Goal: Task Accomplishment & Management: Manage account settings

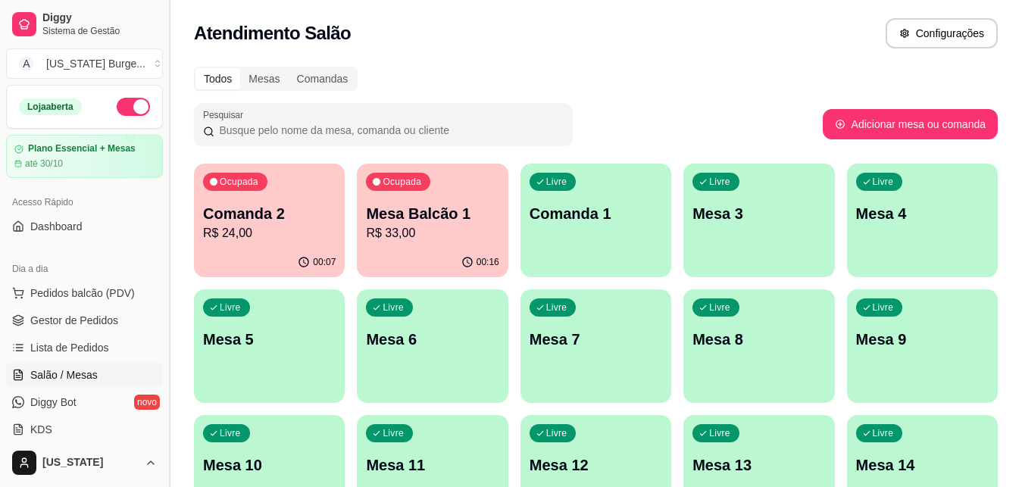
click at [165, 191] on button "Toggle Sidebar" at bounding box center [169, 243] width 12 height 487
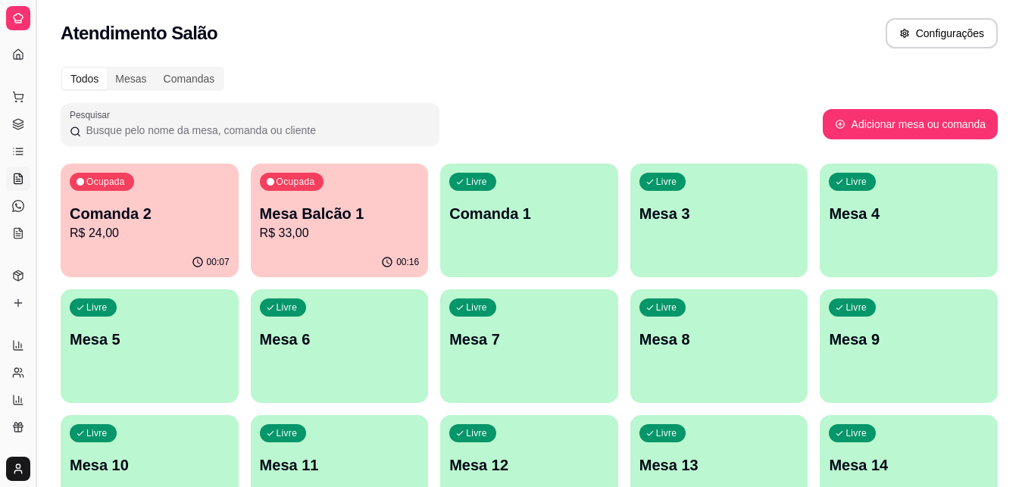
click at [30, 196] on button "Toggle Sidebar" at bounding box center [36, 243] width 12 height 487
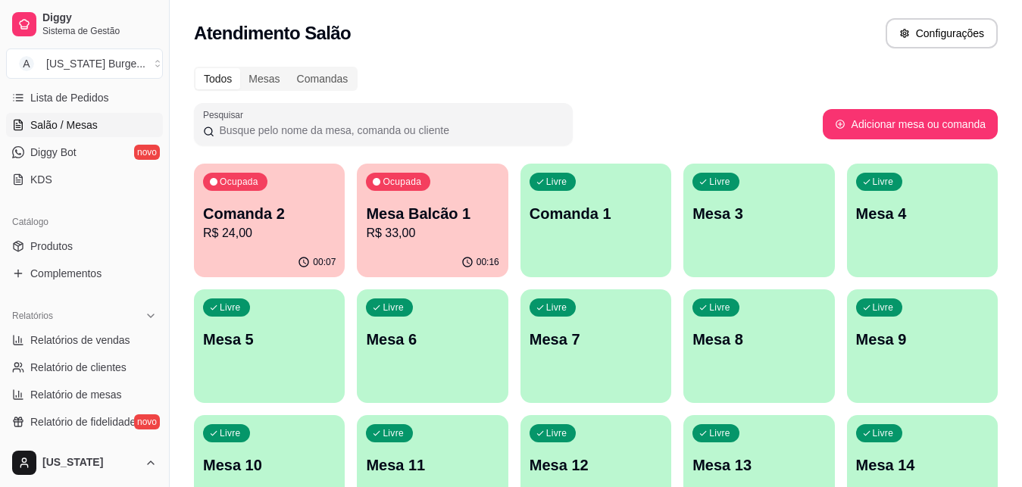
scroll to position [252, 0]
click at [50, 245] on span "Produtos" at bounding box center [51, 243] width 42 height 15
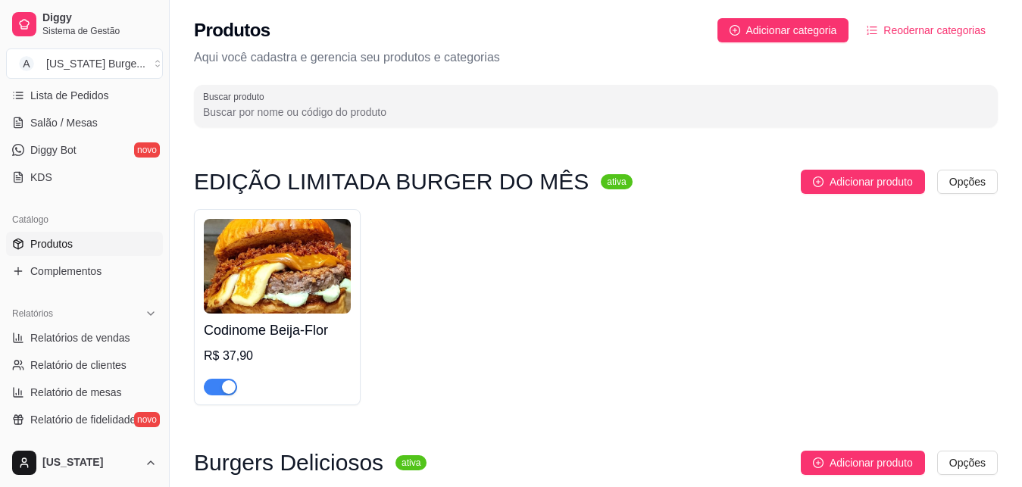
click at [224, 392] on div "button" at bounding box center [229, 387] width 14 height 14
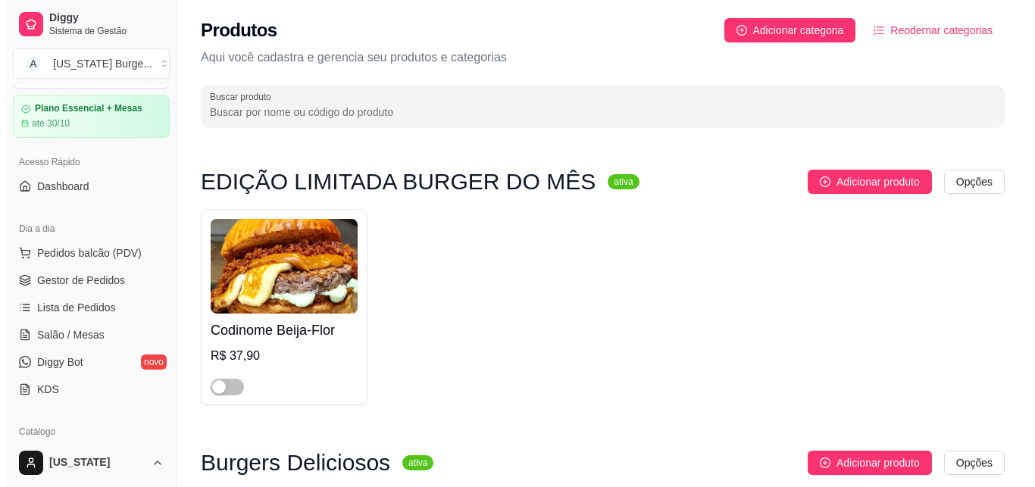
scroll to position [25, 0]
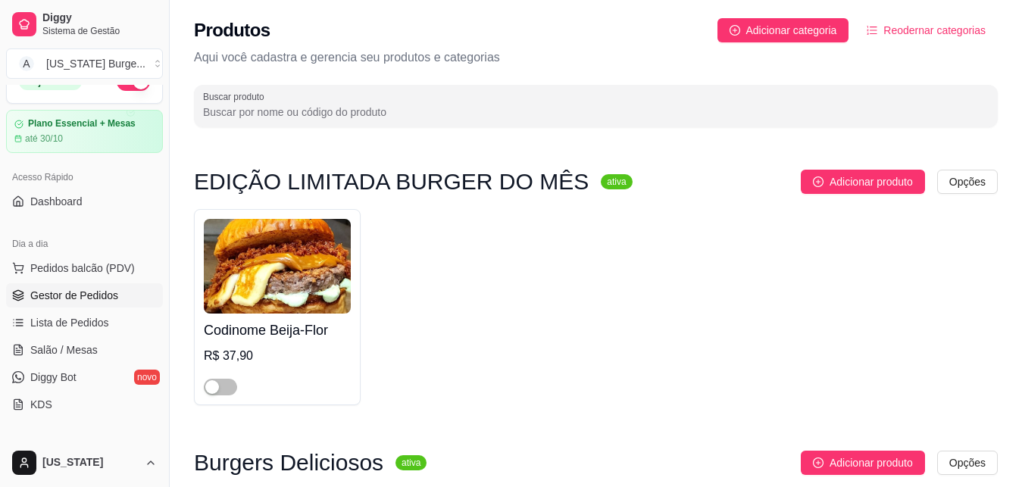
click at [69, 297] on span "Gestor de Pedidos" at bounding box center [74, 295] width 88 height 15
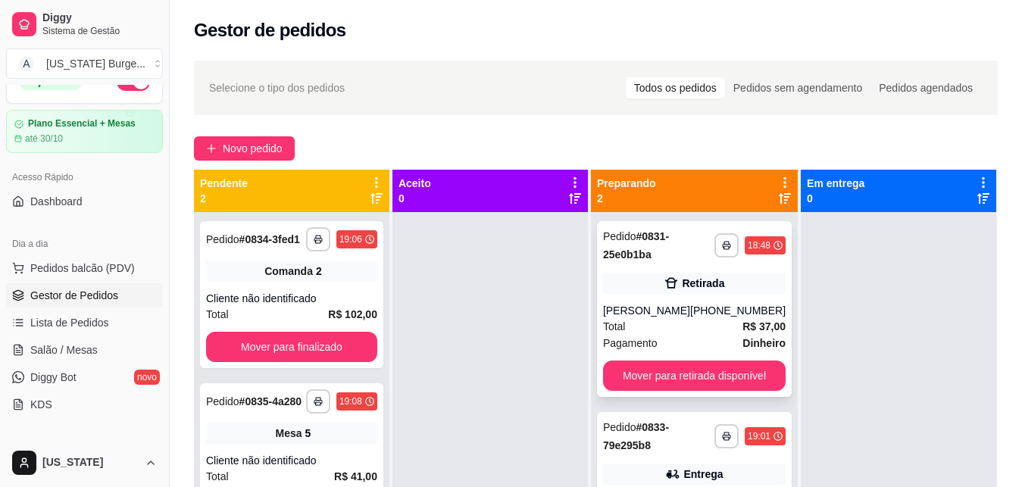
click at [680, 330] on div "Total R$ 37,00" at bounding box center [694, 326] width 183 height 17
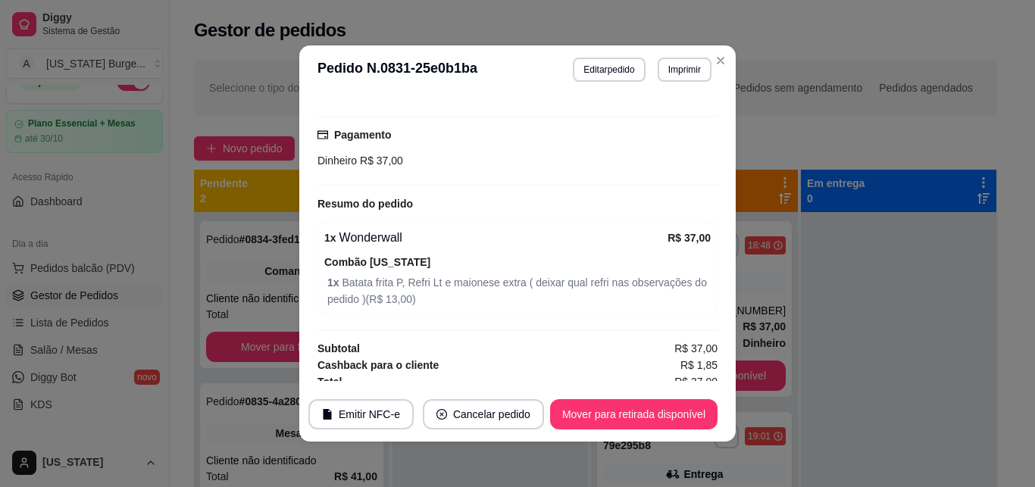
scroll to position [267, 0]
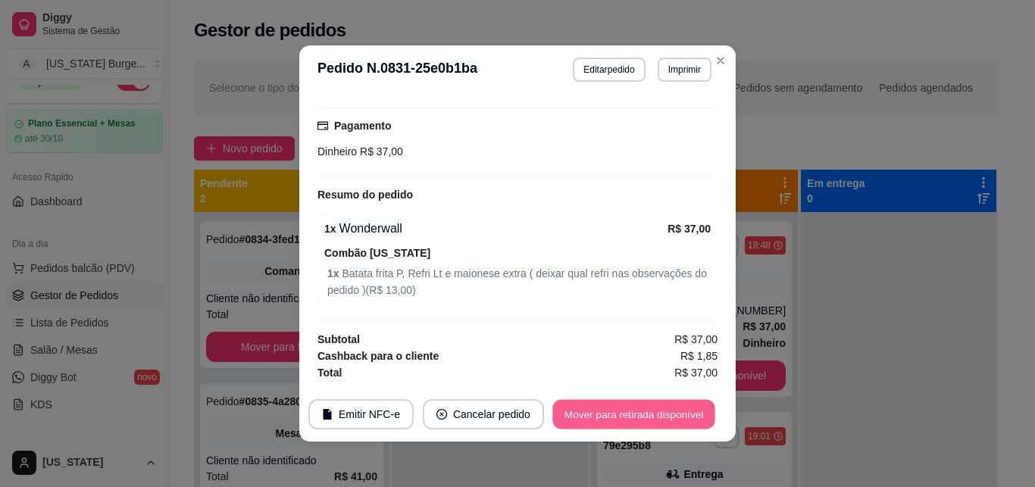
click at [617, 417] on button "Mover para retirada disponível" at bounding box center [633, 415] width 162 height 30
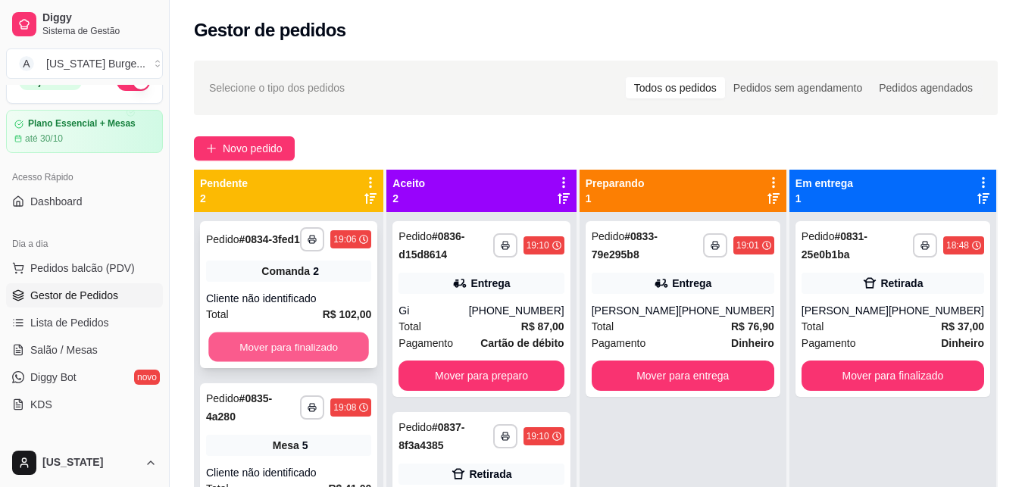
click at [290, 346] on button "Mover para finalizado" at bounding box center [288, 348] width 161 height 30
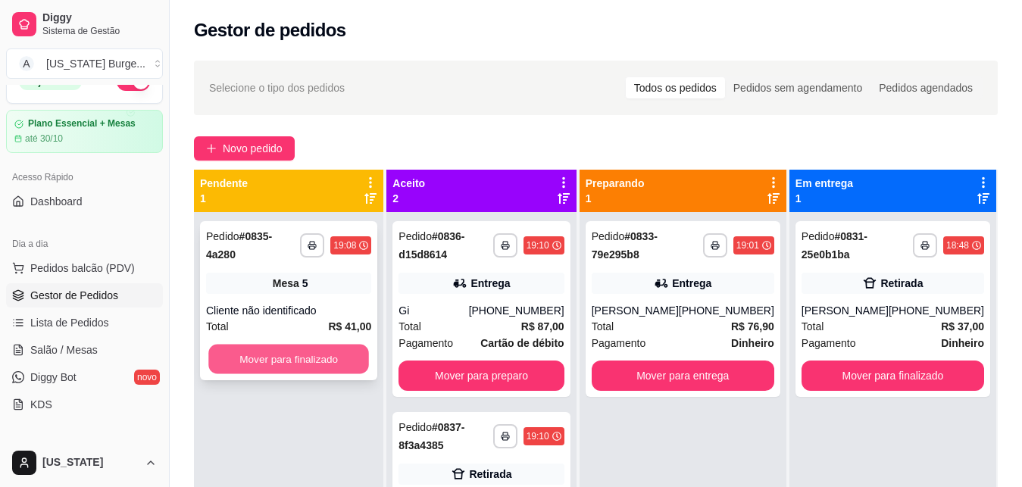
click at [297, 352] on button "Mover para finalizado" at bounding box center [288, 360] width 161 height 30
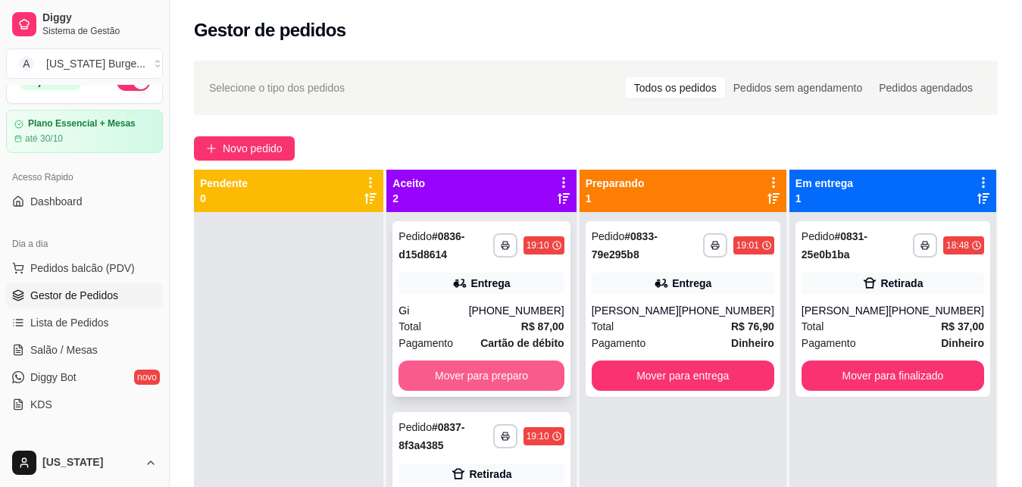
click at [458, 383] on button "Mover para preparo" at bounding box center [481, 376] width 165 height 30
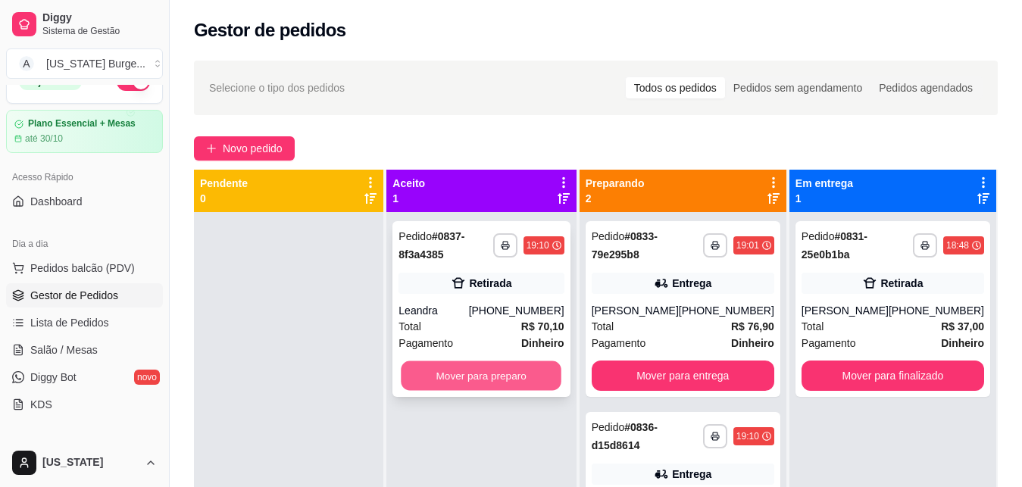
click at [473, 378] on button "Mover para preparo" at bounding box center [482, 376] width 161 height 30
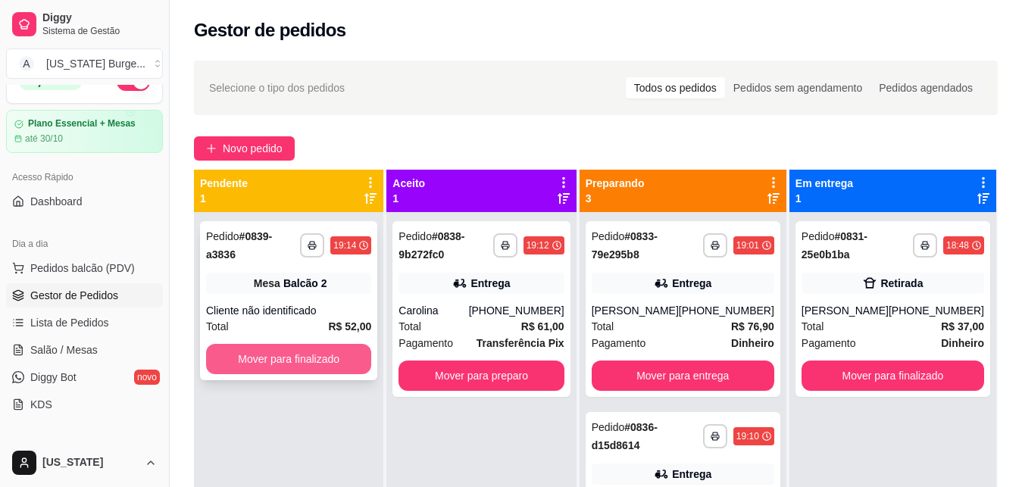
click at [299, 344] on button "Mover para finalizado" at bounding box center [288, 359] width 165 height 30
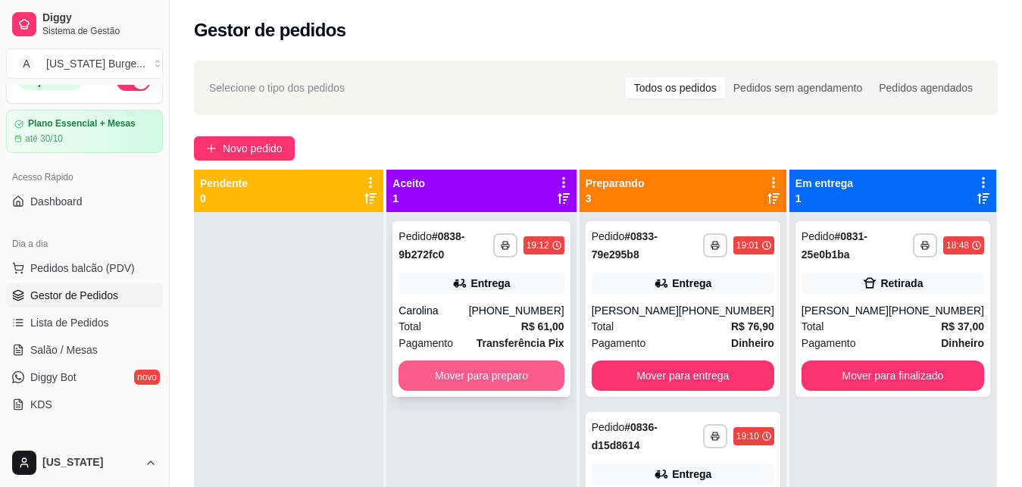
click at [470, 385] on button "Mover para preparo" at bounding box center [481, 376] width 165 height 30
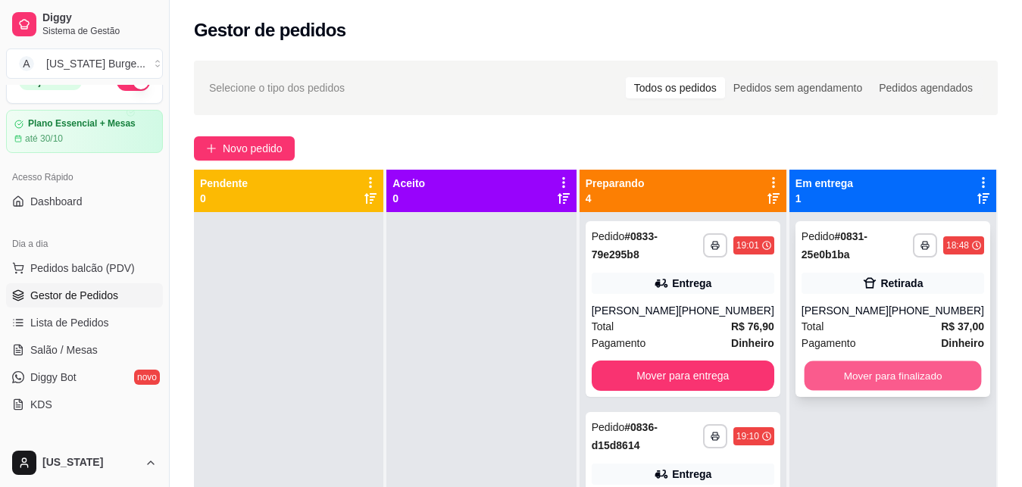
click at [845, 377] on button "Mover para finalizado" at bounding box center [892, 376] width 177 height 30
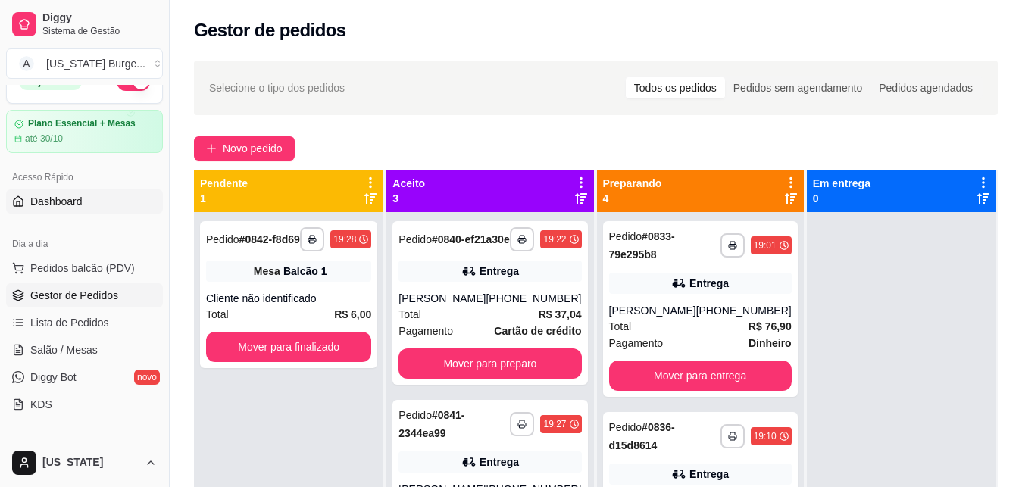
click at [80, 194] on span "Dashboard" at bounding box center [56, 201] width 52 height 15
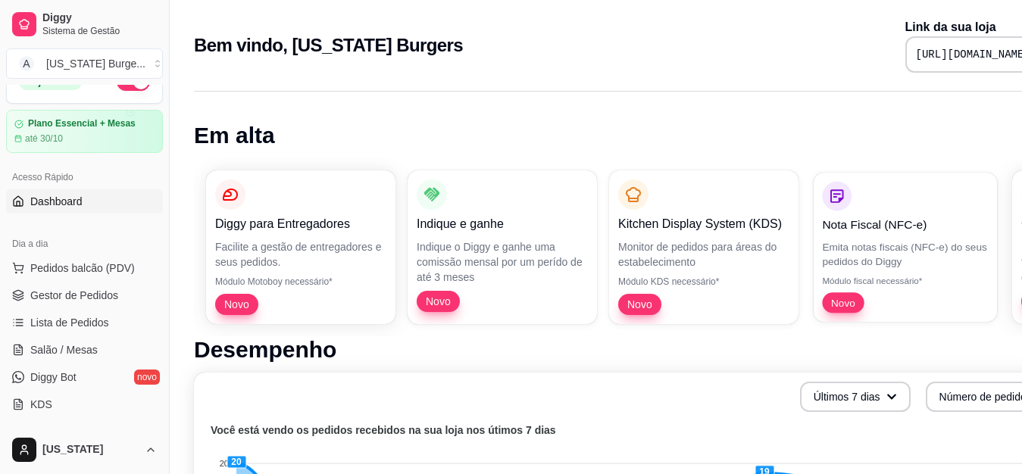
click at [841, 273] on div "Nota Fiscal (NFC-e) Emita notas fiscais (NFC-e) do seus pedidos do [PERSON_NAME…" at bounding box center [905, 248] width 166 height 132
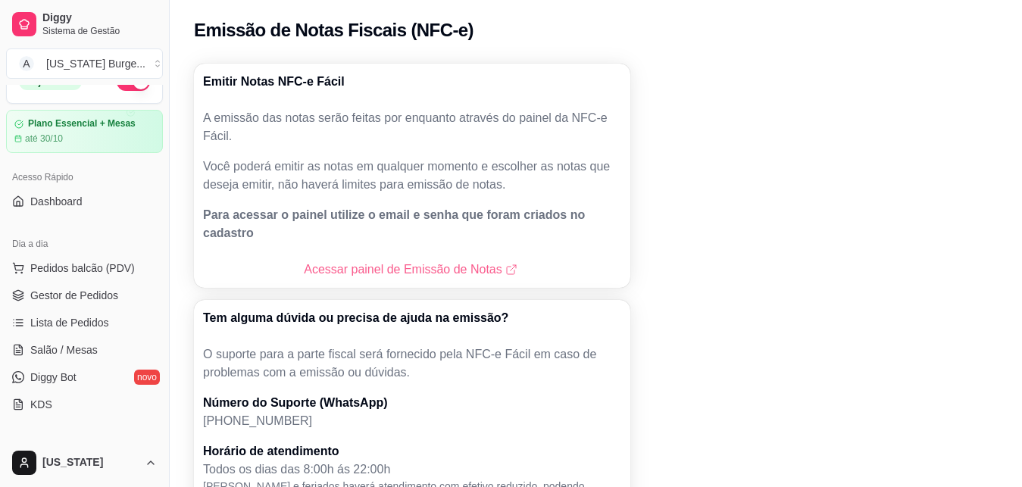
click at [386, 261] on link "Acessar painel de Emissão de Notas" at bounding box center [412, 270] width 216 height 18
click at [85, 294] on span "Gestor de Pedidos" at bounding box center [74, 295] width 88 height 15
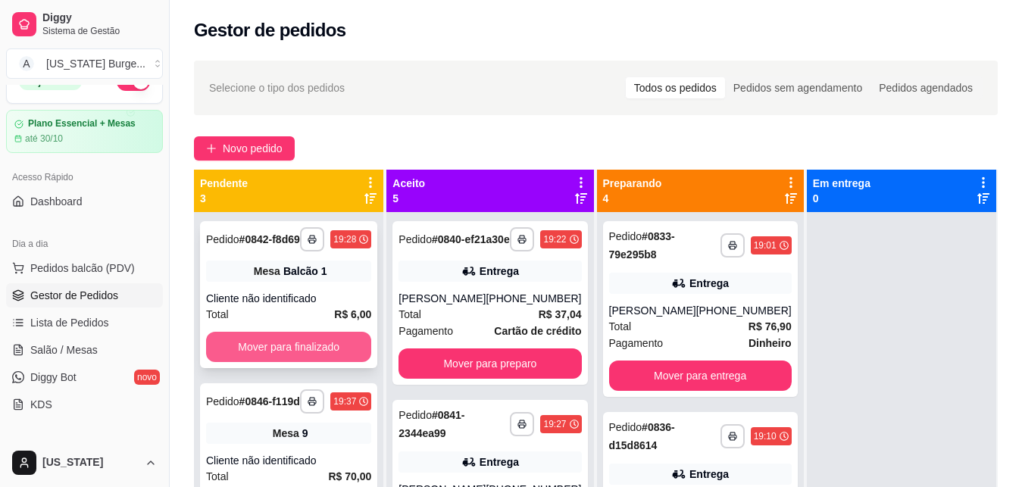
click at [340, 359] on button "Mover para finalizado" at bounding box center [288, 347] width 165 height 30
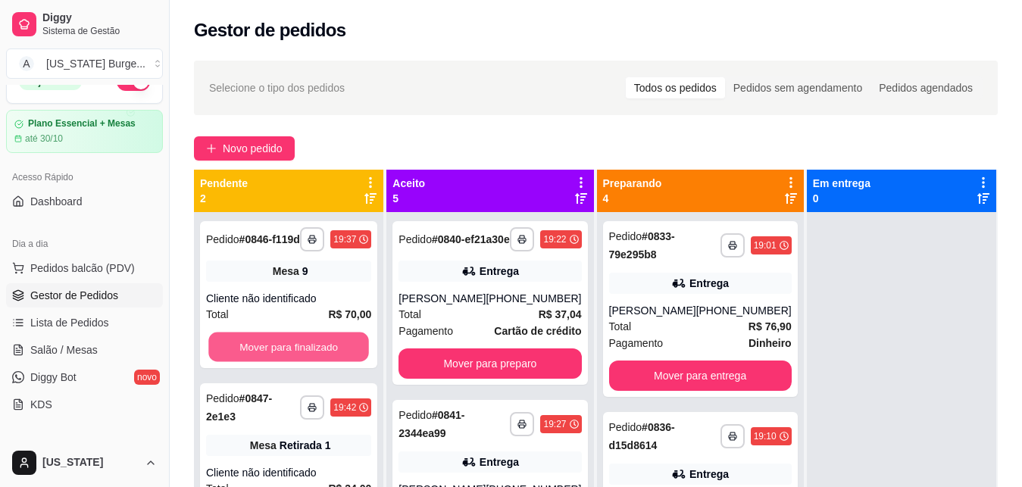
click at [340, 359] on button "Mover para finalizado" at bounding box center [288, 348] width 161 height 30
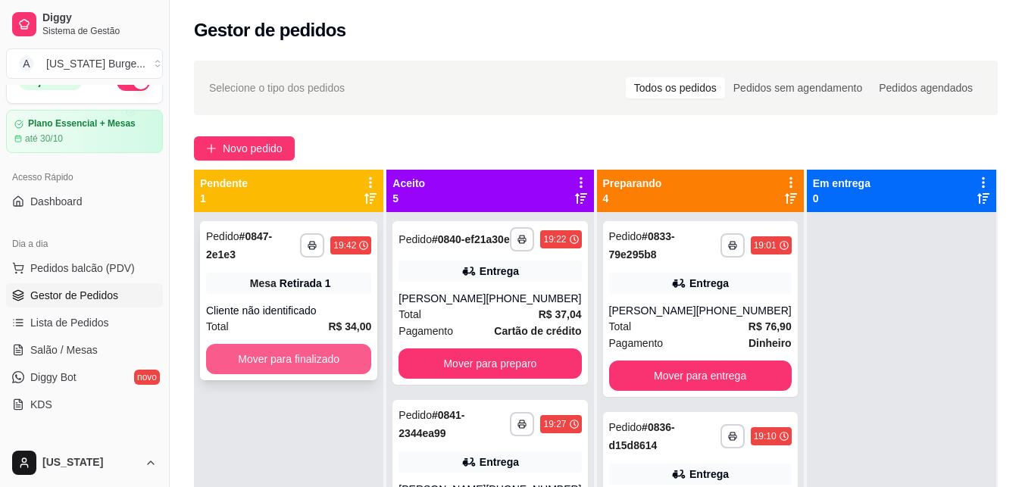
click at [341, 351] on button "Mover para finalizado" at bounding box center [288, 359] width 165 height 30
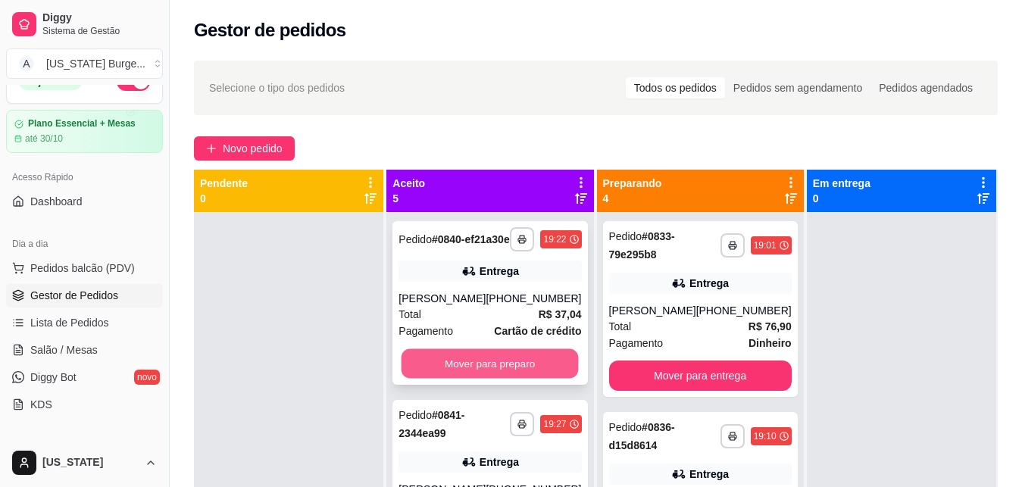
click at [487, 375] on button "Mover para preparo" at bounding box center [490, 364] width 177 height 30
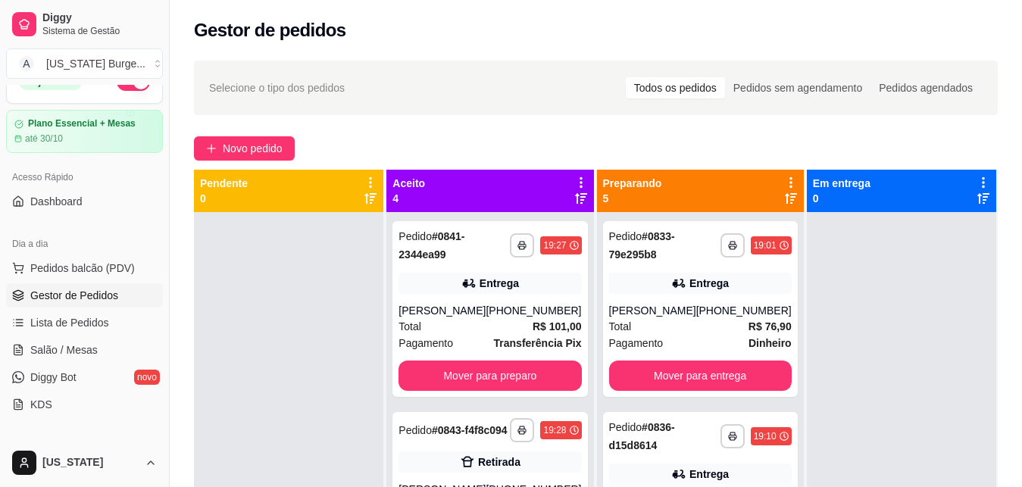
click at [487, 375] on div "**********" at bounding box center [490, 309] width 195 height 176
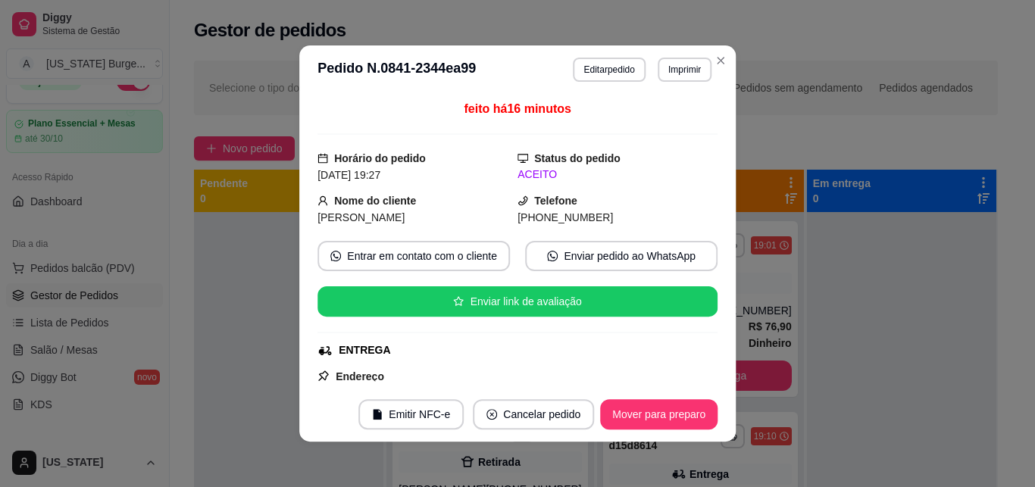
click at [490, 390] on footer "Emitir NFC-e Cancelar pedido Mover para preparo" at bounding box center [517, 414] width 436 height 55
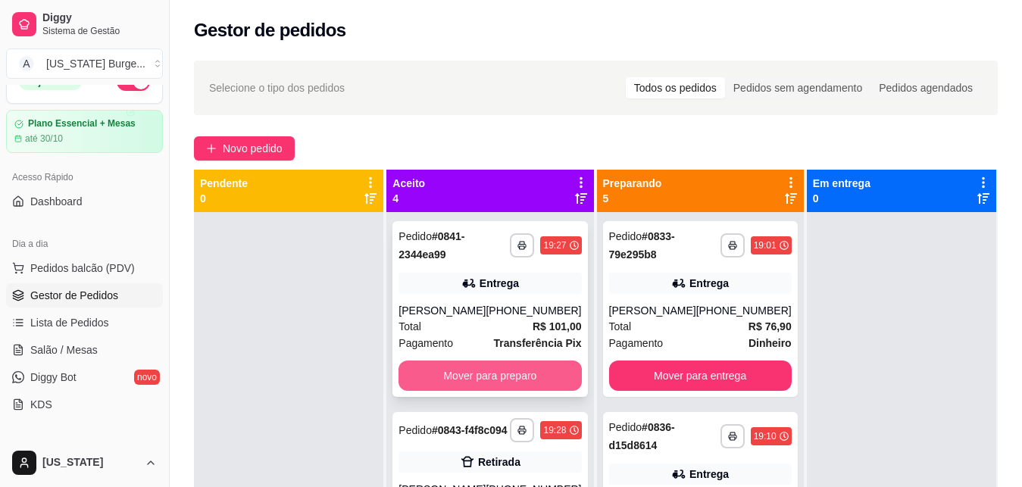
click at [428, 390] on button "Mover para preparo" at bounding box center [490, 376] width 183 height 30
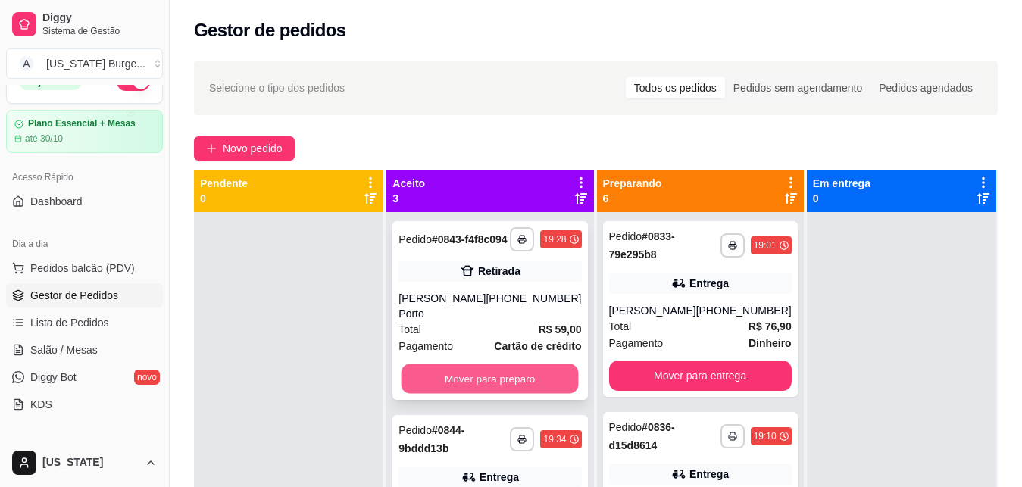
click at [478, 393] on button "Mover para preparo" at bounding box center [490, 380] width 177 height 30
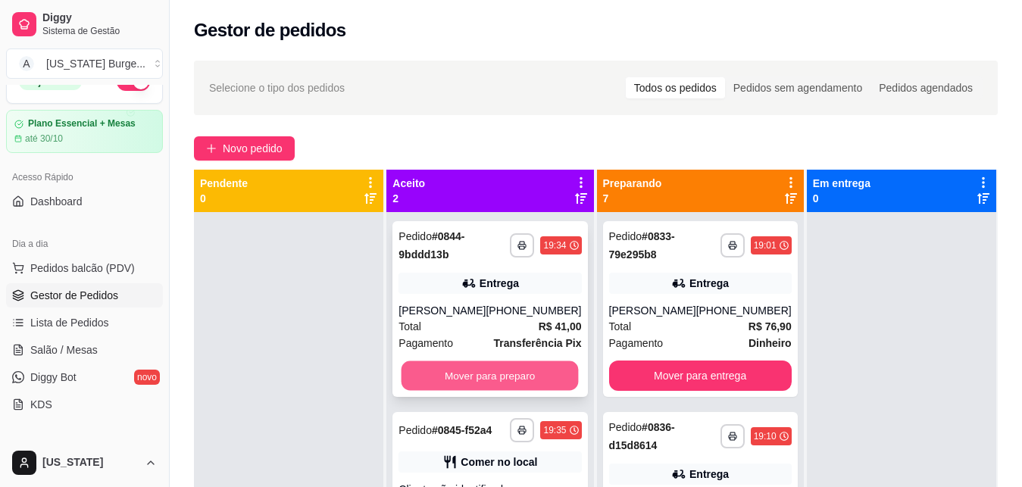
click at [492, 377] on button "Mover para preparo" at bounding box center [490, 376] width 177 height 30
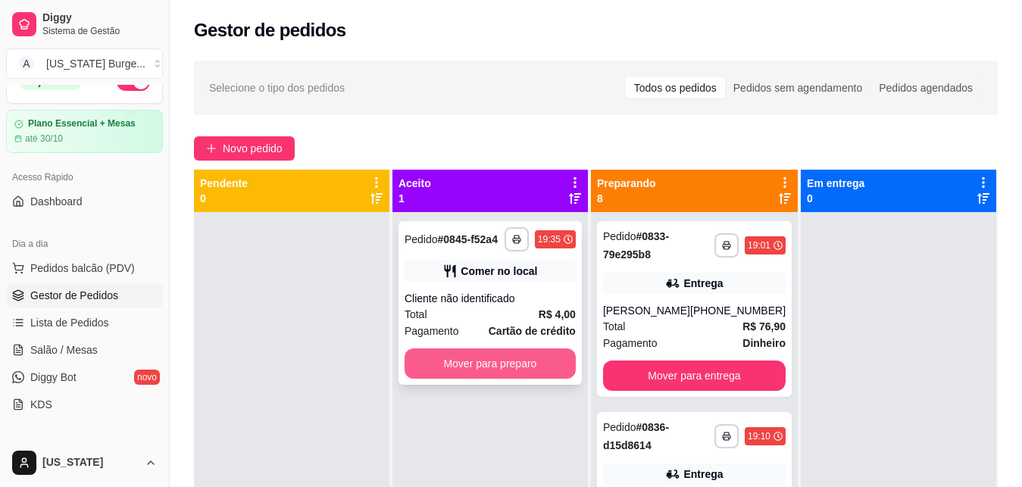
click at [503, 361] on button "Mover para preparo" at bounding box center [490, 364] width 171 height 30
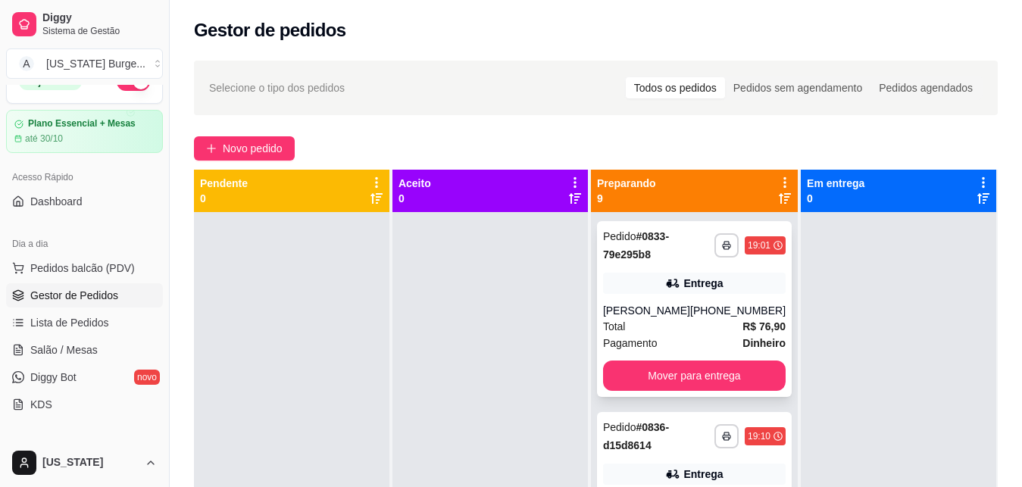
click at [706, 283] on div "Entrega" at bounding box center [703, 283] width 39 height 15
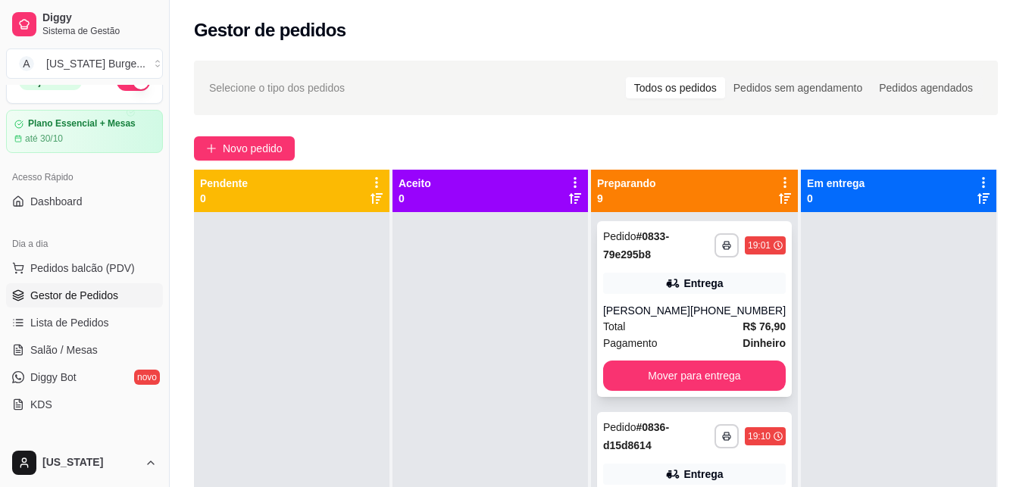
scroll to position [253, 0]
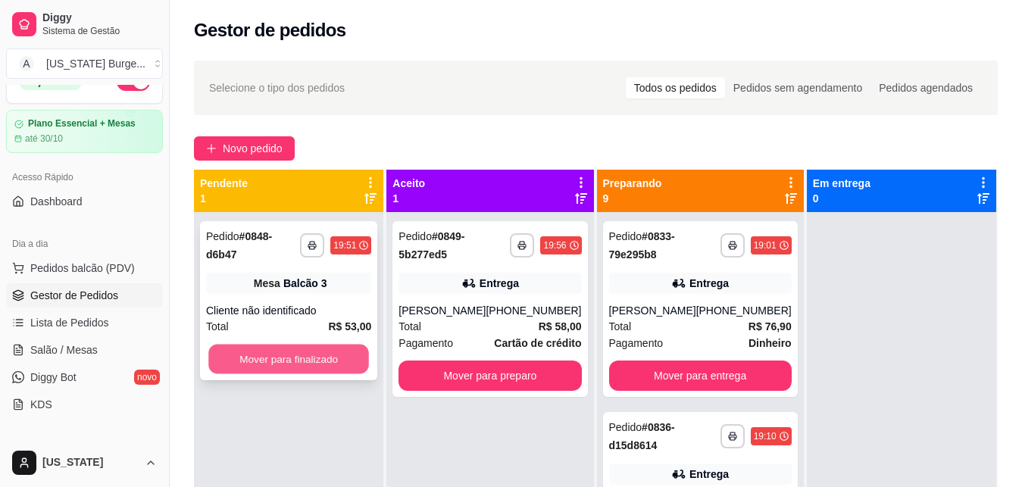
click at [282, 346] on button "Mover para finalizado" at bounding box center [288, 360] width 161 height 30
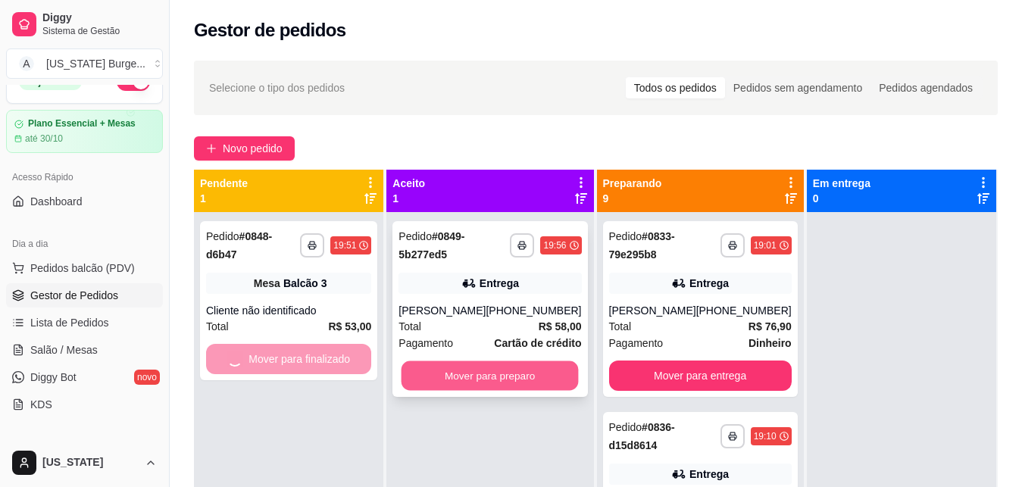
click at [449, 377] on button "Mover para preparo" at bounding box center [490, 376] width 177 height 30
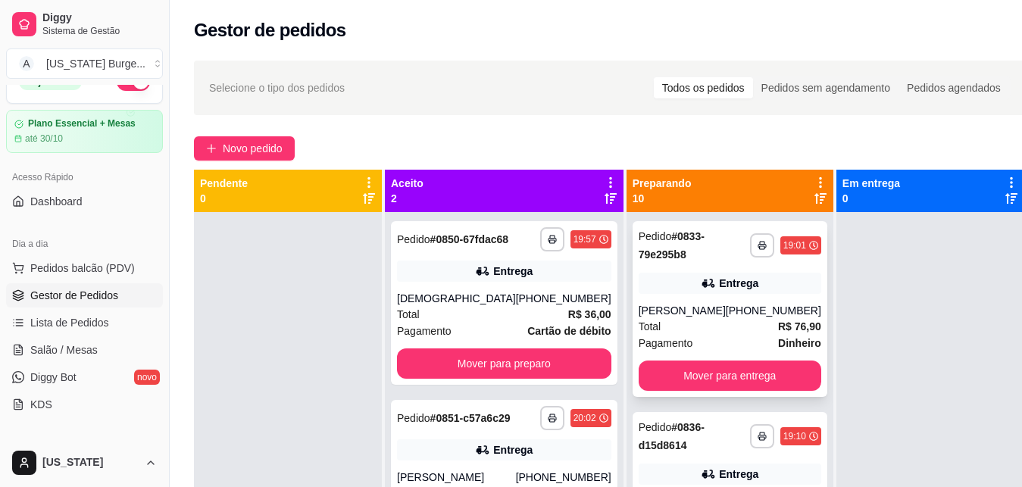
drag, startPoint x: 661, startPoint y: 343, endPoint x: 673, endPoint y: 336, distance: 13.6
click at [673, 336] on div "Pagamento Dinheiro" at bounding box center [730, 343] width 183 height 17
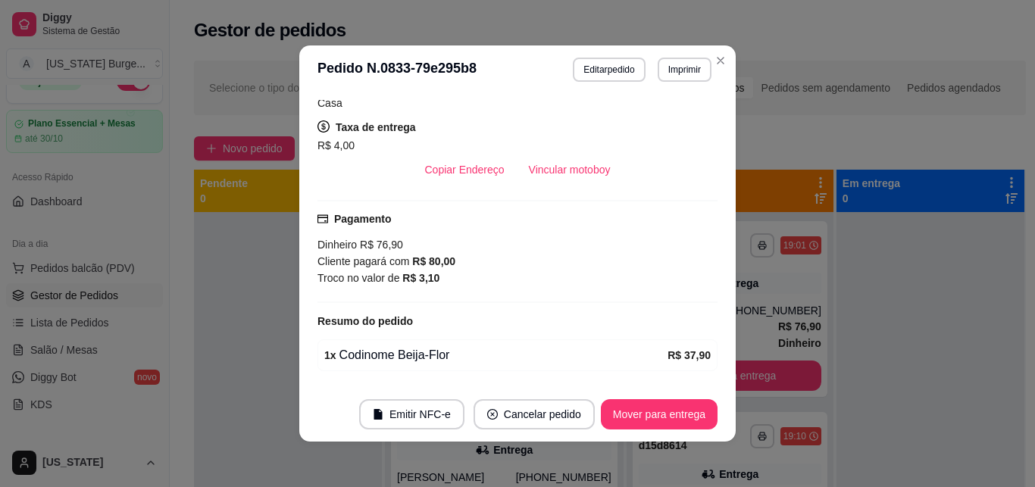
scroll to position [305, 0]
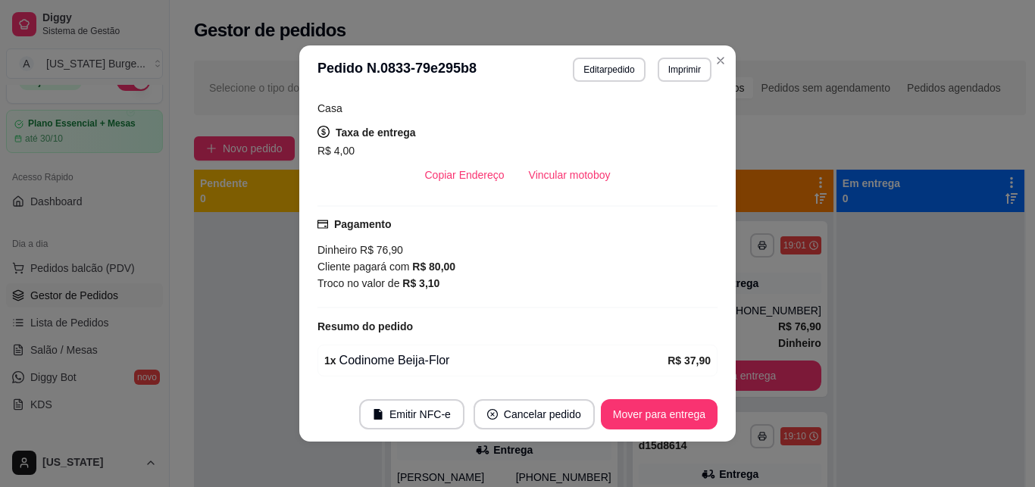
click at [713, 318] on div "feito há 66 minutos Horário do pedido [DATE] 19:01 Status do pedido PREPARANDO …" at bounding box center [517, 240] width 436 height 293
click at [663, 417] on button "Mover para entrega" at bounding box center [659, 415] width 114 height 30
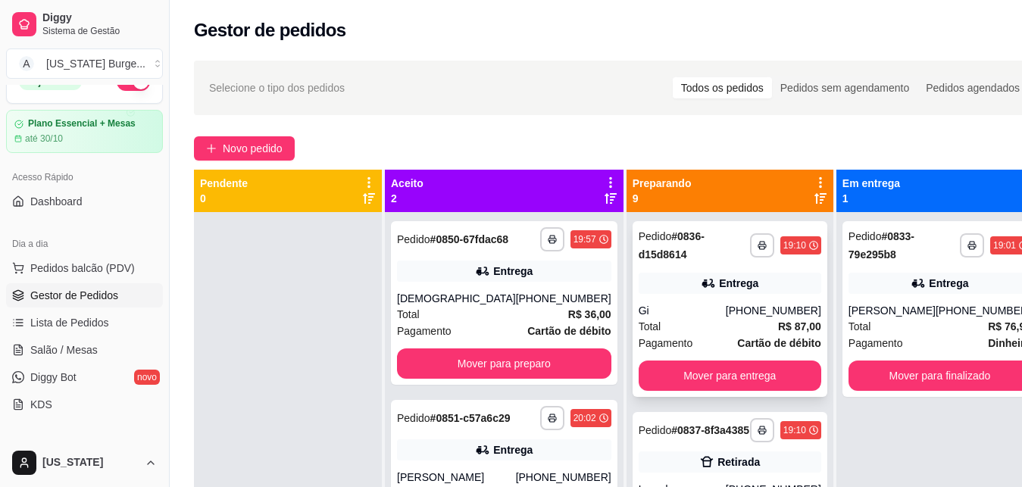
click at [666, 324] on div "Total R$ 87,00" at bounding box center [730, 326] width 183 height 17
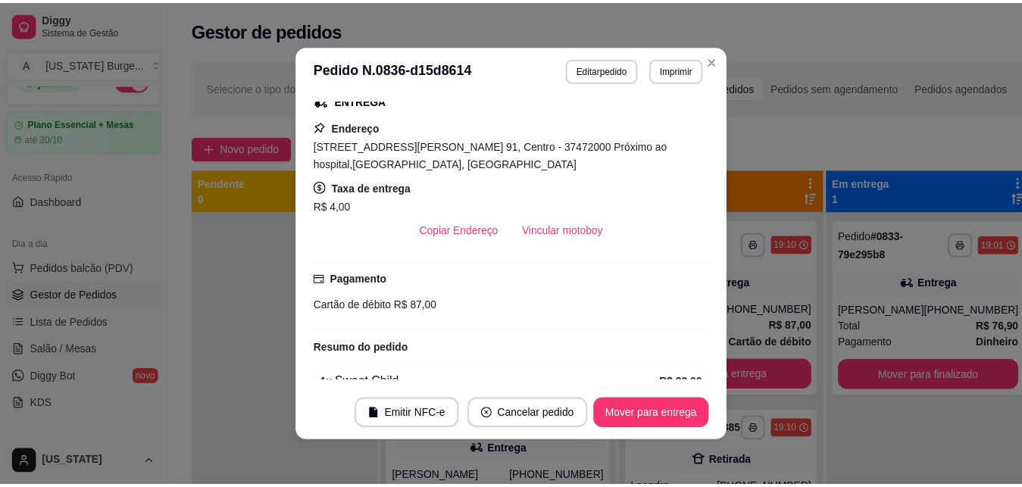
scroll to position [546, 0]
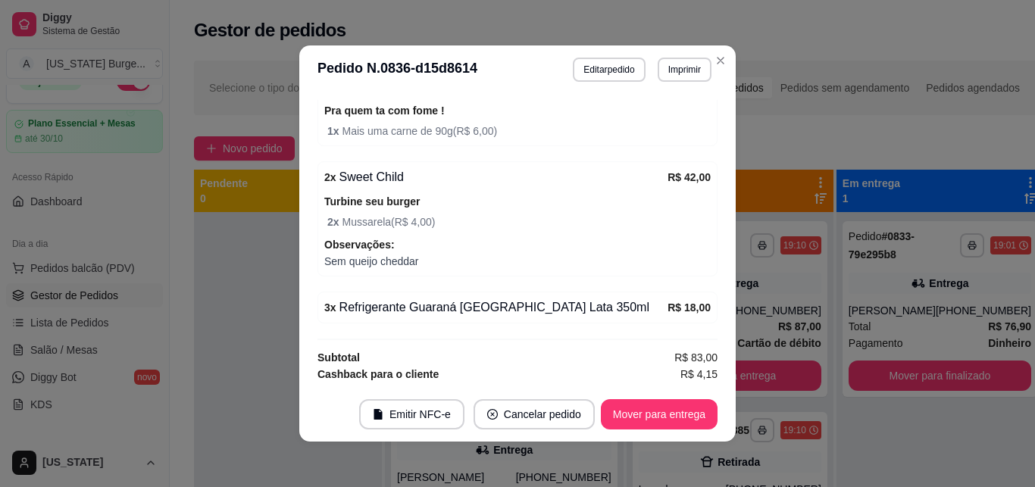
click at [650, 383] on div "Total R$ 87,00" at bounding box center [518, 391] width 400 height 17
click at [648, 402] on button "Mover para entrega" at bounding box center [659, 415] width 114 height 30
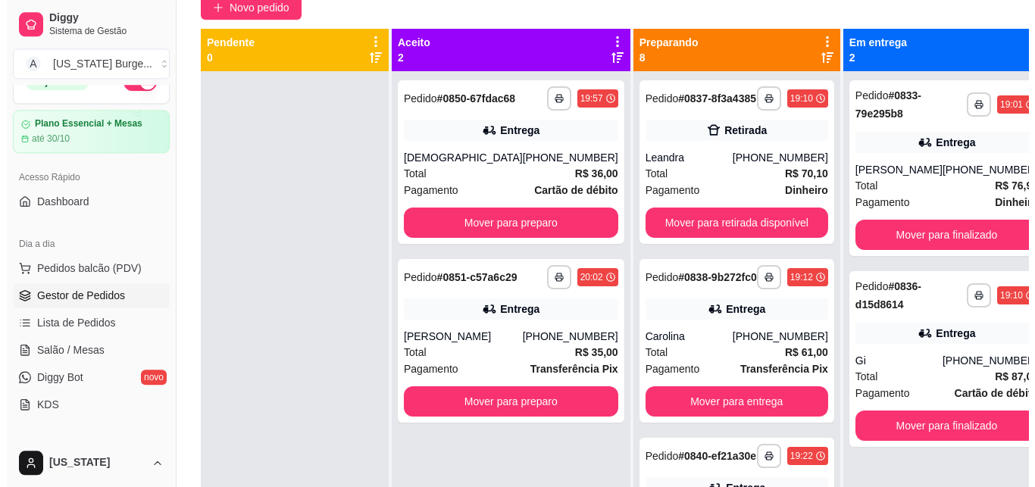
scroll to position [133, 0]
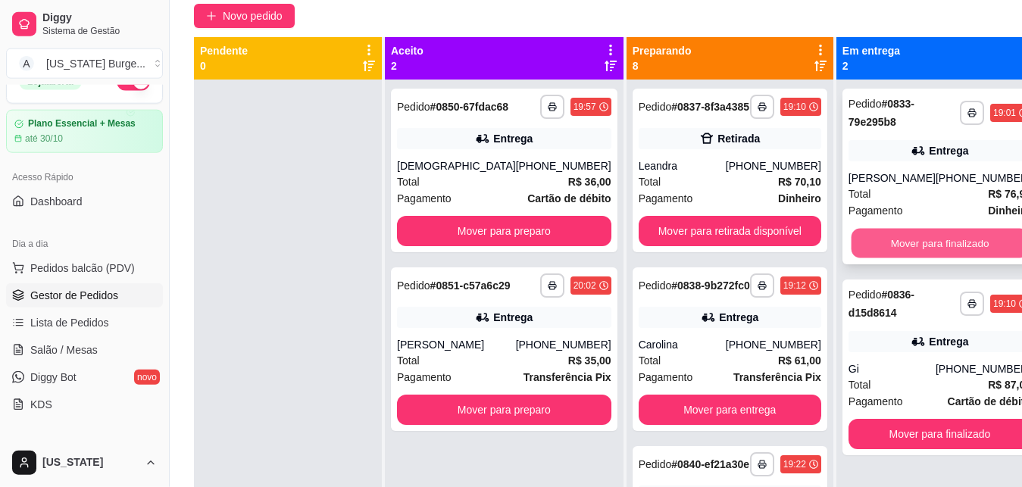
click at [855, 233] on button "Mover para finalizado" at bounding box center [939, 244] width 177 height 30
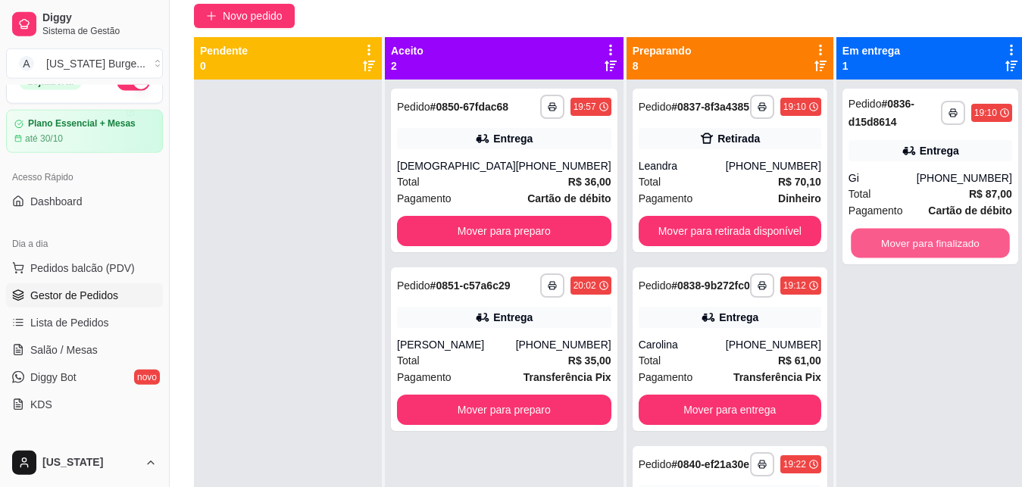
click at [854, 233] on button "Mover para finalizado" at bounding box center [930, 244] width 159 height 30
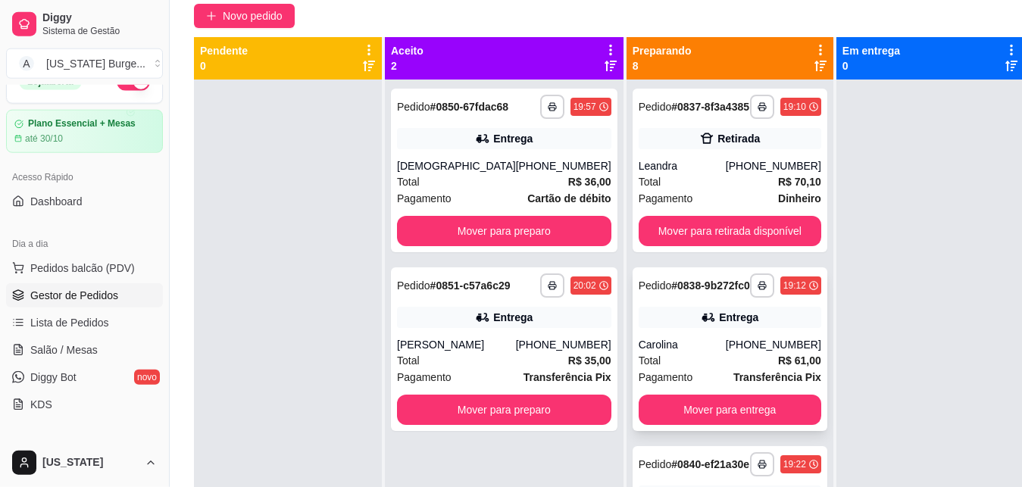
click at [675, 359] on div "**********" at bounding box center [730, 350] width 195 height 164
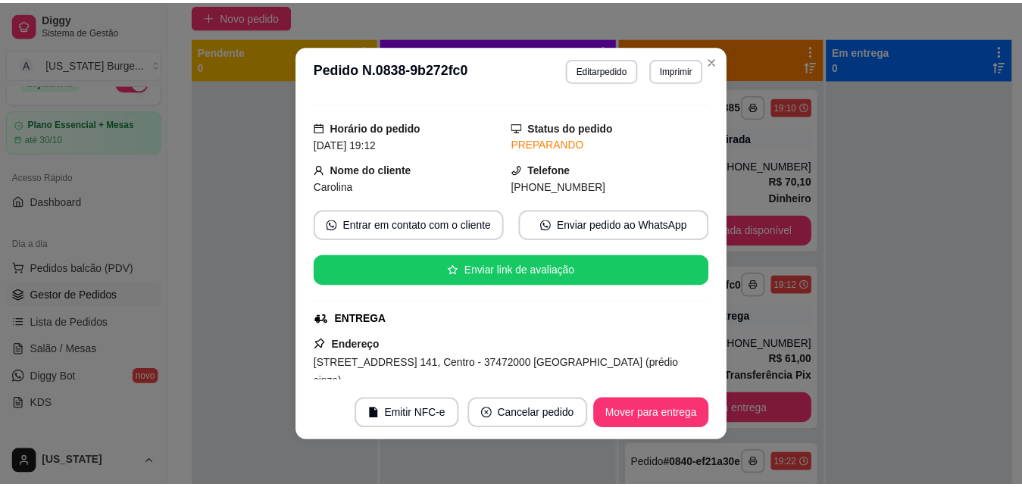
scroll to position [0, 0]
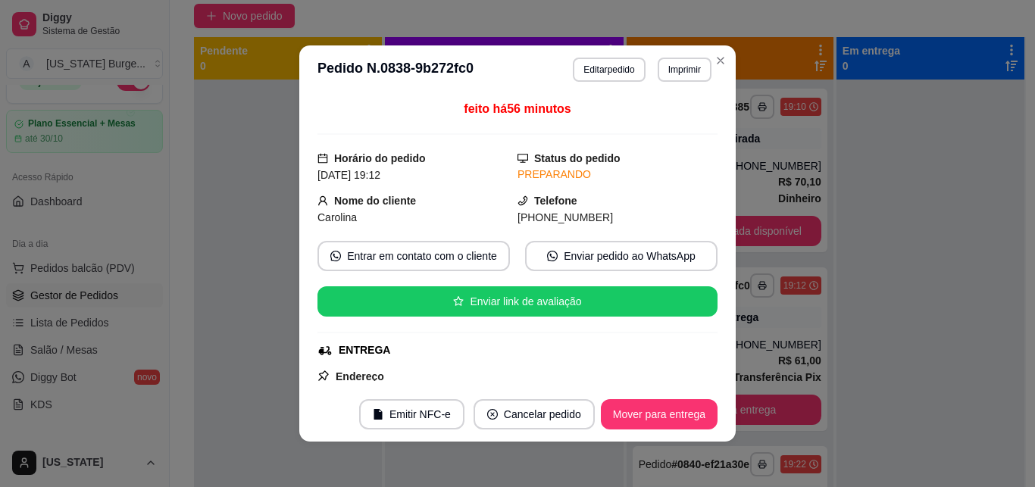
click at [722, 186] on div "feito há 56 minutos Horário do pedido [DATE] 19:12 Status do pedido PREPARANDO …" at bounding box center [517, 240] width 436 height 293
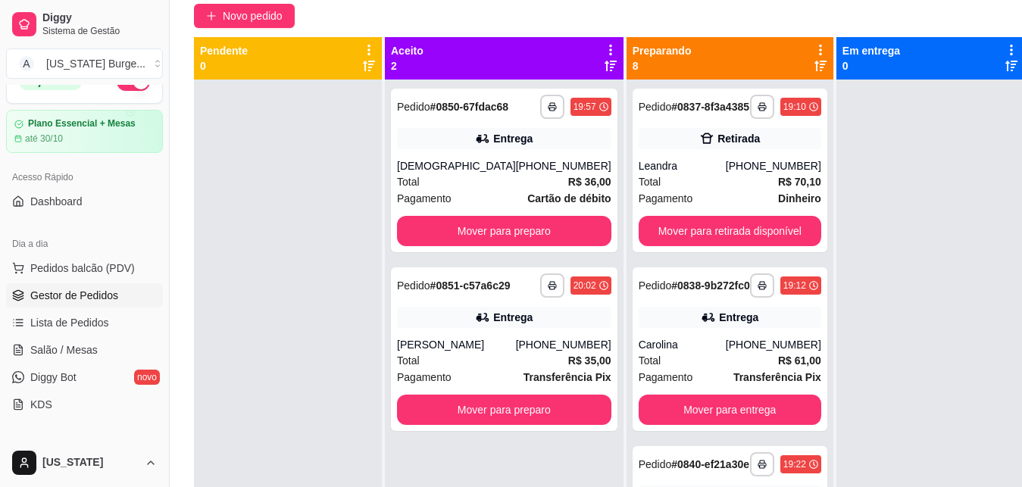
click at [837, 174] on div at bounding box center [931, 323] width 188 height 487
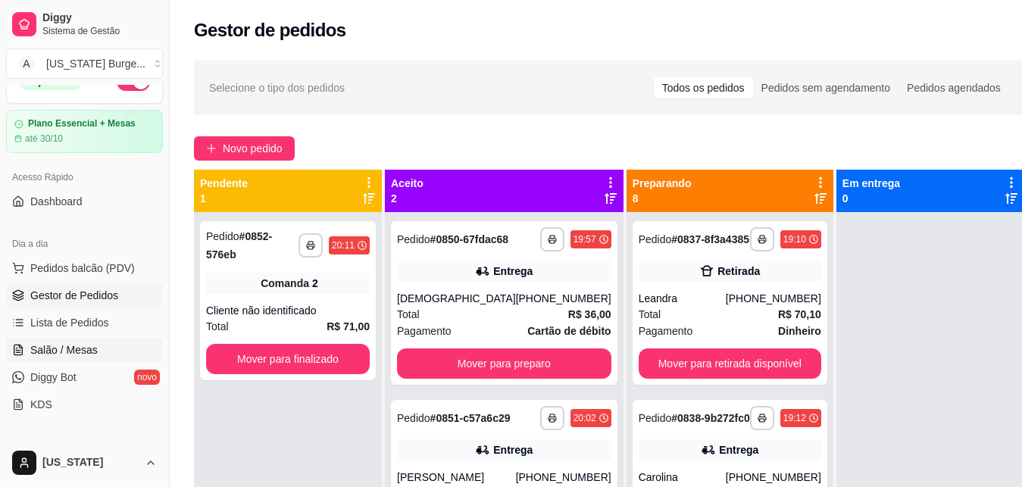
click at [64, 349] on span "Salão / Mesas" at bounding box center [63, 350] width 67 height 15
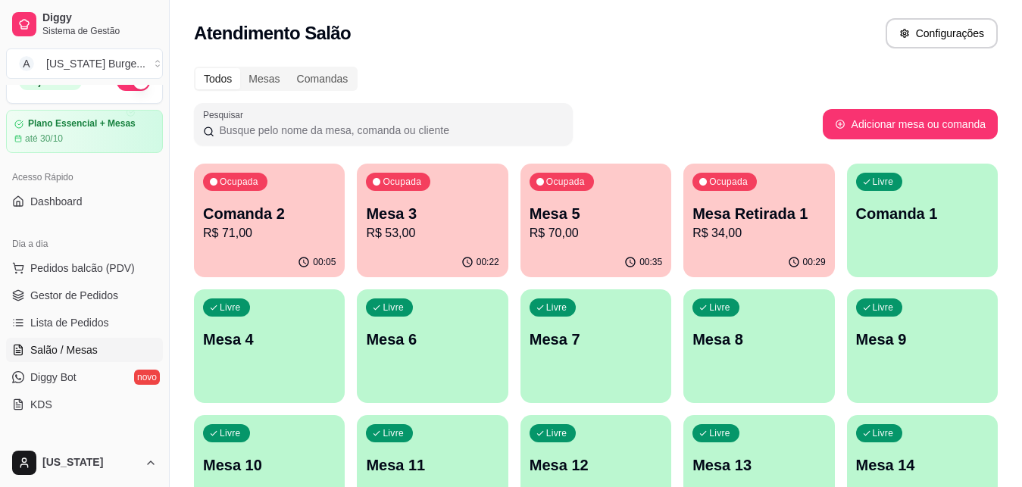
click at [271, 254] on div "00:05" at bounding box center [269, 263] width 151 height 30
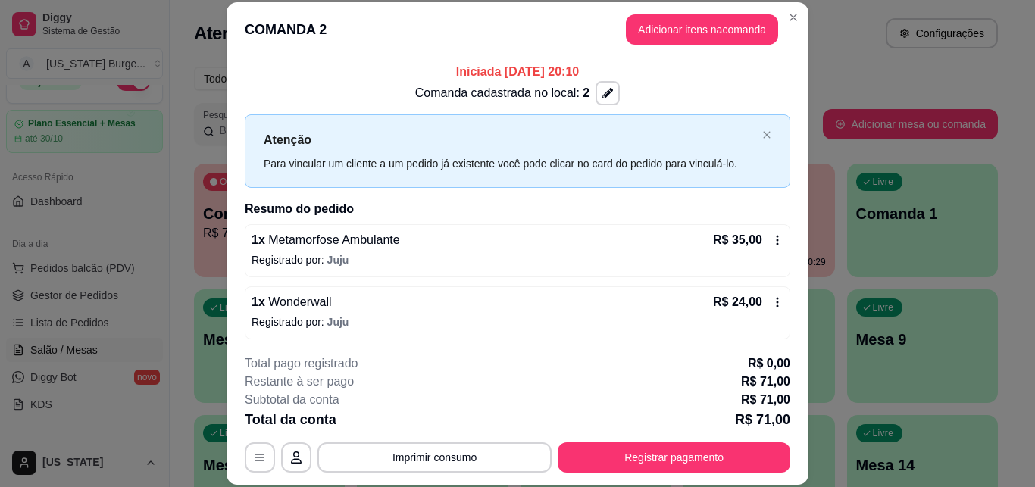
click at [771, 303] on icon at bounding box center [777, 302] width 12 height 12
click at [771, 299] on icon at bounding box center [777, 302] width 12 height 12
click at [596, 97] on button "button" at bounding box center [607, 93] width 23 height 23
click at [742, 89] on div "Comanda cadastrada no local: 2" at bounding box center [518, 93] width 546 height 24
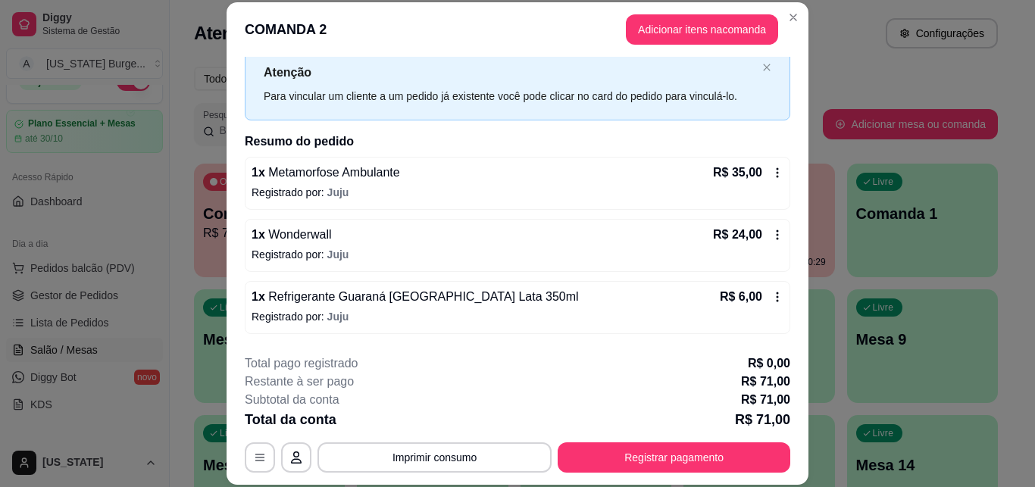
scroll to position [127, 0]
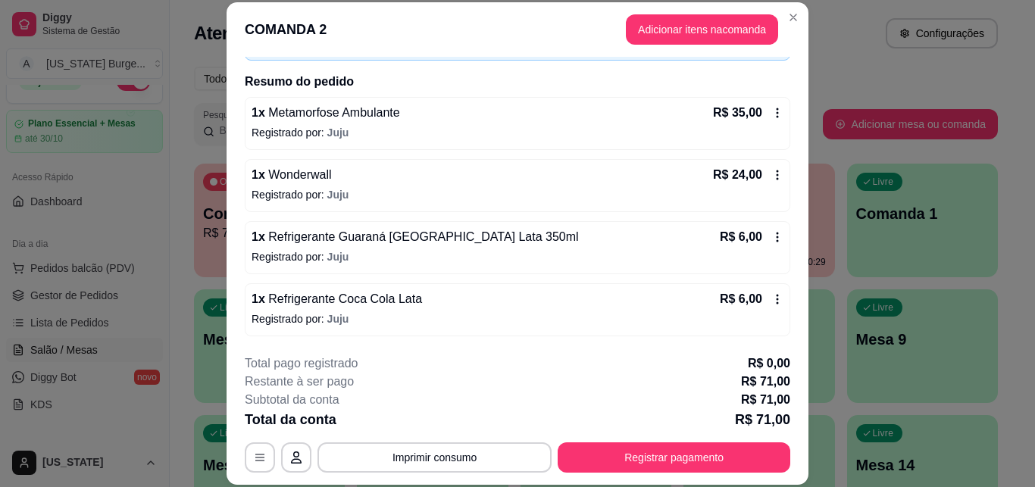
click at [771, 181] on icon at bounding box center [777, 175] width 12 height 12
click at [684, 29] on button "Adicionar itens na comanda" at bounding box center [702, 30] width 148 height 30
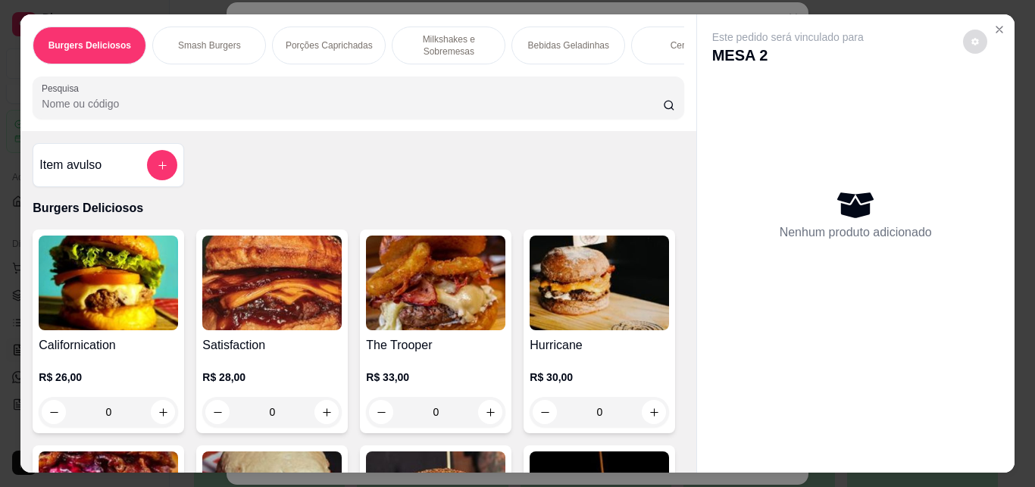
click at [972, 38] on icon "decrease-product-quantity" at bounding box center [976, 42] width 8 height 8
click at [1000, 22] on button "Close" at bounding box center [999, 29] width 24 height 24
click at [997, 27] on icon "Close" at bounding box center [1000, 30] width 6 height 6
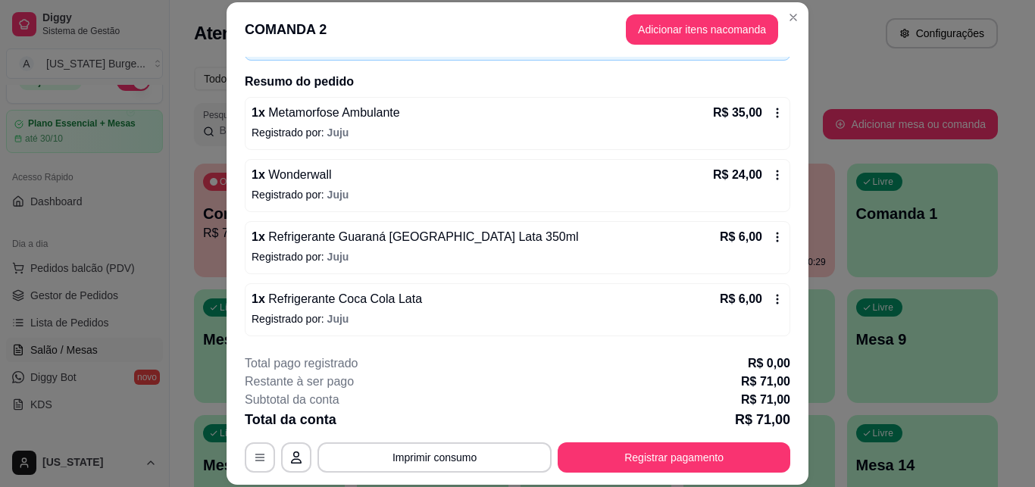
click at [759, 166] on div "1 x Wonderwall R$ 24,00 Registrado por: Juju" at bounding box center [518, 185] width 546 height 53
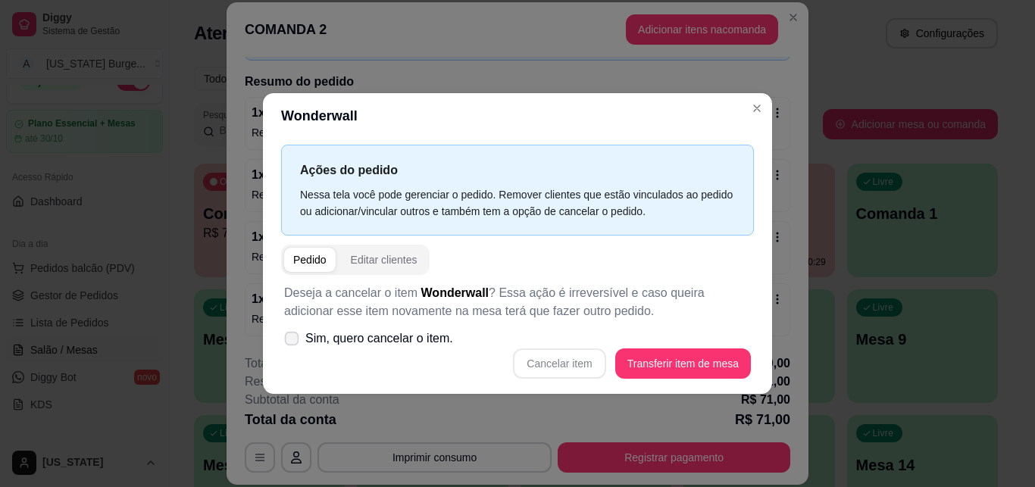
click at [369, 339] on span "Sim, quero cancelar o item." at bounding box center [379, 339] width 148 height 18
click at [293, 341] on input "Sim, quero cancelar o item." at bounding box center [288, 346] width 10 height 10
checkbox input "true"
click at [558, 367] on button "Cancelar item" at bounding box center [559, 364] width 92 height 30
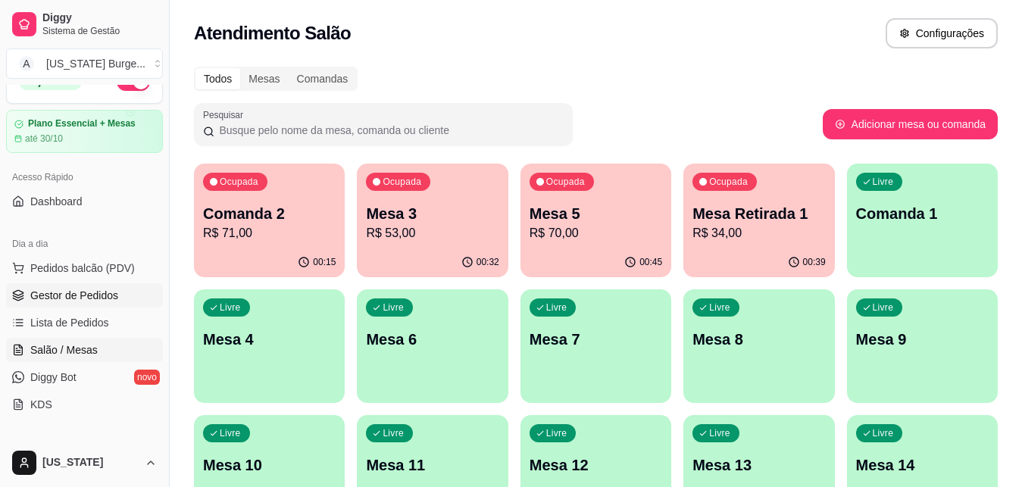
click at [99, 293] on span "Gestor de Pedidos" at bounding box center [74, 295] width 88 height 15
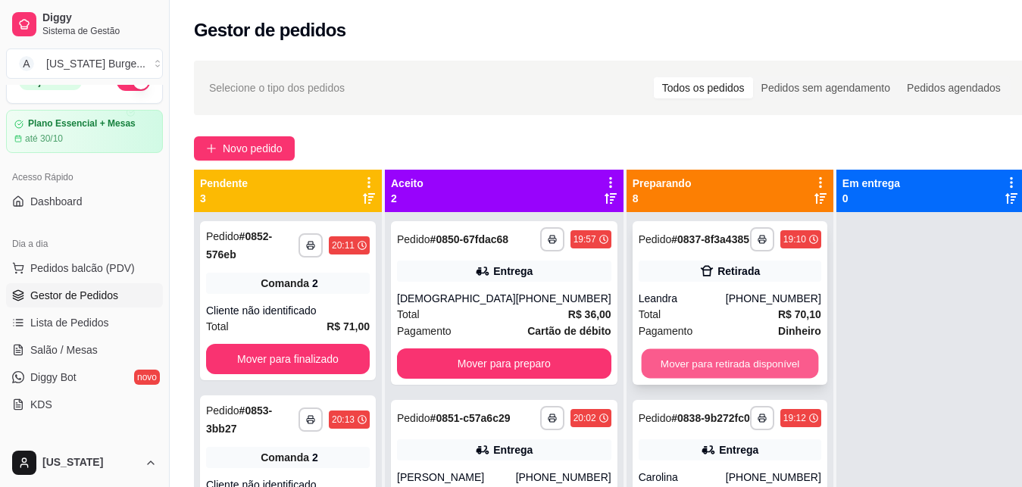
click at [681, 374] on button "Mover para retirada disponível" at bounding box center [729, 364] width 177 height 30
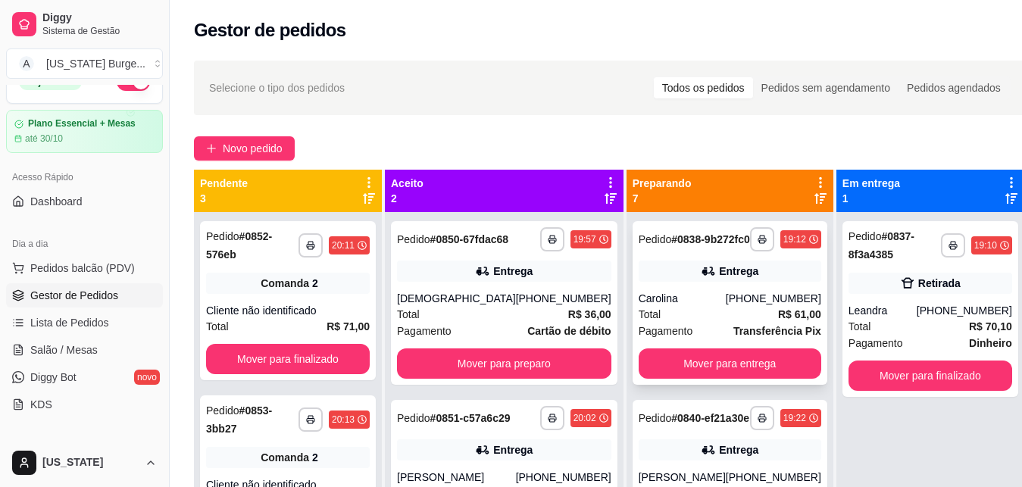
click at [686, 323] on div "Total R$ 61,00" at bounding box center [730, 314] width 183 height 17
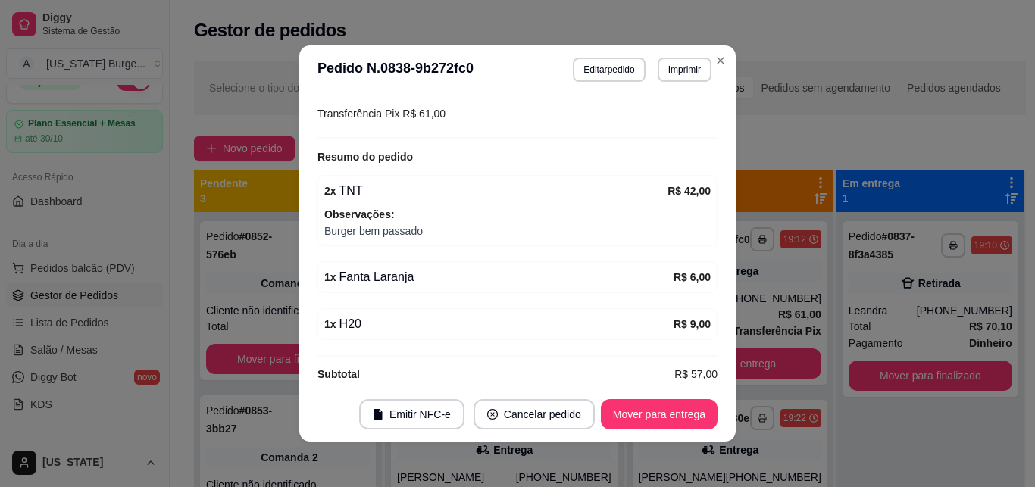
scroll to position [449, 0]
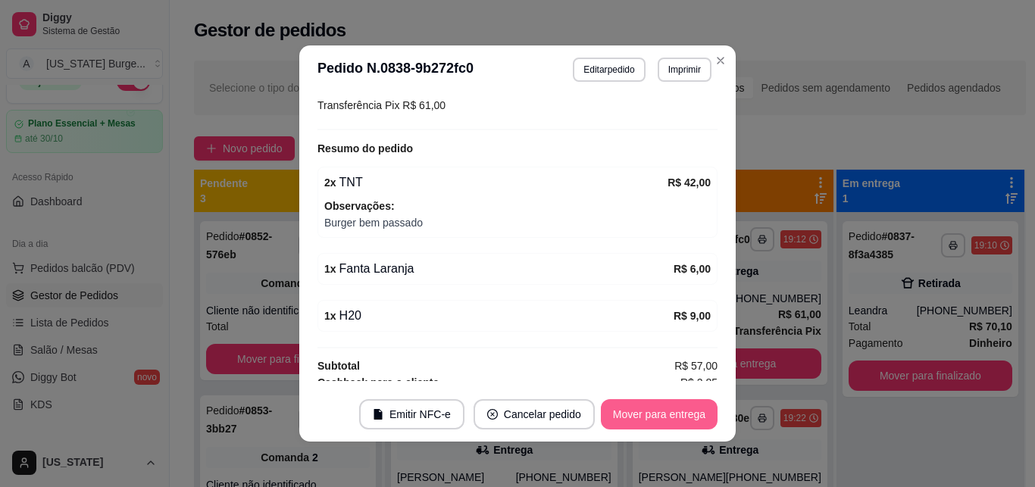
click at [644, 412] on button "Mover para entrega" at bounding box center [659, 414] width 117 height 30
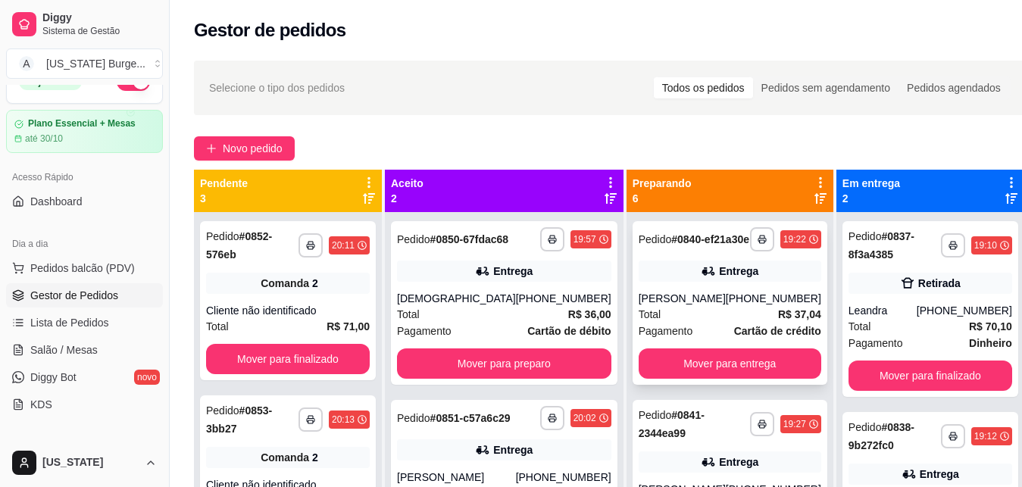
click at [642, 336] on span "Pagamento" at bounding box center [666, 331] width 55 height 17
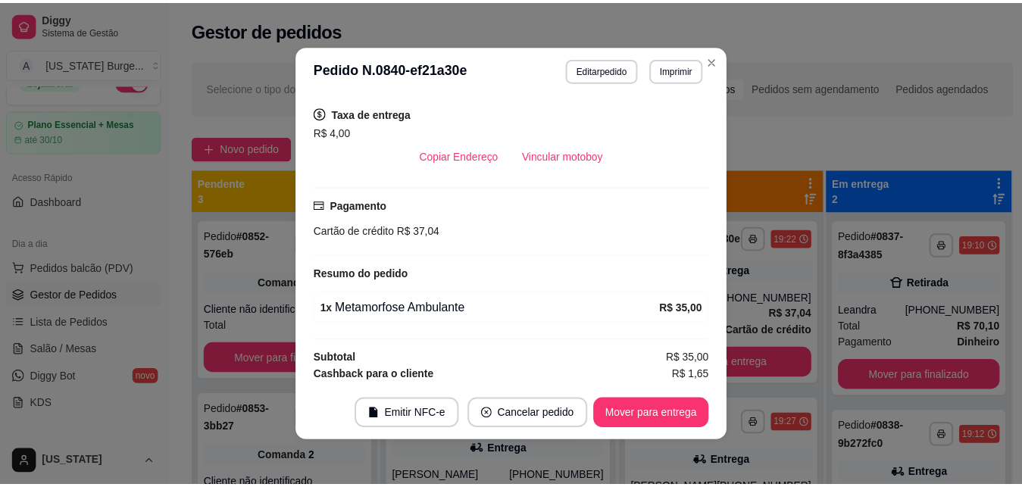
scroll to position [307, 0]
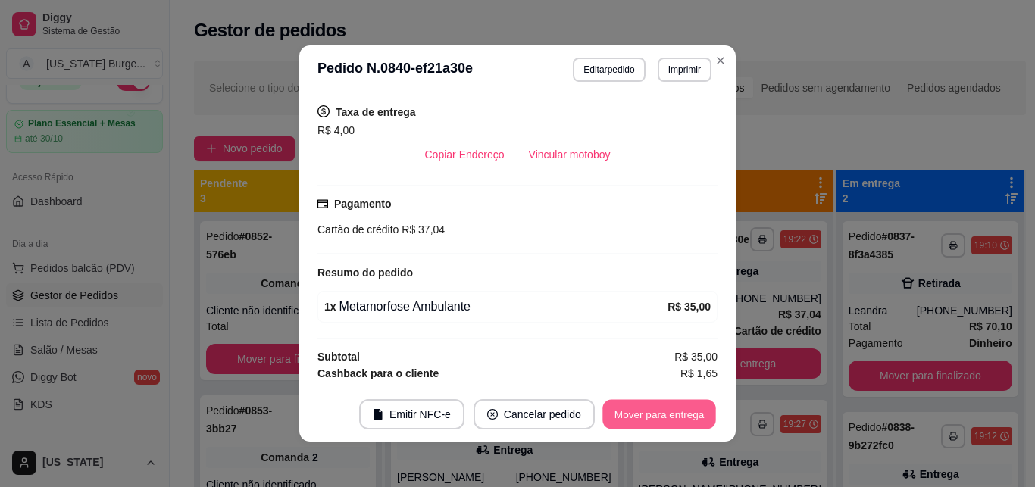
click at [652, 405] on button "Mover para entrega" at bounding box center [659, 415] width 114 height 30
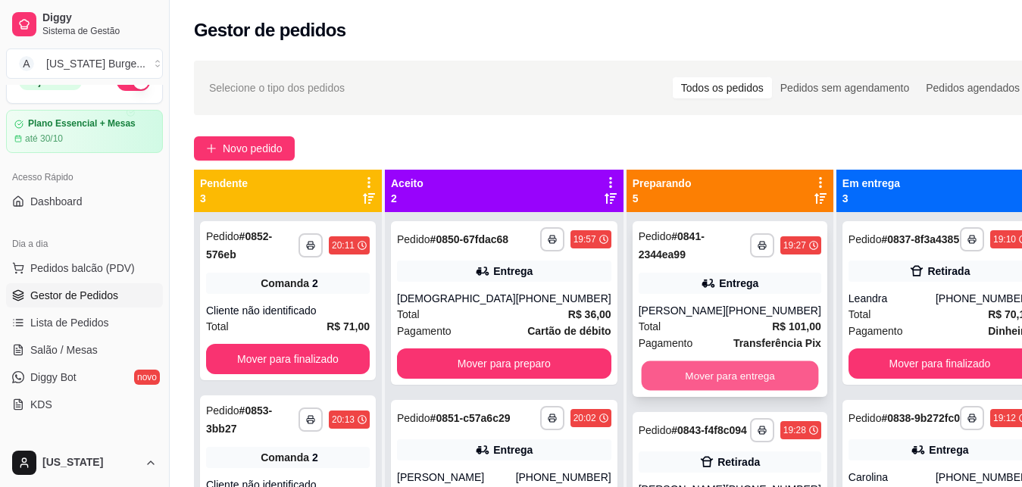
click at [662, 383] on button "Mover para entrega" at bounding box center [729, 376] width 177 height 30
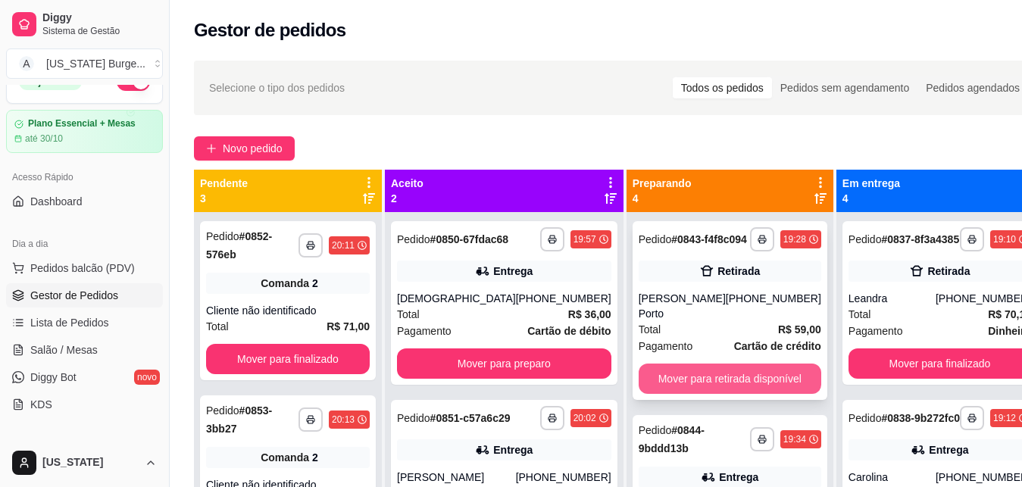
click at [662, 389] on button "Mover para retirada disponível" at bounding box center [730, 379] width 183 height 30
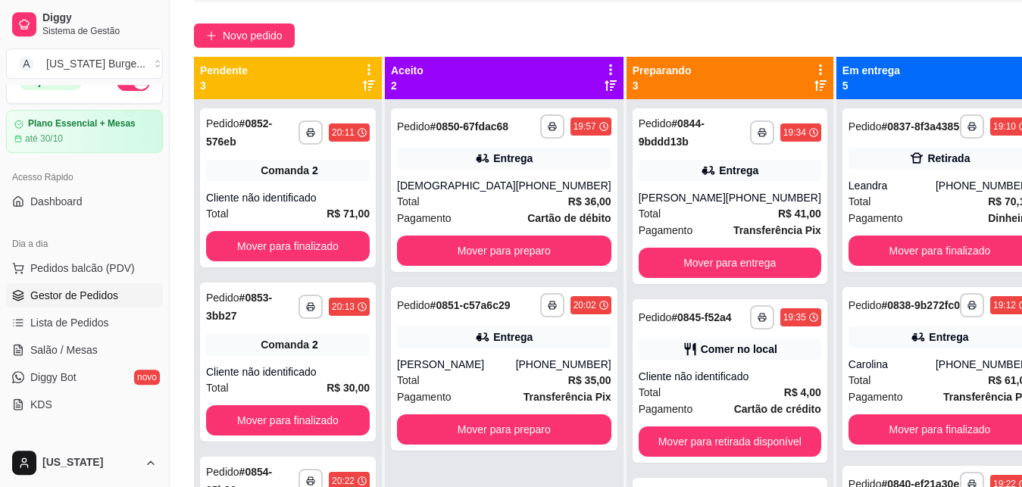
scroll to position [114, 0]
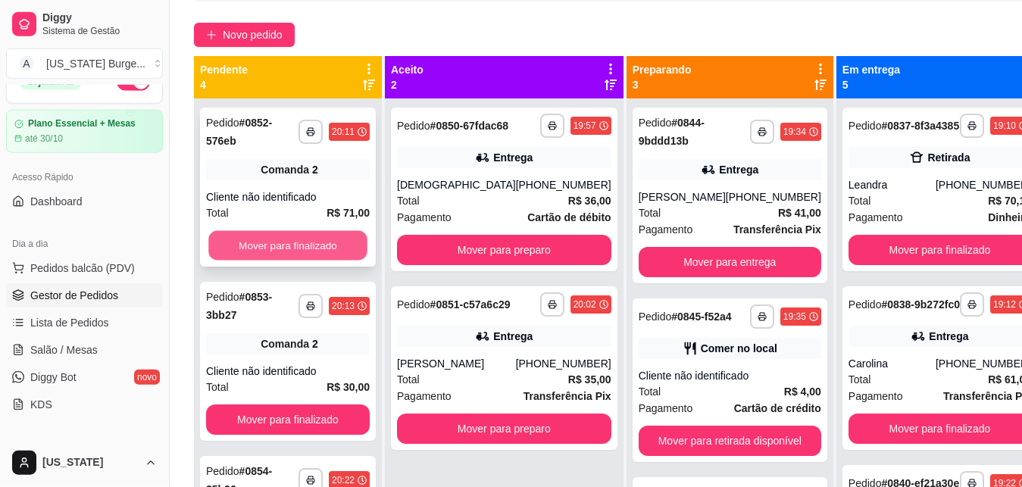
click at [323, 249] on button "Mover para finalizado" at bounding box center [287, 246] width 159 height 30
click at [316, 246] on button "Mover para finalizado" at bounding box center [288, 245] width 164 height 30
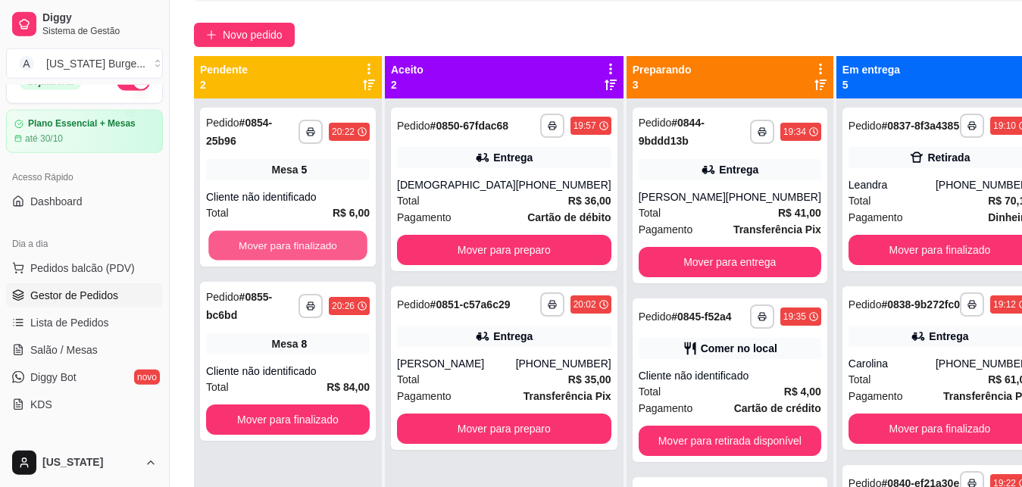
click at [316, 246] on button "Mover para finalizado" at bounding box center [287, 246] width 159 height 30
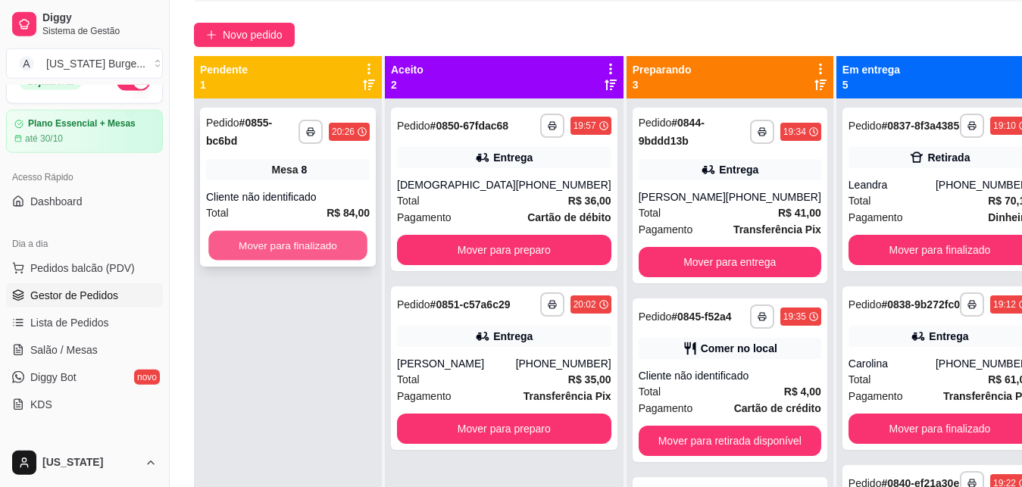
click at [318, 236] on button "Mover para finalizado" at bounding box center [287, 246] width 159 height 30
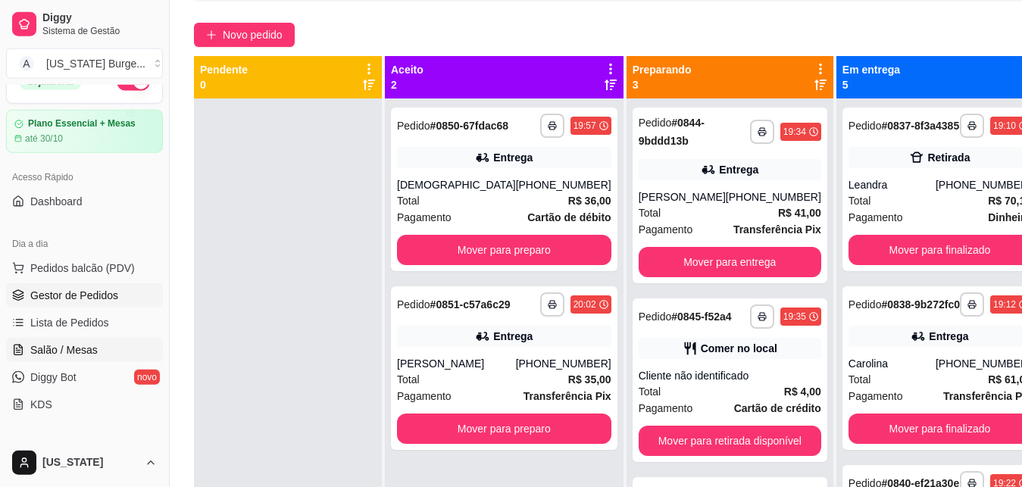
click at [76, 349] on span "Salão / Mesas" at bounding box center [63, 350] width 67 height 15
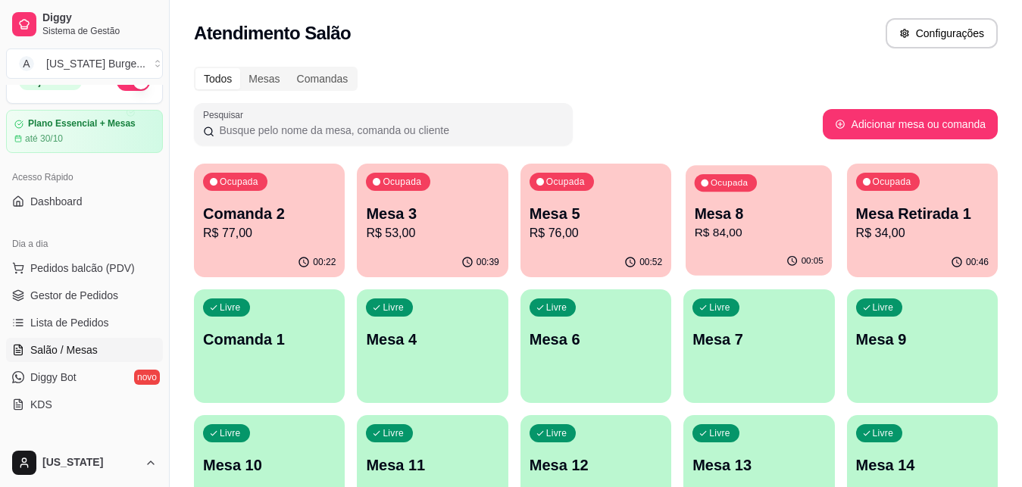
click at [769, 215] on p "Mesa 8" at bounding box center [759, 214] width 129 height 20
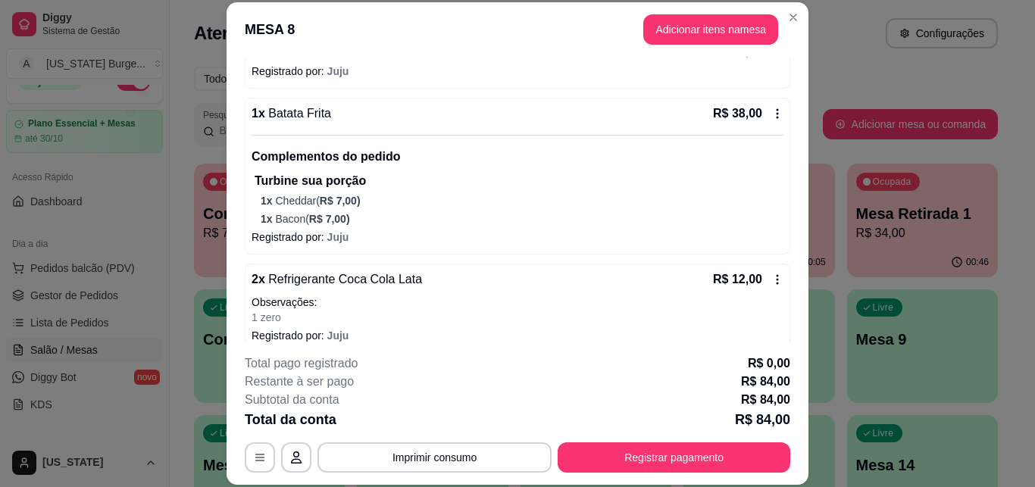
scroll to position [181, 0]
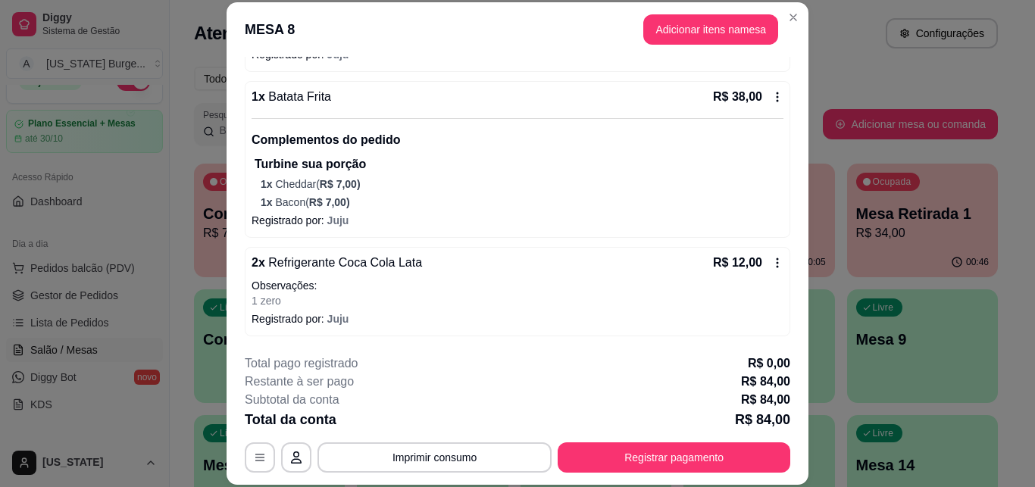
click at [771, 261] on icon at bounding box center [777, 263] width 12 height 12
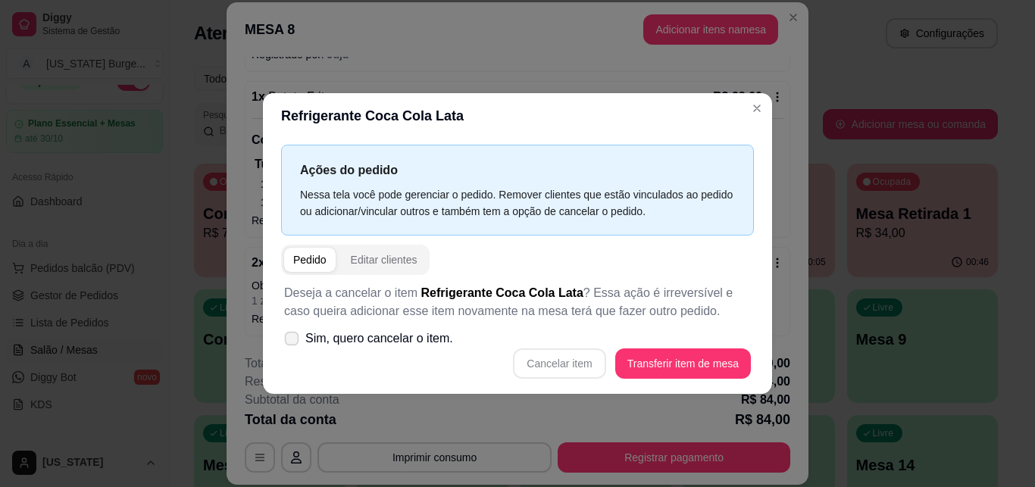
click at [291, 336] on icon at bounding box center [291, 338] width 11 height 8
click at [291, 341] on input "Sim, quero cancelar o item." at bounding box center [288, 346] width 10 height 10
checkbox input "true"
click at [574, 364] on button "Cancelar item" at bounding box center [560, 364] width 90 height 30
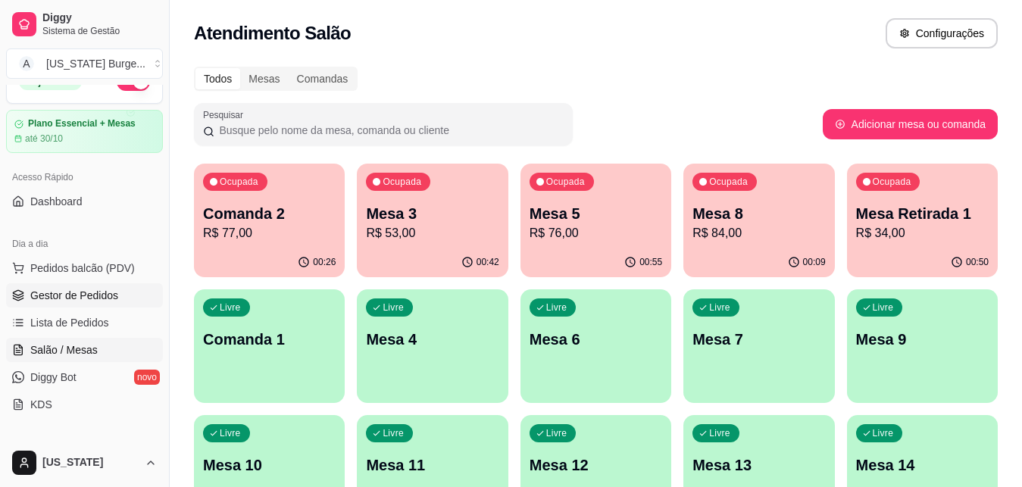
click at [92, 295] on span "Gestor de Pedidos" at bounding box center [74, 295] width 88 height 15
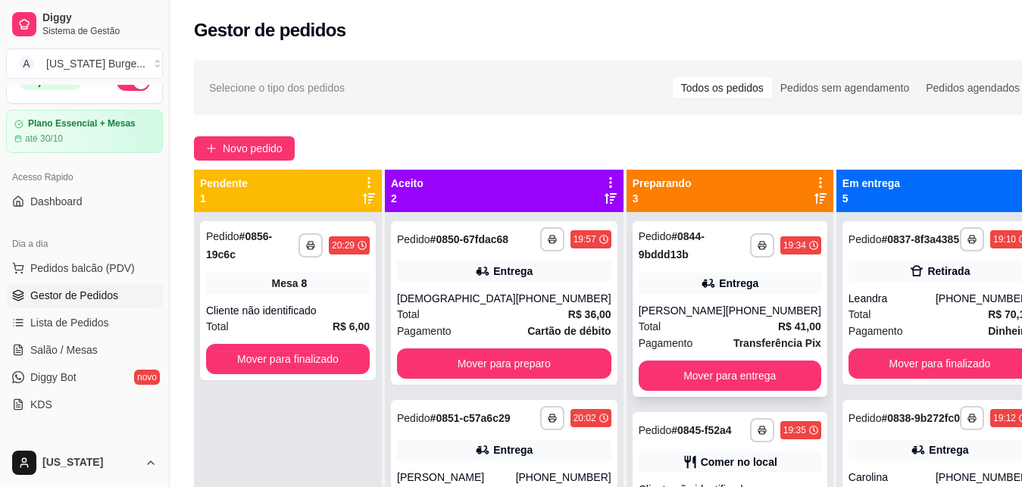
click at [691, 319] on div "Total R$ 41,00" at bounding box center [730, 326] width 183 height 17
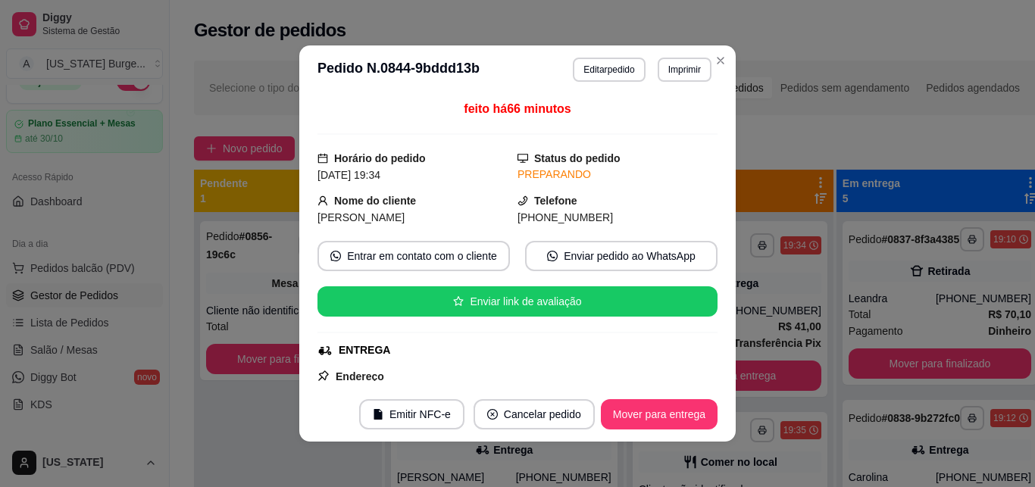
drag, startPoint x: 696, startPoint y: 180, endPoint x: 704, endPoint y: 198, distance: 19.0
click at [704, 198] on div "feito há 66 minutos Horário do pedido [DATE] 19:34 Status do pedido PREPARANDO …" at bounding box center [518, 240] width 400 height 281
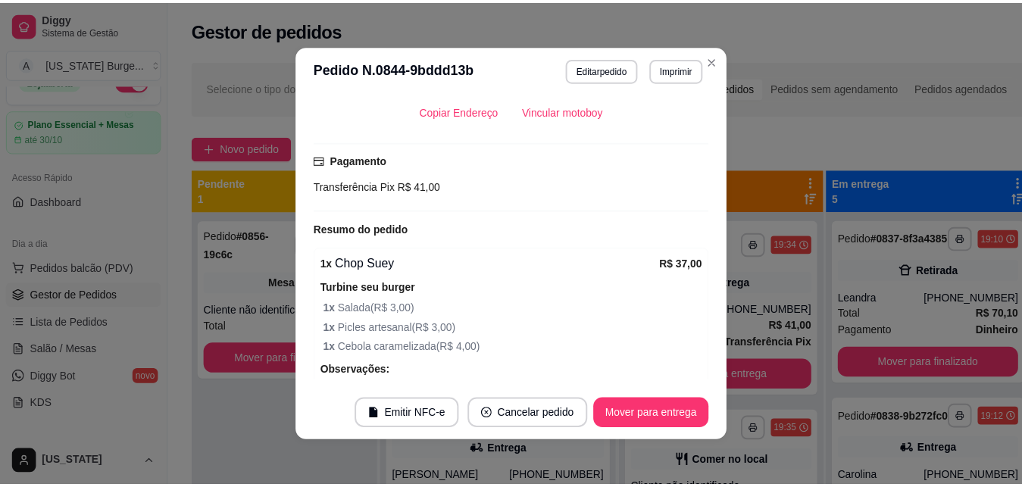
scroll to position [371, 0]
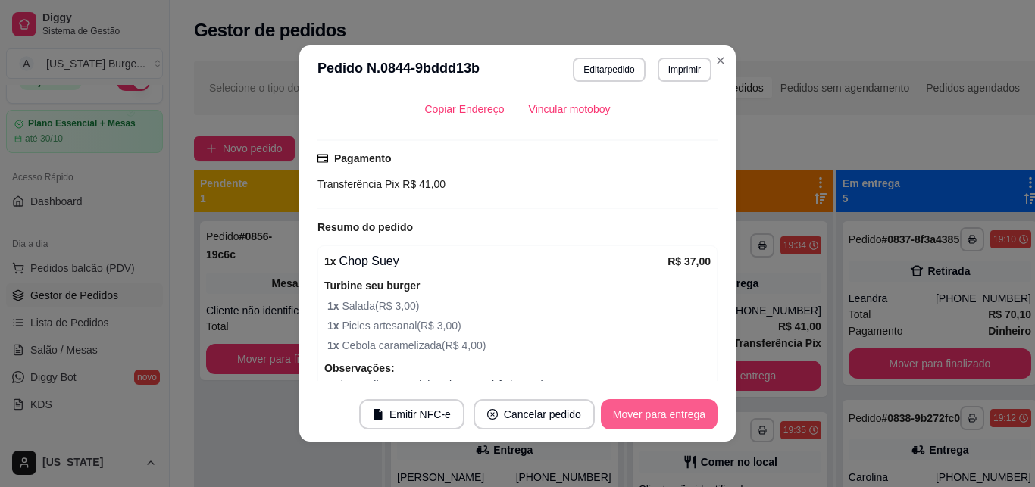
click at [654, 407] on button "Mover para entrega" at bounding box center [659, 414] width 117 height 30
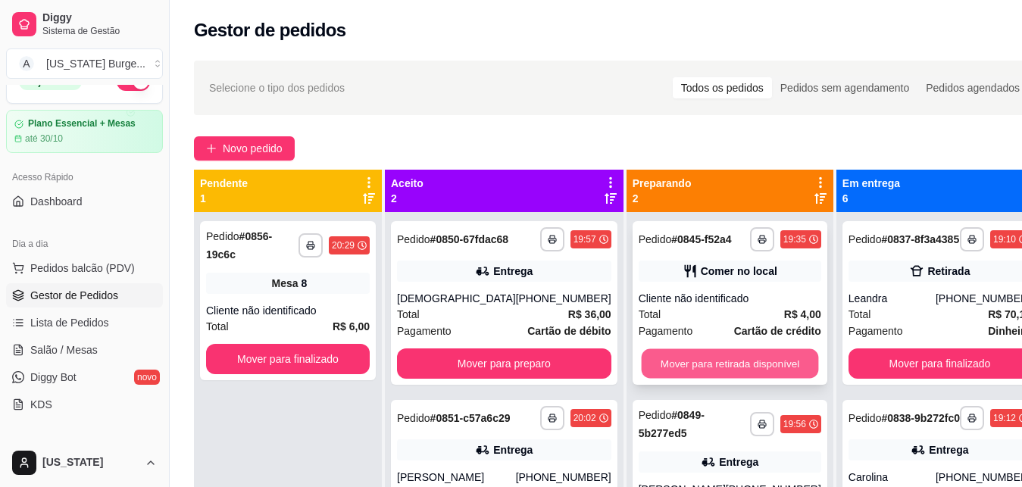
click at [687, 359] on button "Mover para retirada disponível" at bounding box center [729, 364] width 177 height 30
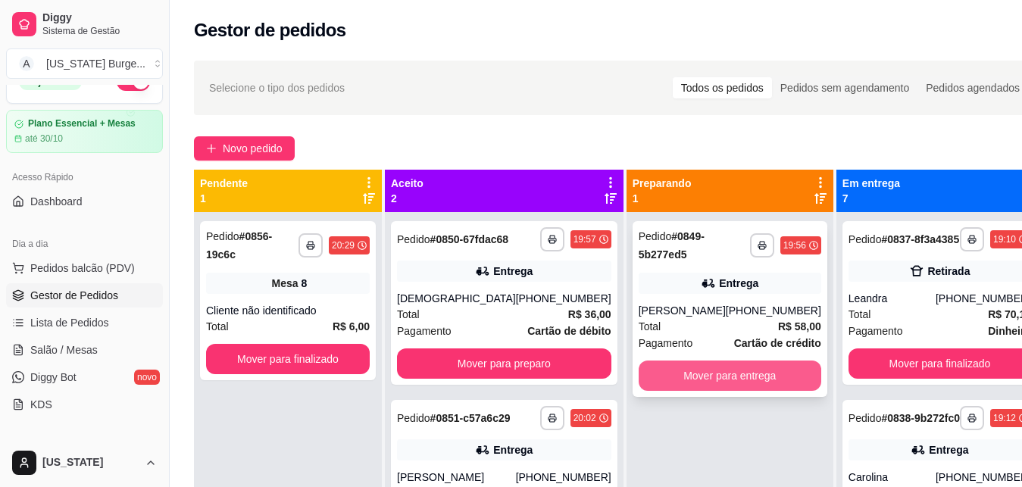
click at [678, 369] on button "Mover para entrega" at bounding box center [730, 376] width 183 height 30
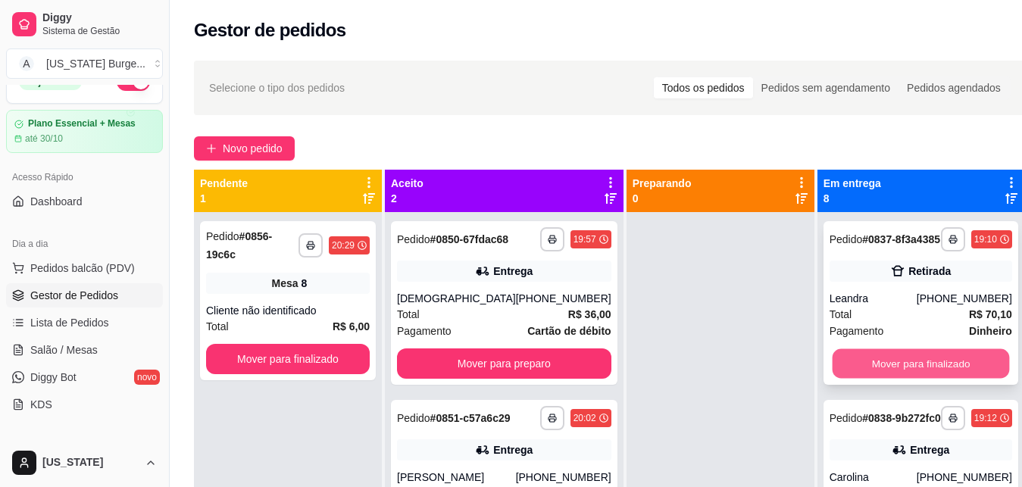
click at [845, 369] on button "Mover para finalizado" at bounding box center [920, 364] width 177 height 30
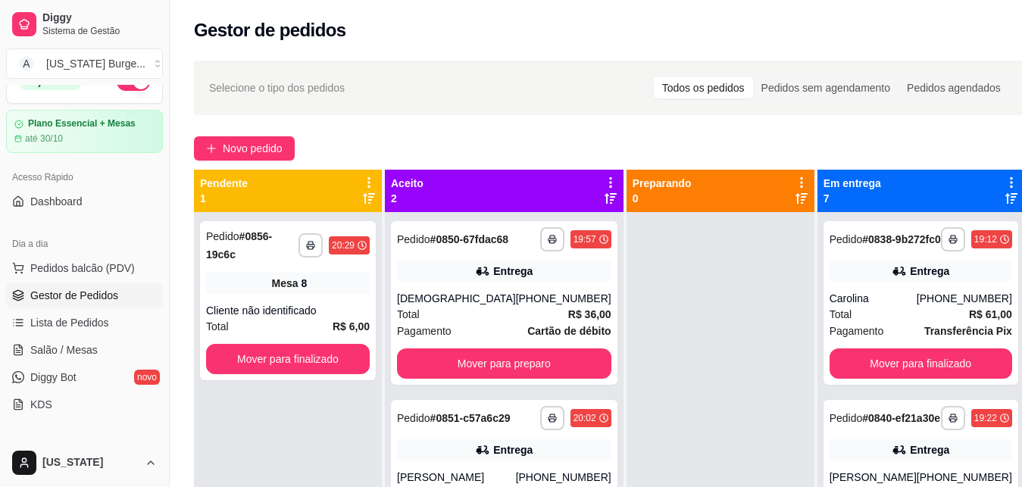
click at [845, 369] on button "Mover para finalizado" at bounding box center [921, 364] width 183 height 30
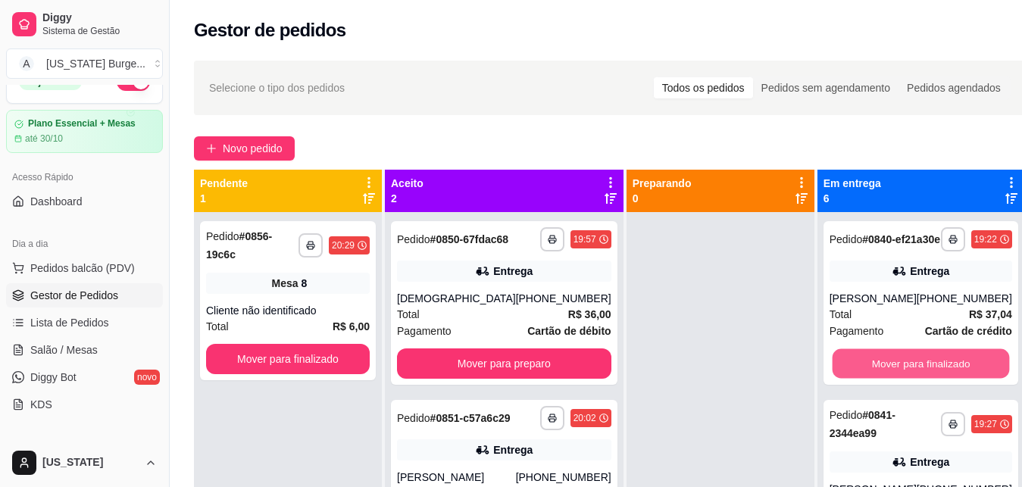
click at [845, 369] on button "Mover para finalizado" at bounding box center [920, 364] width 177 height 30
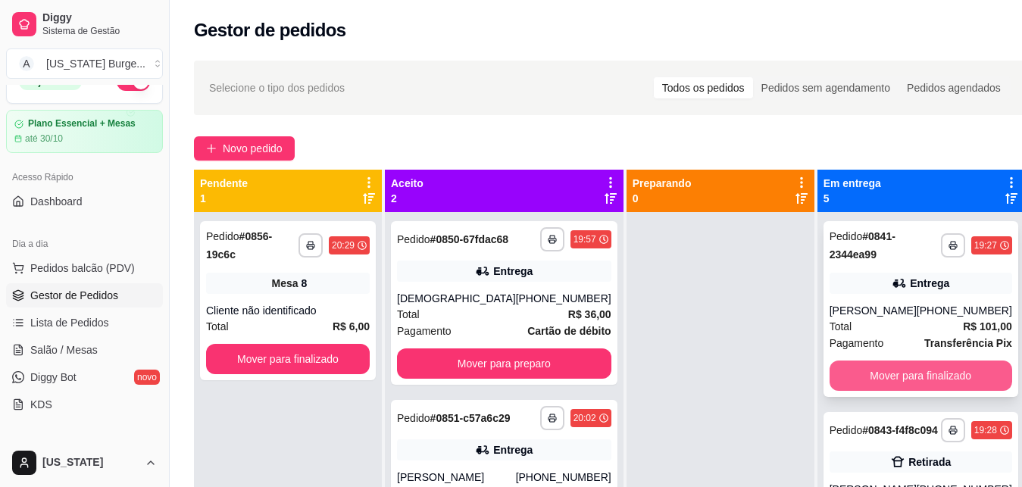
drag, startPoint x: 845, startPoint y: 372, endPoint x: 834, endPoint y: 382, distance: 15.0
click at [834, 382] on button "Mover para finalizado" at bounding box center [921, 376] width 183 height 30
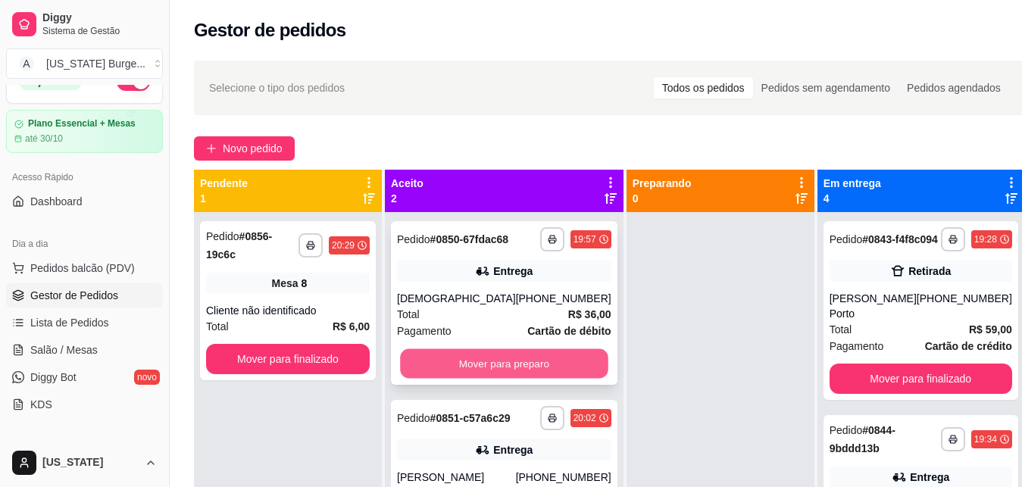
click at [474, 368] on button "Mover para preparo" at bounding box center [504, 364] width 208 height 30
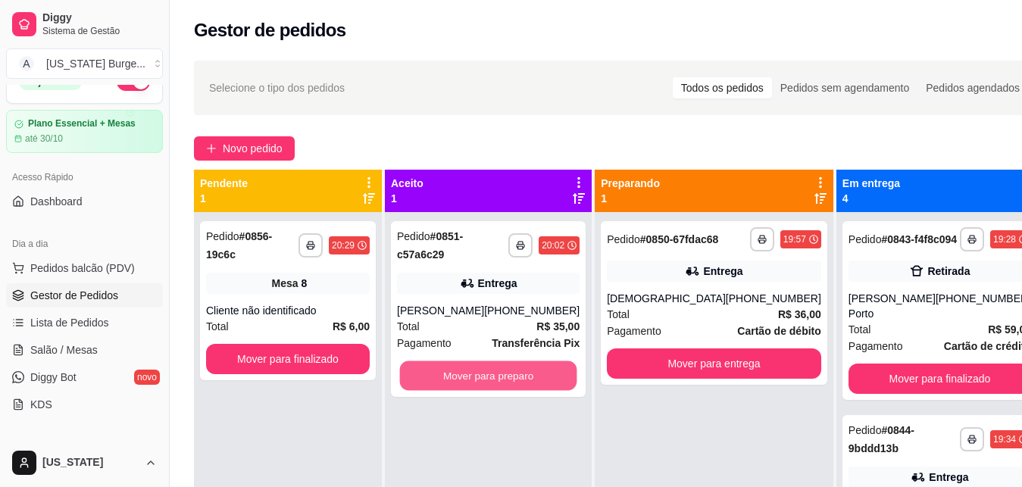
click at [474, 368] on button "Mover para preparo" at bounding box center [488, 376] width 177 height 30
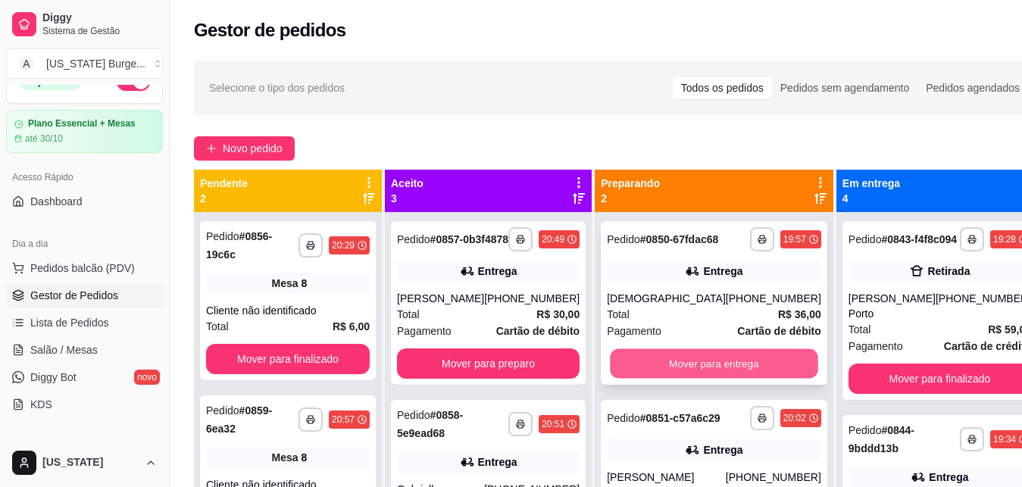
click at [668, 379] on button "Mover para entrega" at bounding box center [714, 364] width 208 height 30
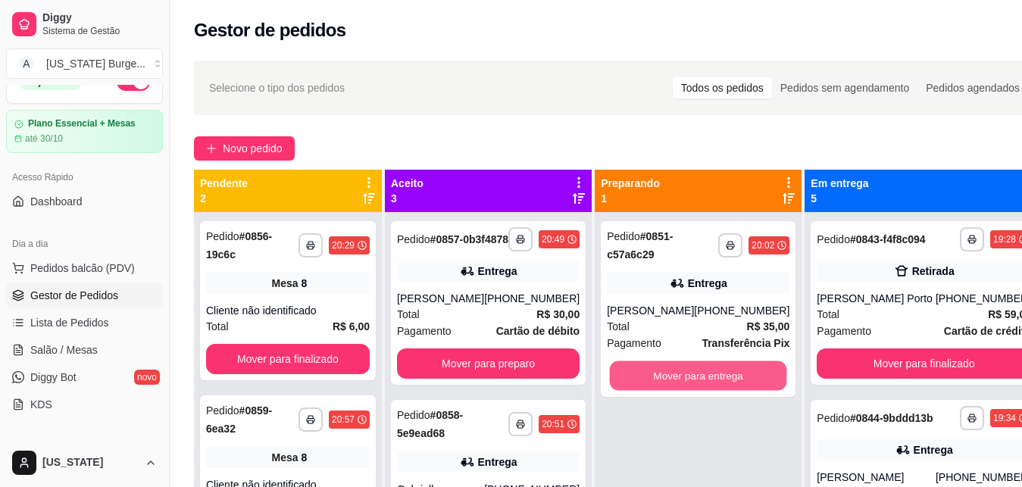
click at [668, 380] on button "Mover para entrega" at bounding box center [698, 376] width 177 height 30
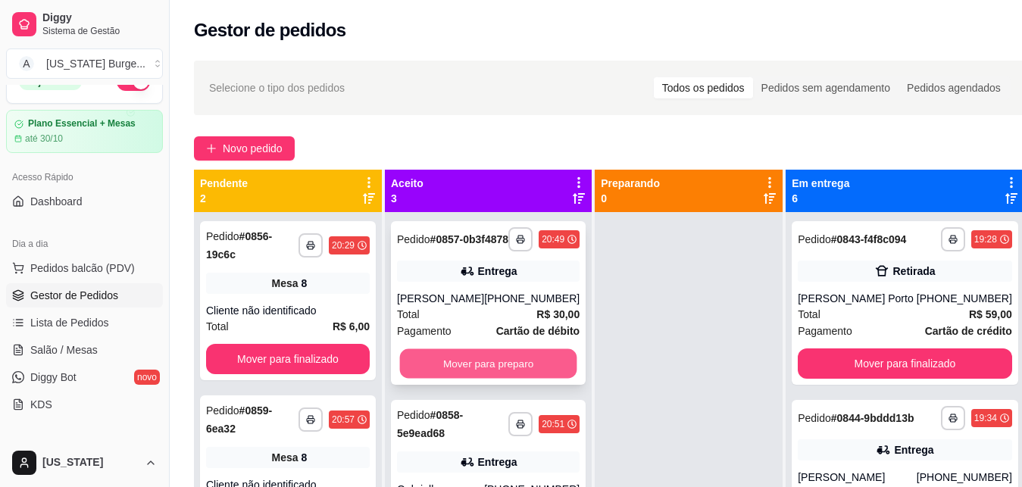
click at [533, 377] on button "Mover para preparo" at bounding box center [488, 364] width 177 height 30
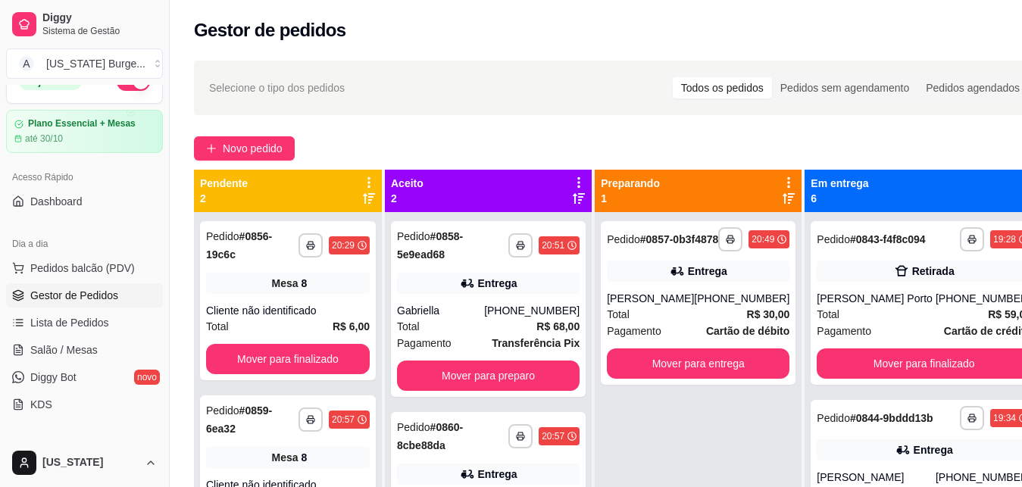
click at [533, 377] on button "Mover para preparo" at bounding box center [488, 376] width 183 height 30
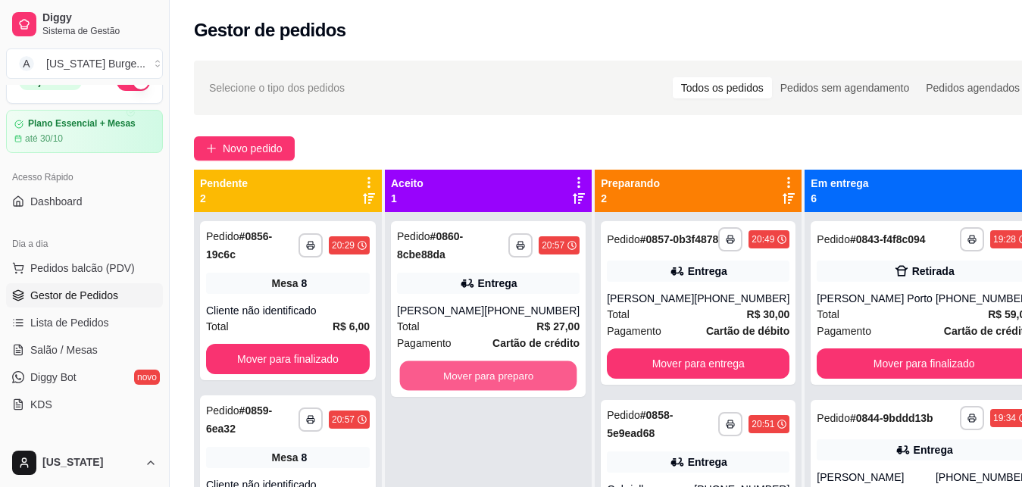
click at [533, 377] on button "Mover para preparo" at bounding box center [488, 376] width 177 height 30
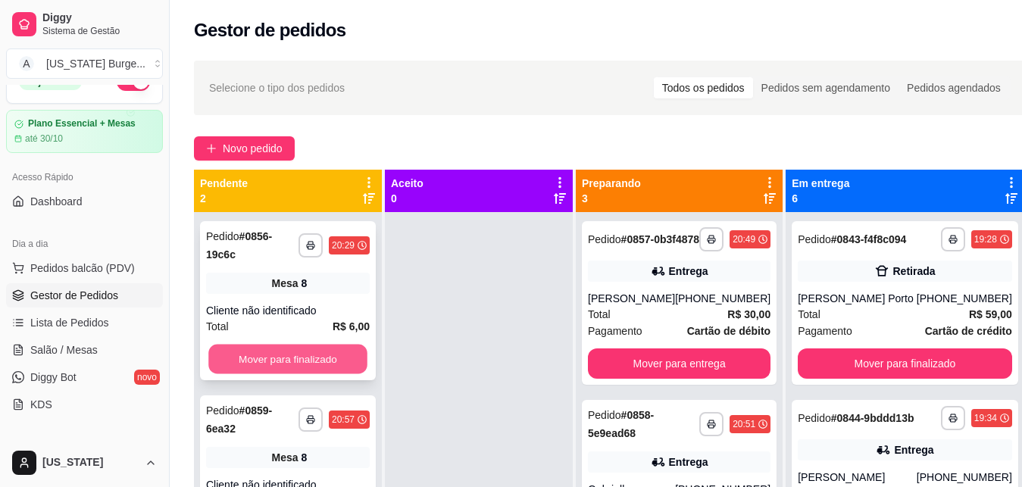
click at [333, 345] on button "Mover para finalizado" at bounding box center [287, 360] width 159 height 30
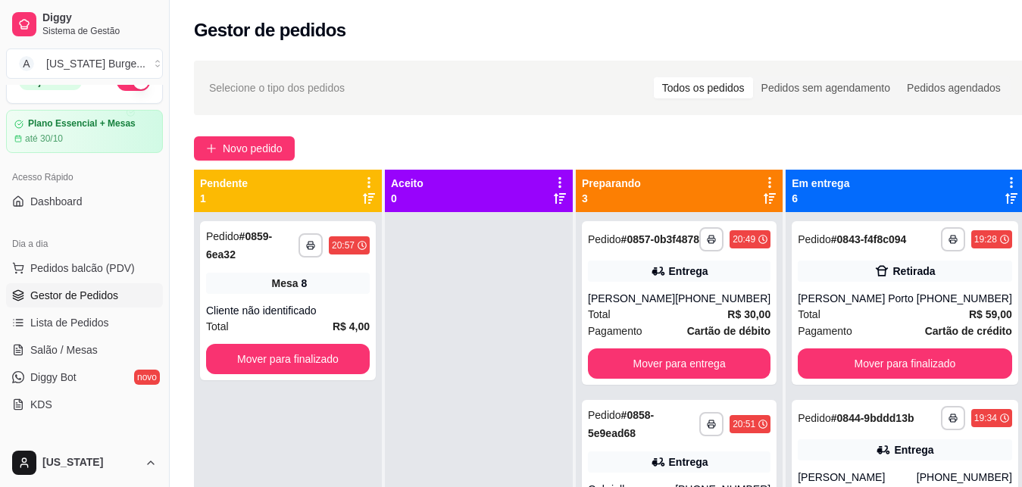
click at [333, 344] on button "Mover para finalizado" at bounding box center [288, 359] width 164 height 30
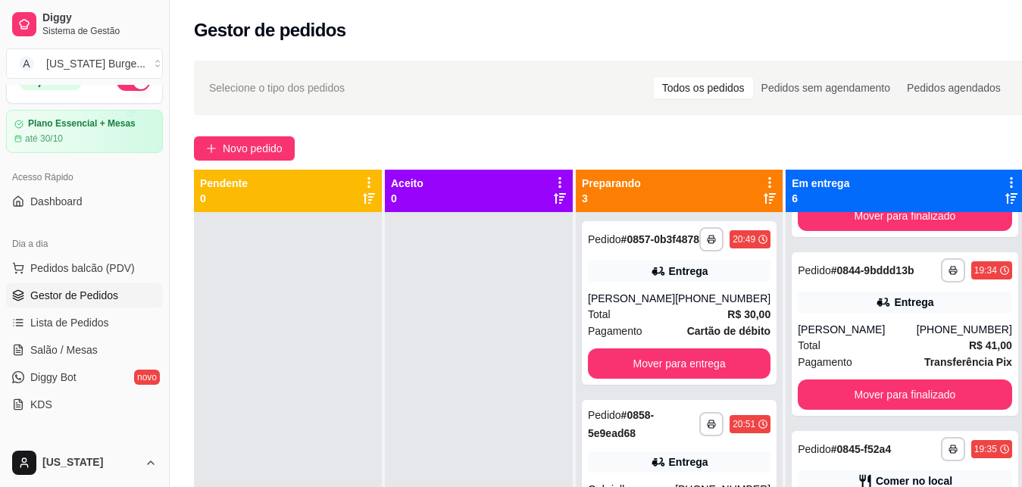
scroll to position [150, 0]
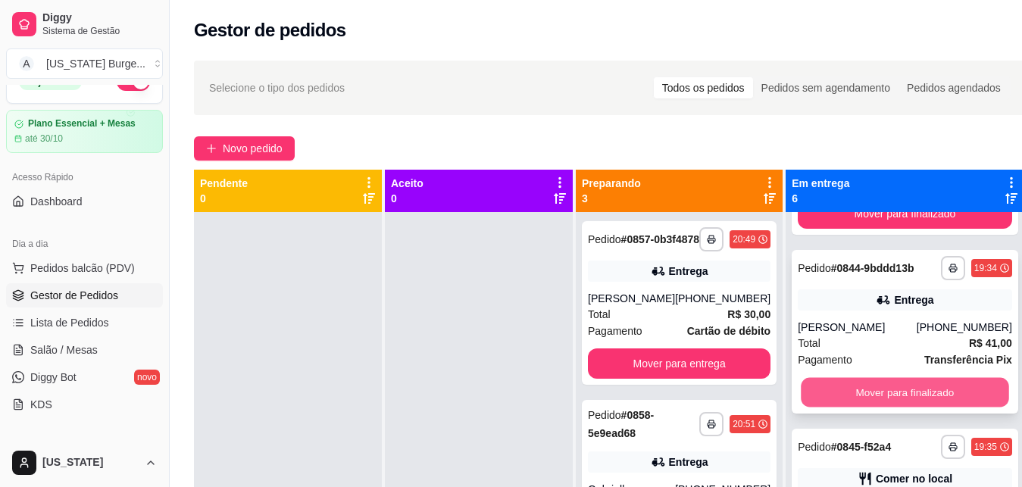
click at [897, 408] on button "Mover para finalizado" at bounding box center [905, 393] width 208 height 30
click at [875, 408] on button "Mover para finalizado" at bounding box center [905, 392] width 214 height 30
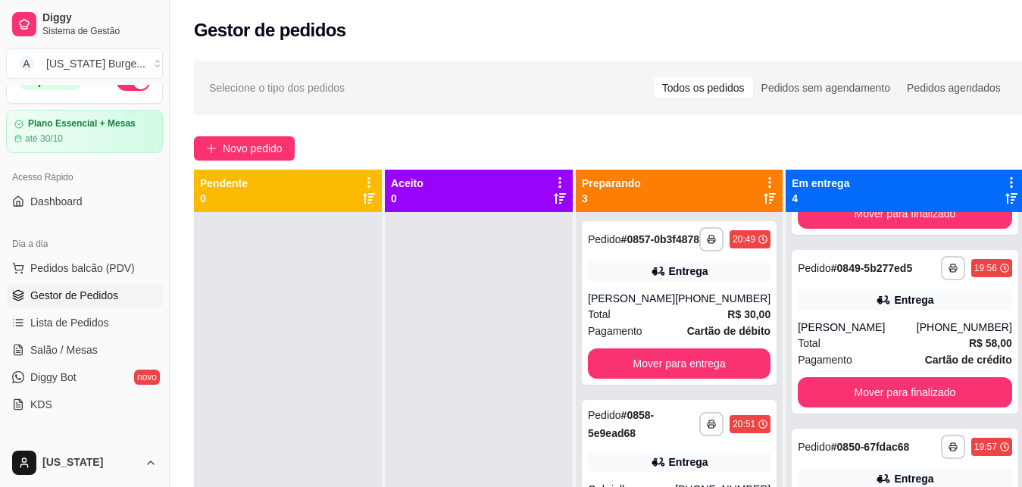
click at [875, 408] on button "Mover para finalizado" at bounding box center [905, 392] width 214 height 30
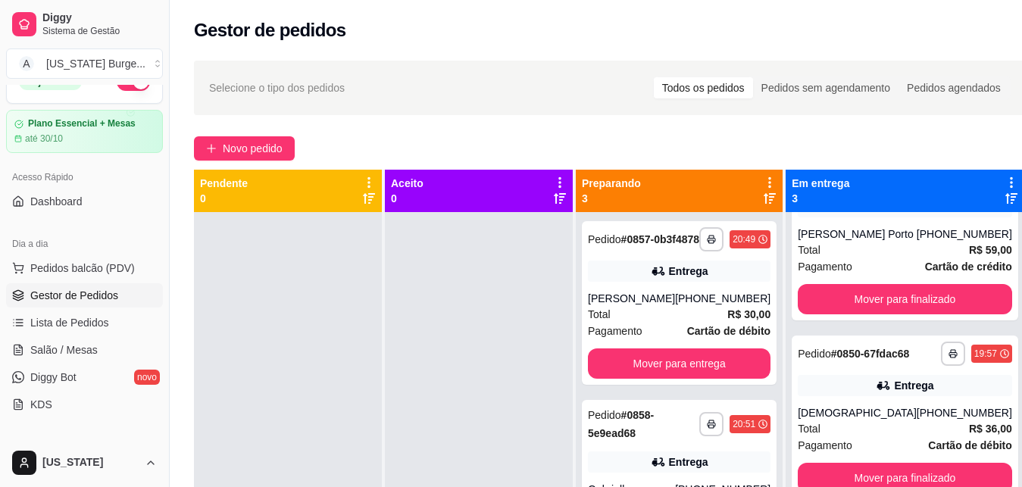
scroll to position [0, 0]
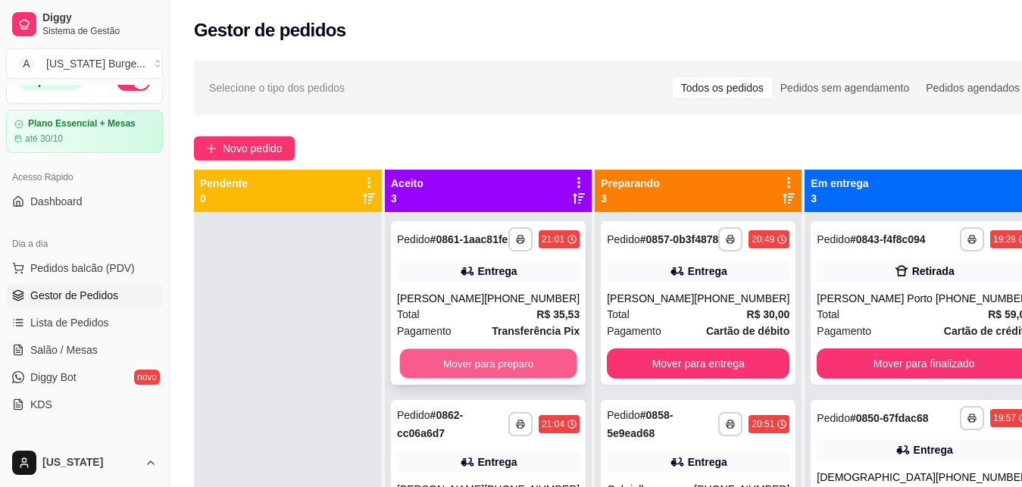
click at [447, 371] on button "Mover para preparo" at bounding box center [488, 364] width 177 height 30
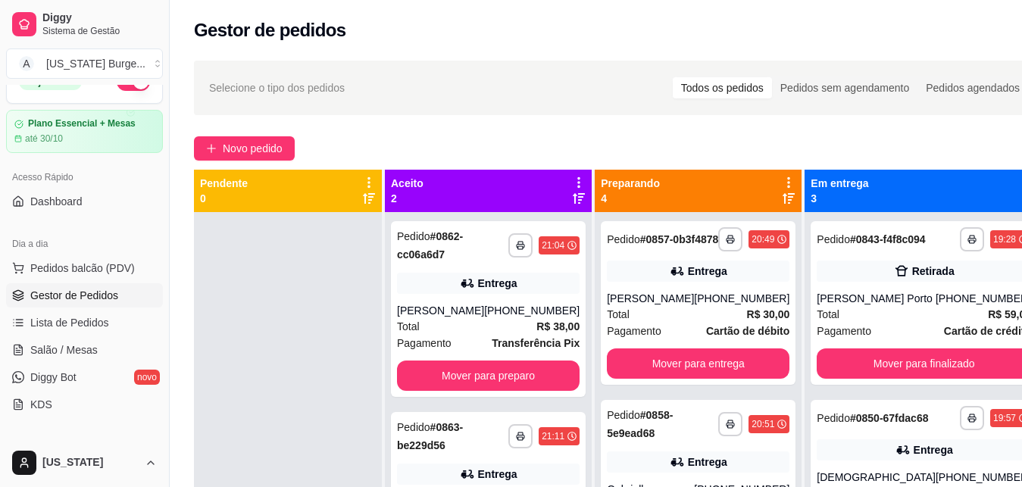
click at [447, 371] on button "Mover para preparo" at bounding box center [488, 376] width 183 height 30
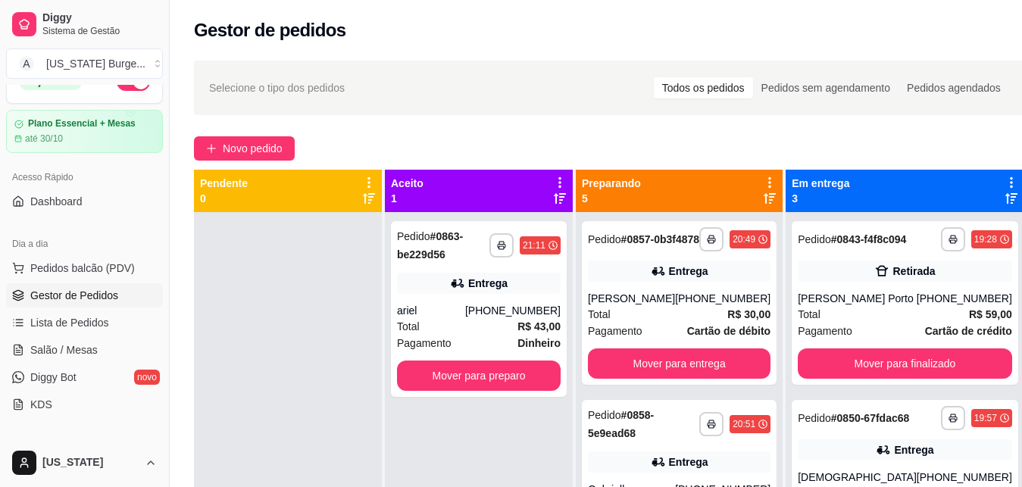
click at [447, 371] on button "Mover para preparo" at bounding box center [479, 376] width 164 height 30
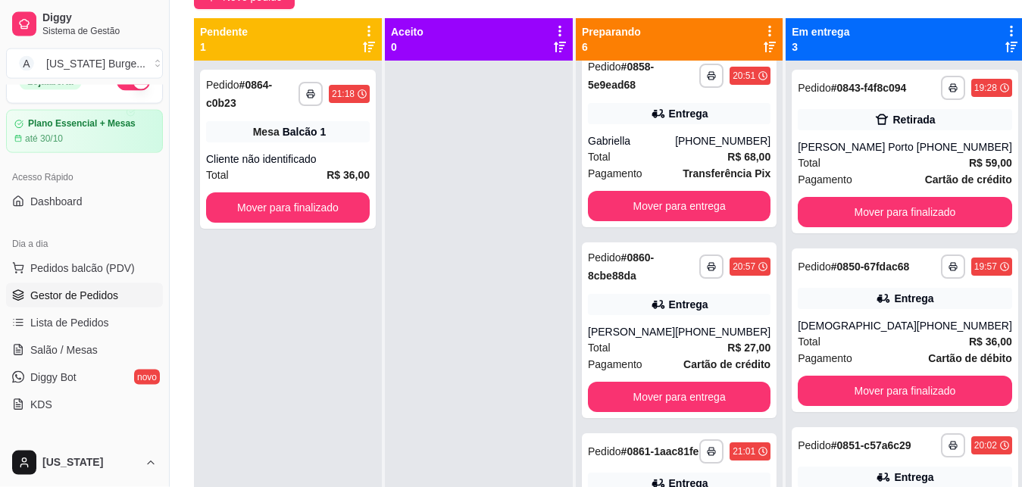
scroll to position [201, 0]
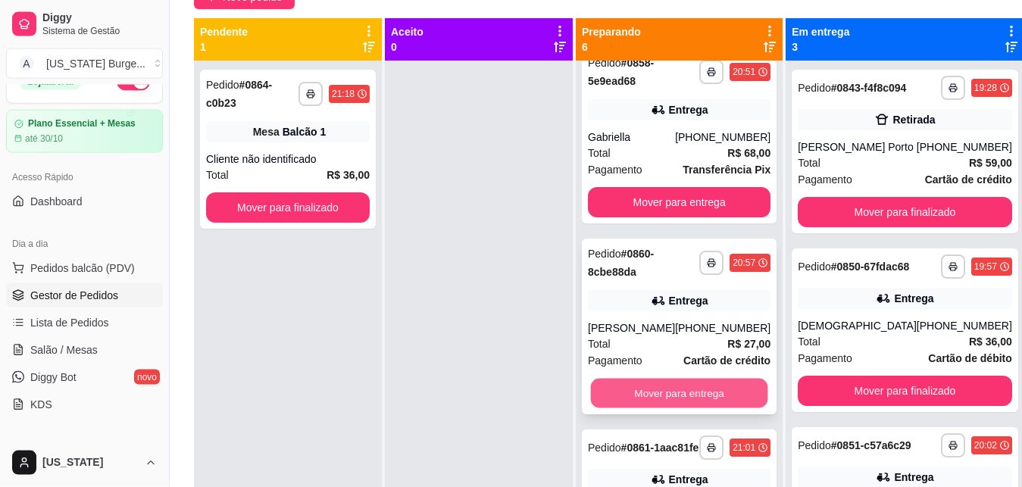
click at [694, 398] on button "Mover para entrega" at bounding box center [679, 394] width 177 height 30
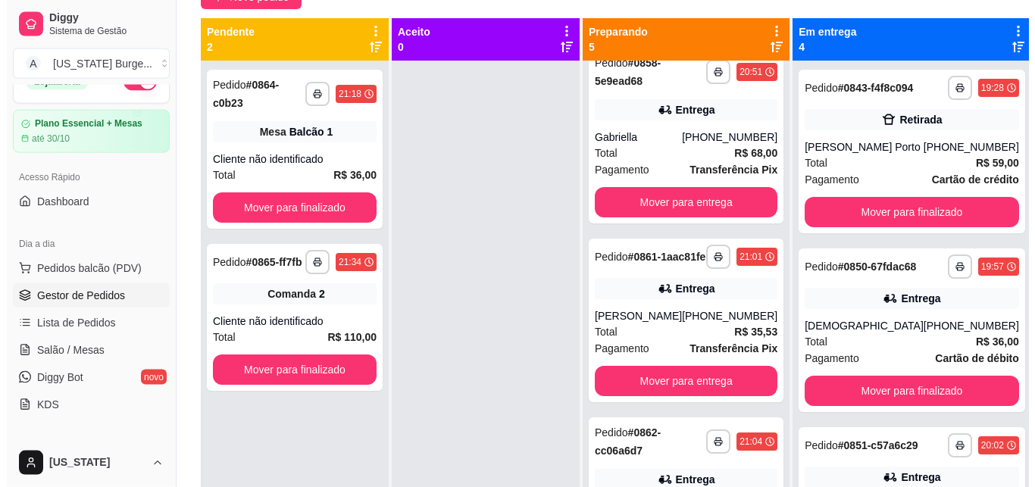
scroll to position [0, 0]
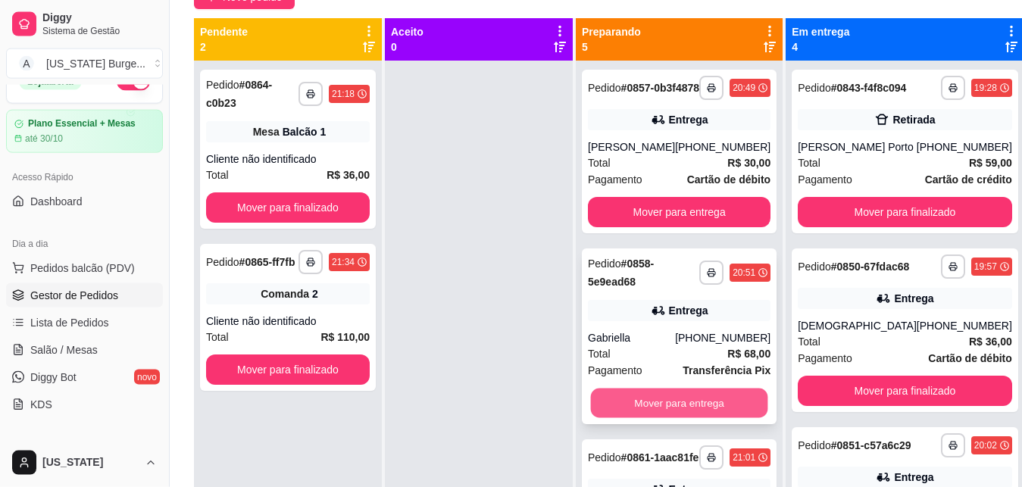
click at [640, 409] on button "Mover para entrega" at bounding box center [679, 404] width 177 height 30
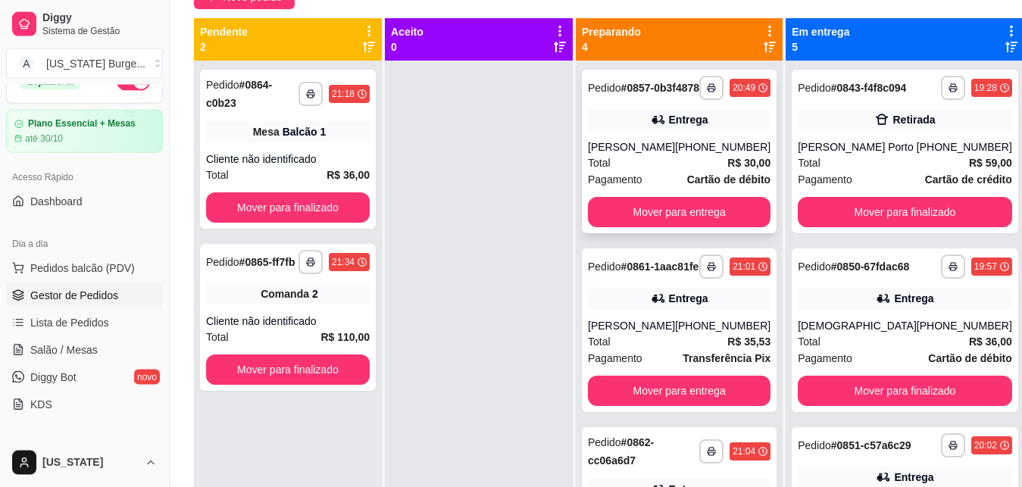
click at [633, 155] on div "[PERSON_NAME]" at bounding box center [631, 146] width 87 height 15
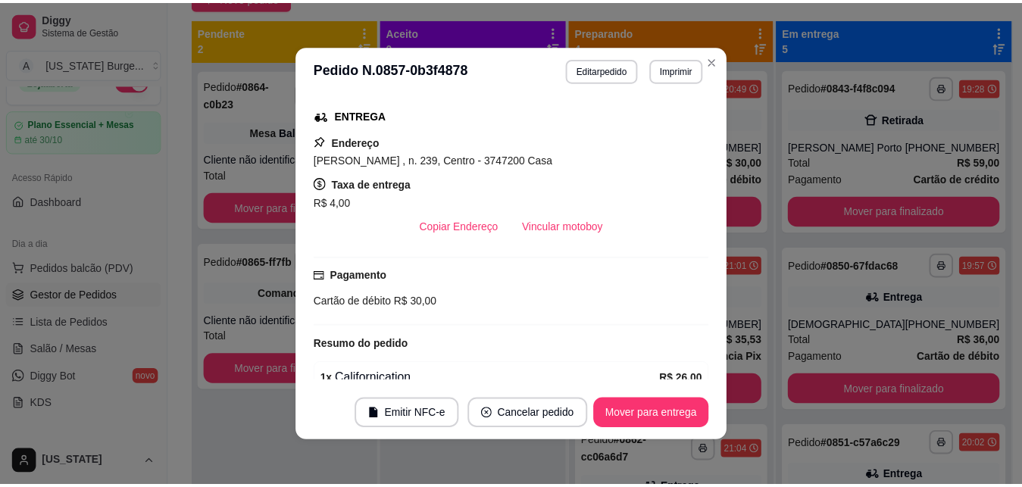
scroll to position [233, 0]
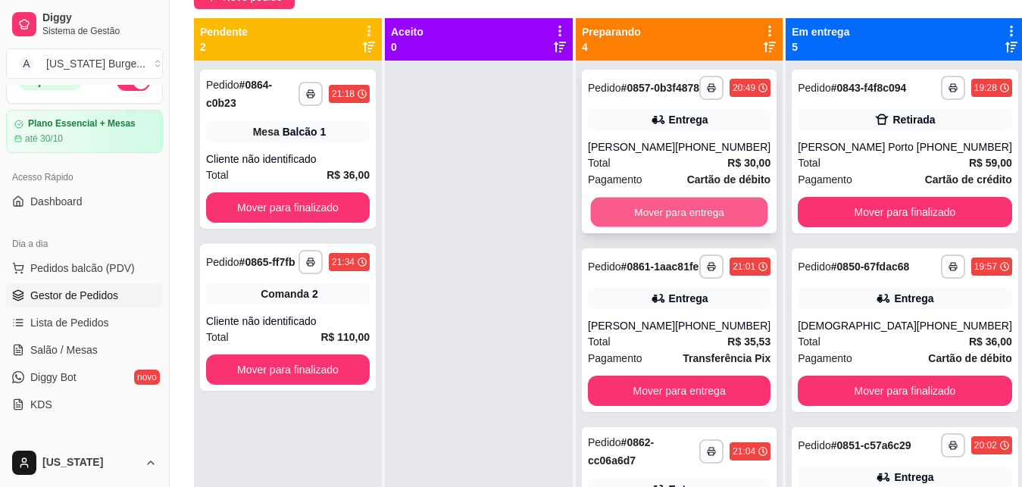
click at [694, 219] on button "Mover para entrega" at bounding box center [679, 213] width 177 height 30
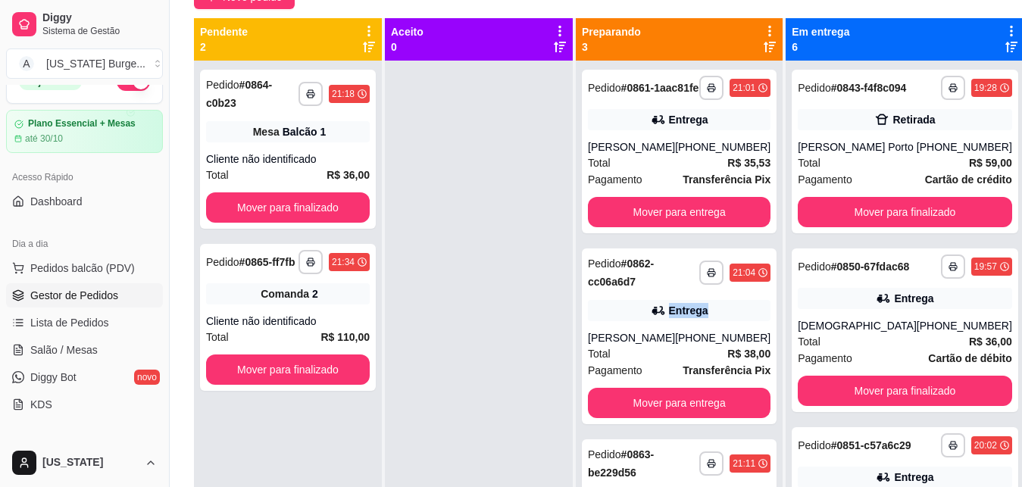
drag, startPoint x: 772, startPoint y: 186, endPoint x: 774, endPoint y: 317, distance: 130.4
click at [774, 317] on div "**********" at bounding box center [679, 304] width 207 height 487
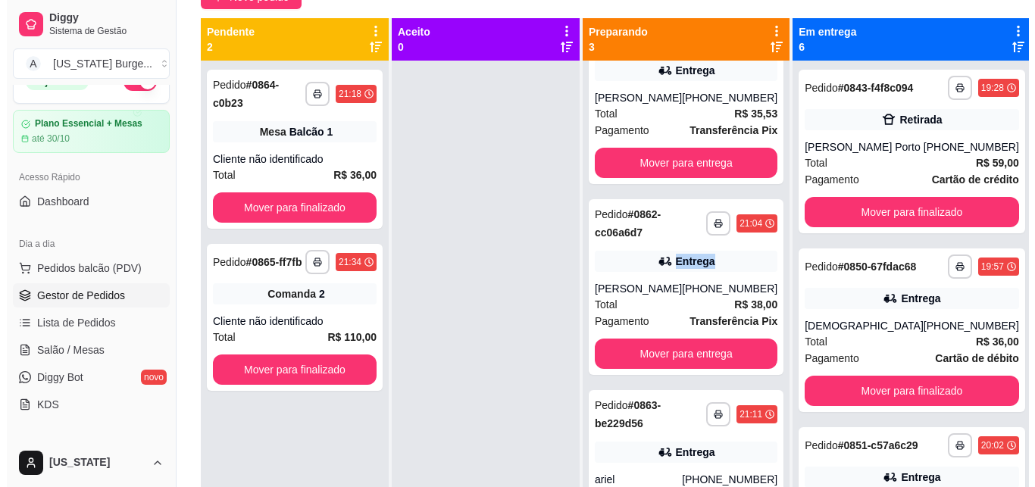
scroll to position [42, 0]
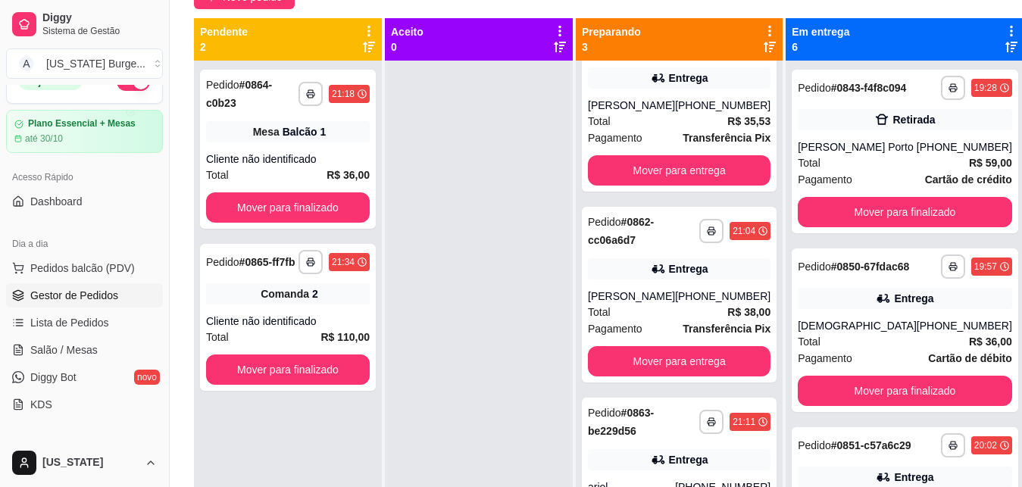
click at [772, 214] on div "**********" at bounding box center [679, 304] width 207 height 487
click at [704, 144] on strong "Transferência Pix" at bounding box center [727, 138] width 88 height 12
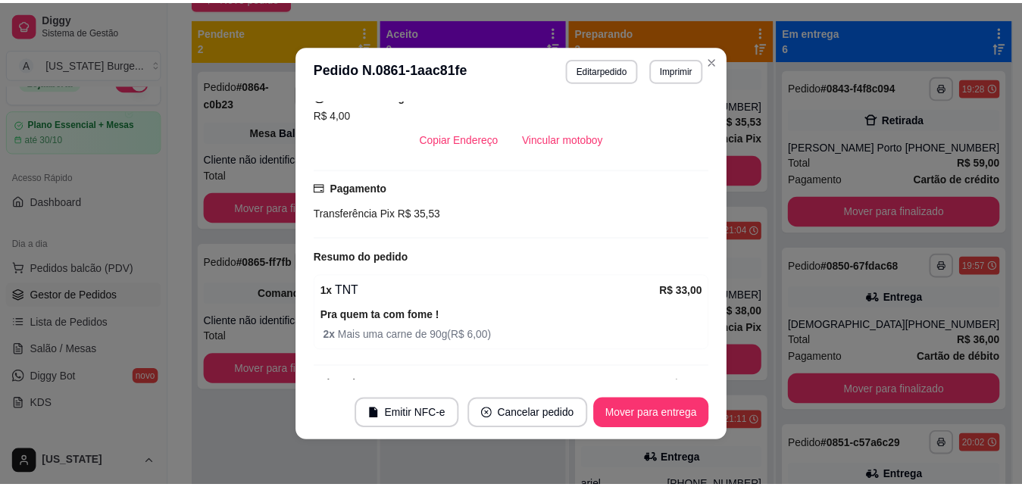
scroll to position [339, 0]
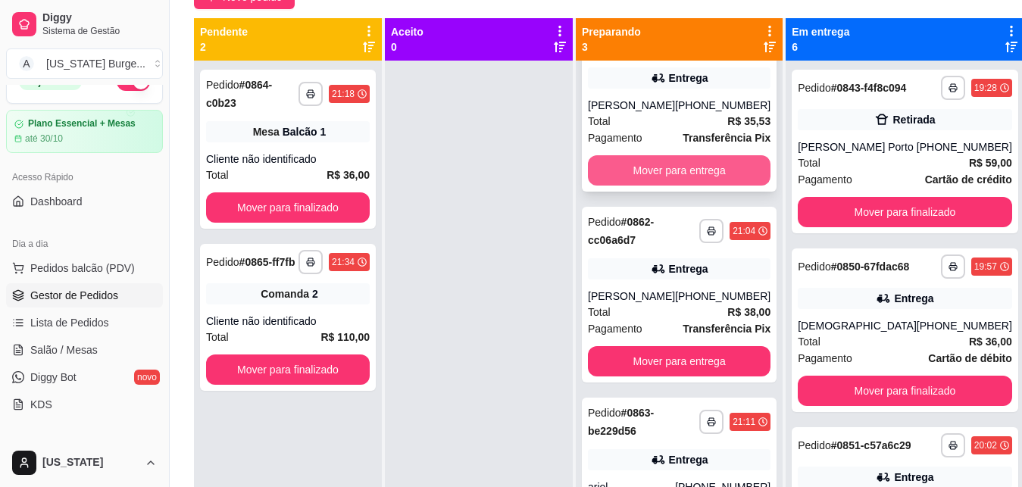
click at [673, 184] on button "Mover para entrega" at bounding box center [679, 170] width 183 height 30
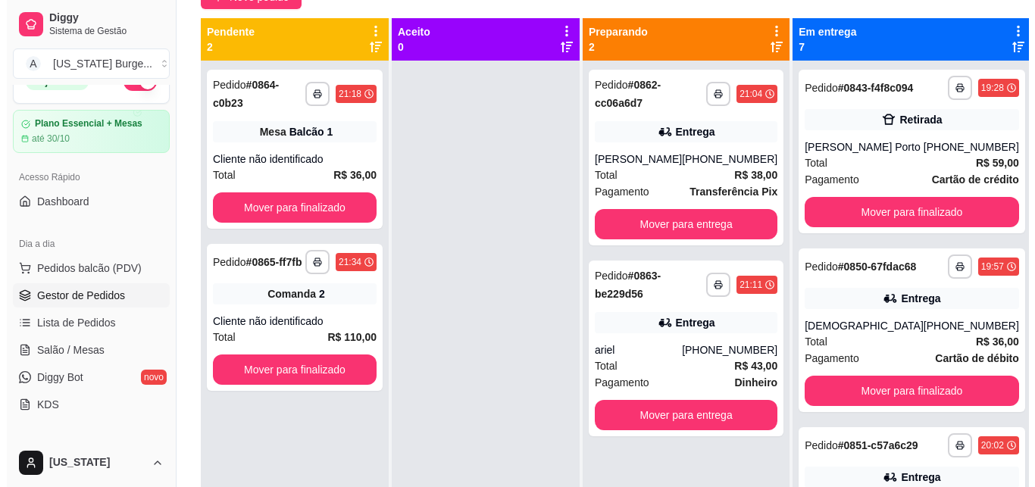
scroll to position [0, 0]
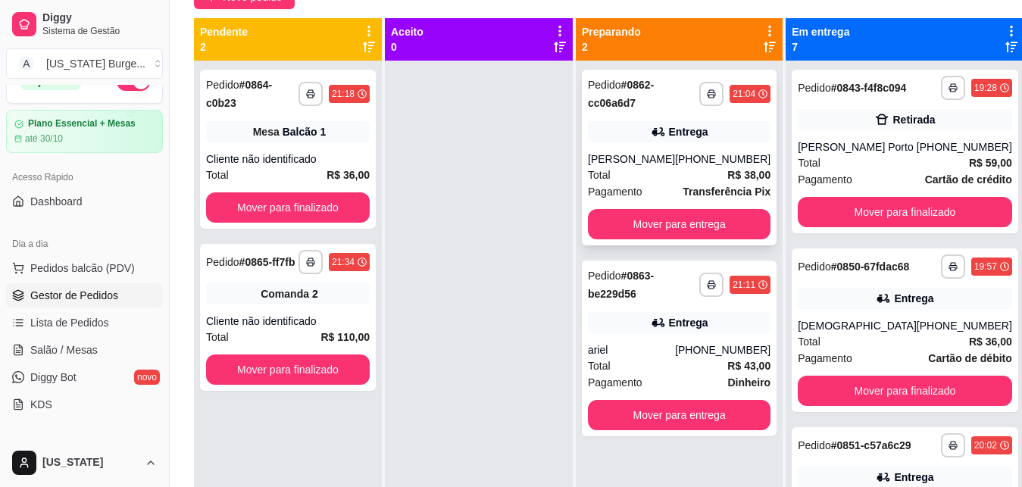
click at [662, 183] on div "Total R$ 38,00" at bounding box center [679, 175] width 183 height 17
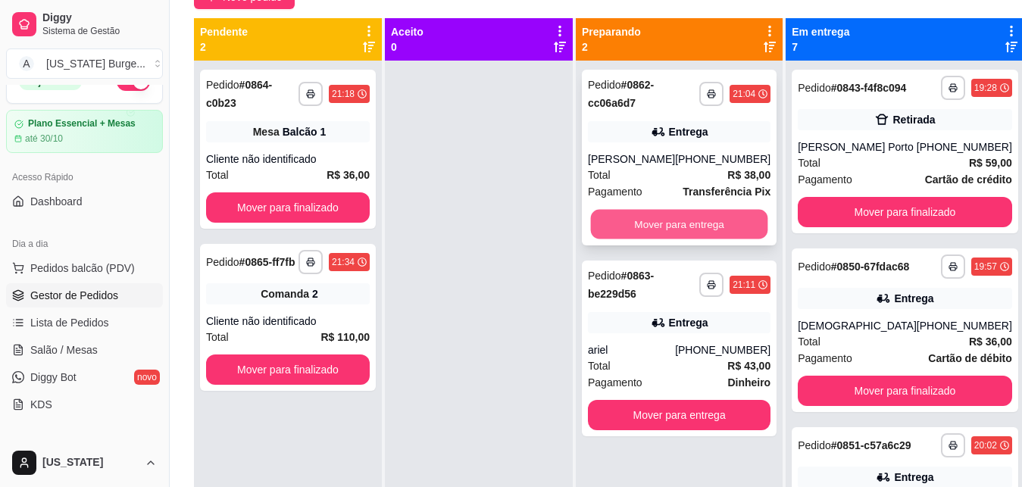
click at [686, 229] on button "Mover para entrega" at bounding box center [679, 225] width 177 height 30
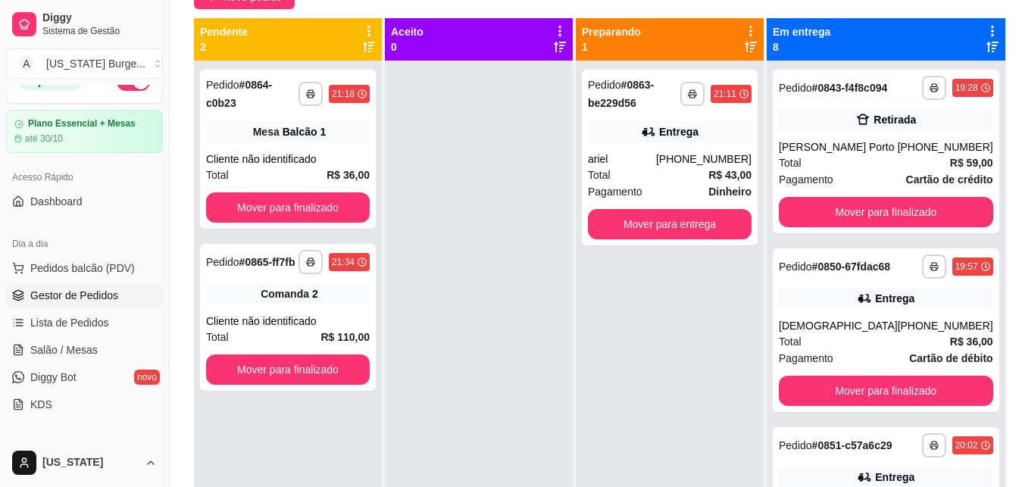
click at [686, 229] on button "Mover para entrega" at bounding box center [670, 224] width 164 height 30
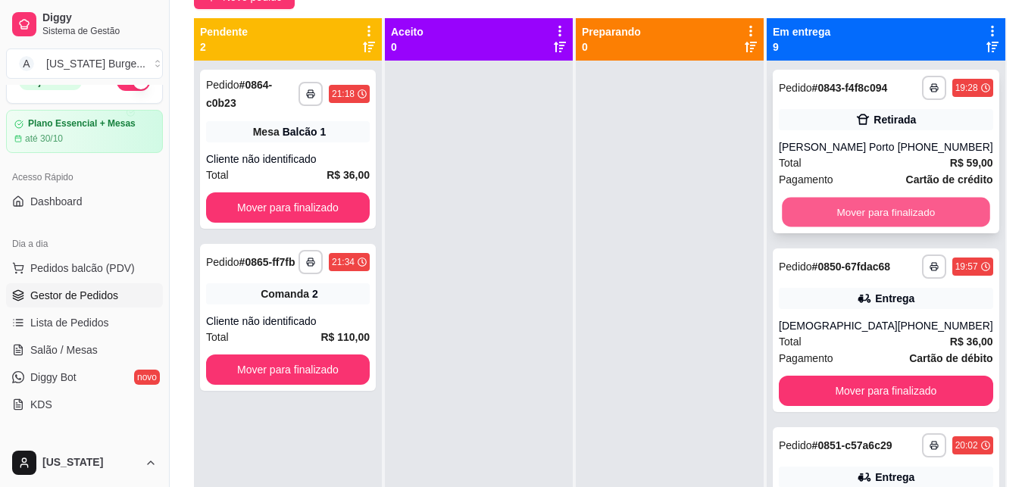
click at [818, 227] on button "Mover para finalizado" at bounding box center [886, 213] width 208 height 30
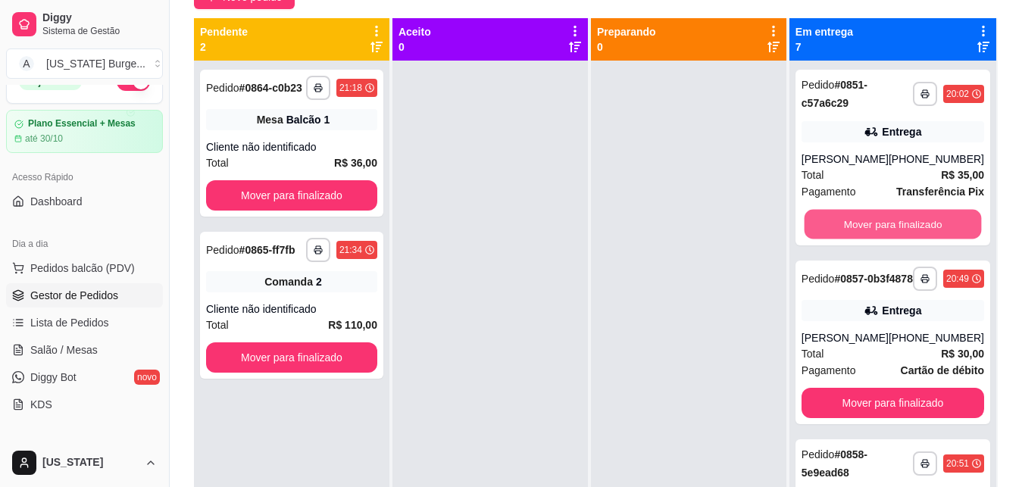
click at [818, 231] on button "Mover para finalizado" at bounding box center [892, 225] width 177 height 30
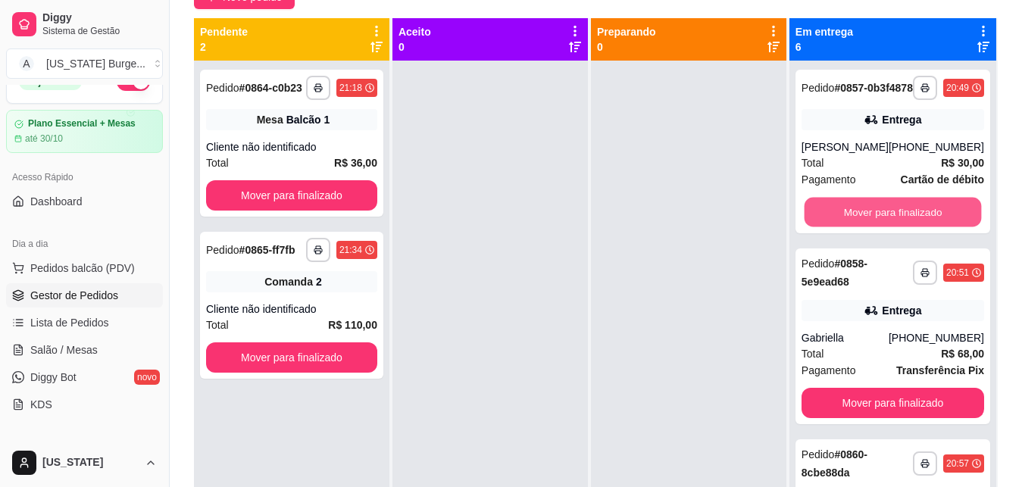
click at [818, 227] on button "Mover para finalizado" at bounding box center [892, 213] width 177 height 30
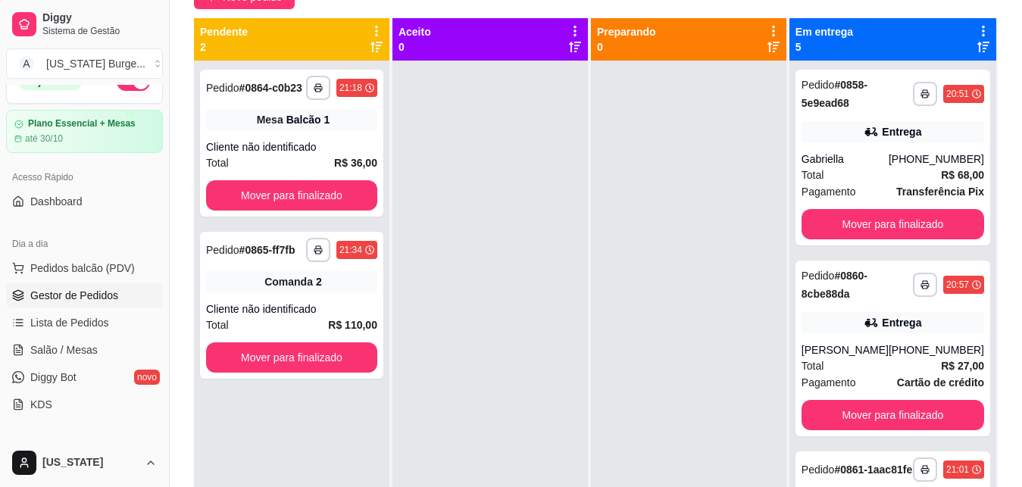
click at [818, 231] on button "Mover para finalizado" at bounding box center [893, 224] width 183 height 30
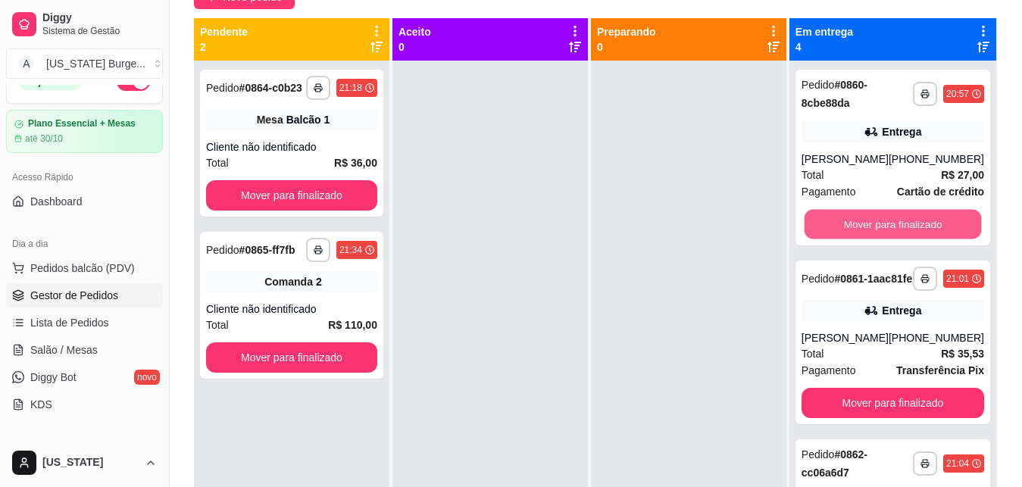
click at [818, 231] on button "Mover para finalizado" at bounding box center [892, 225] width 177 height 30
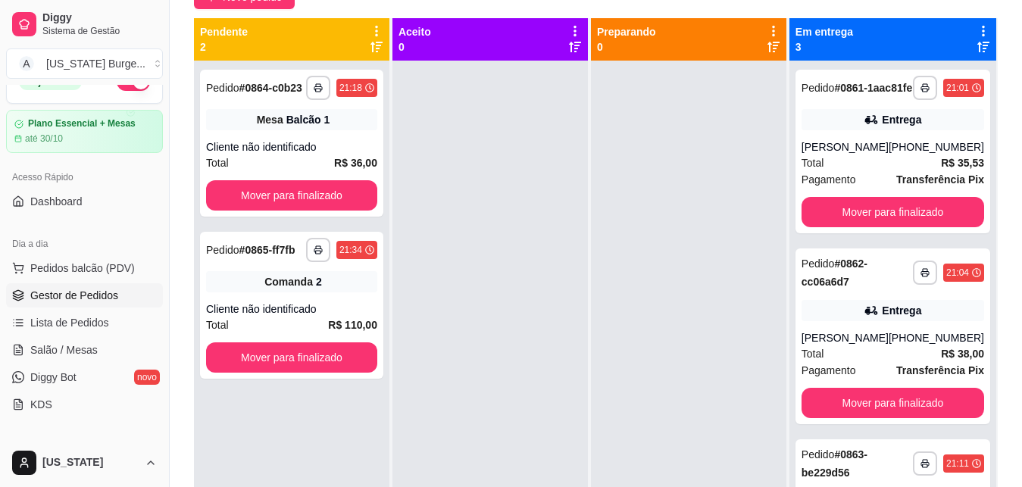
click at [818, 227] on button "Mover para finalizado" at bounding box center [893, 212] width 183 height 30
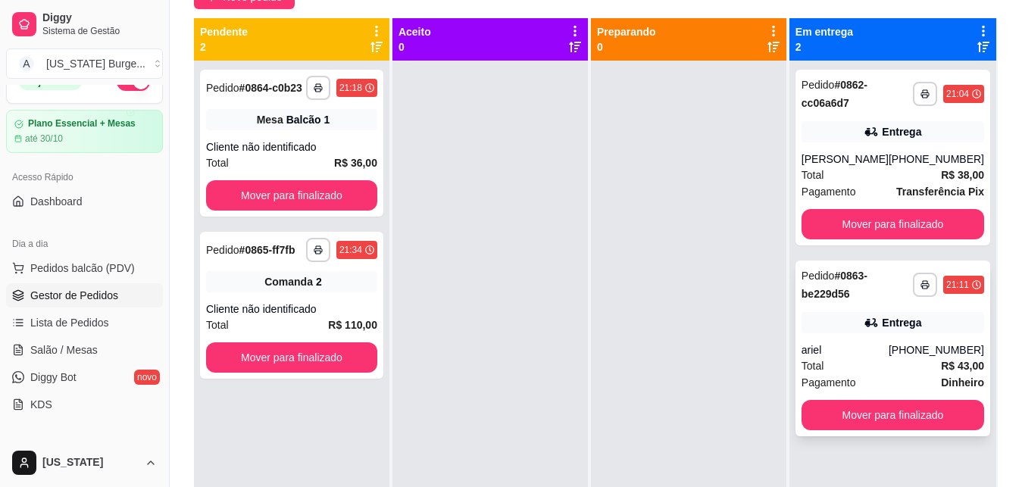
click at [873, 336] on div "**********" at bounding box center [893, 349] width 195 height 176
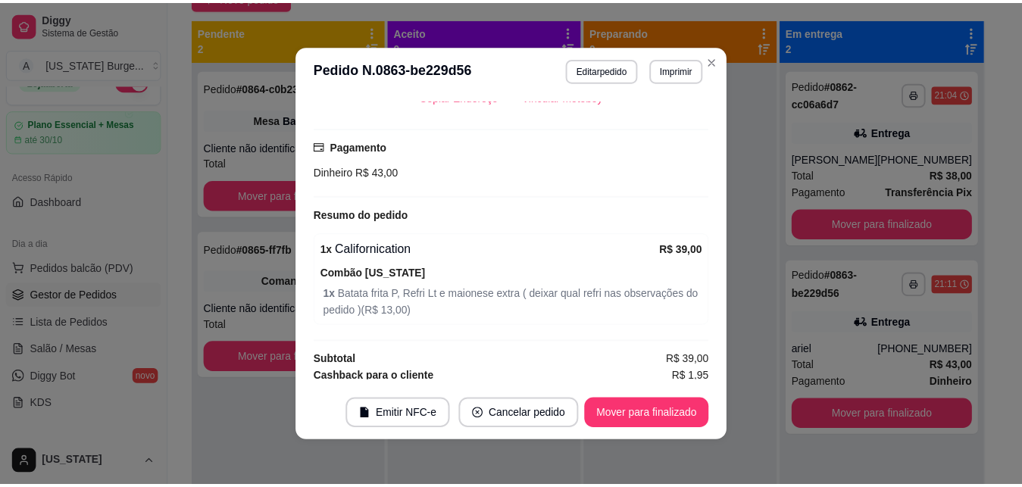
scroll to position [380, 0]
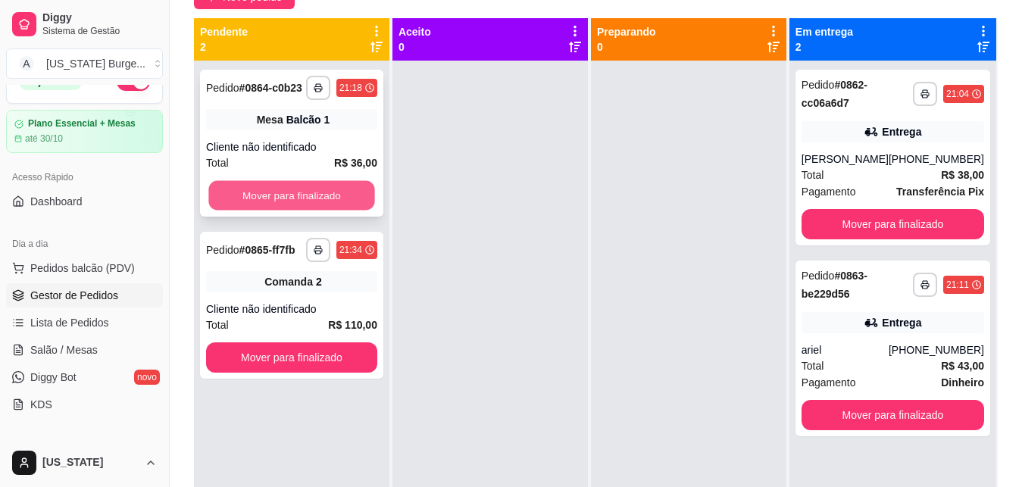
click at [299, 206] on button "Mover para finalizado" at bounding box center [291, 196] width 166 height 30
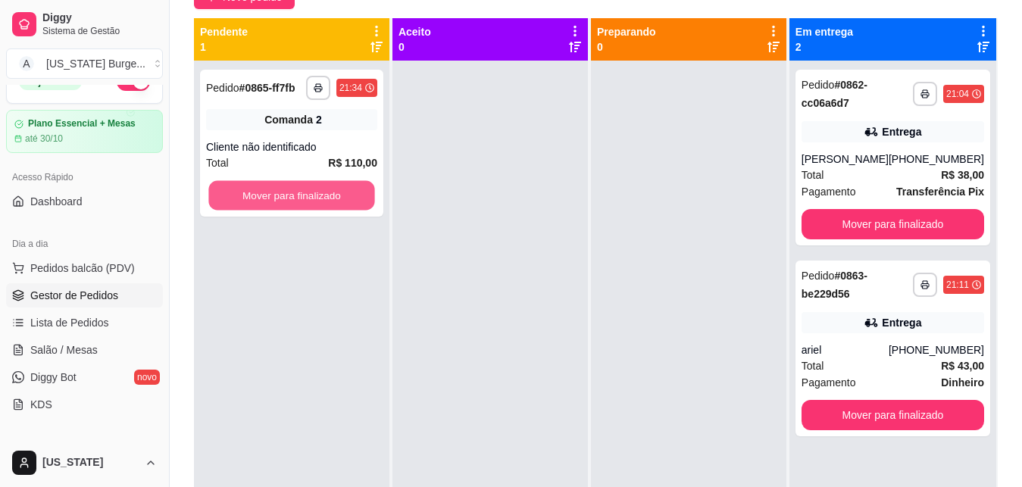
click at [299, 206] on button "Mover para finalizado" at bounding box center [291, 196] width 166 height 30
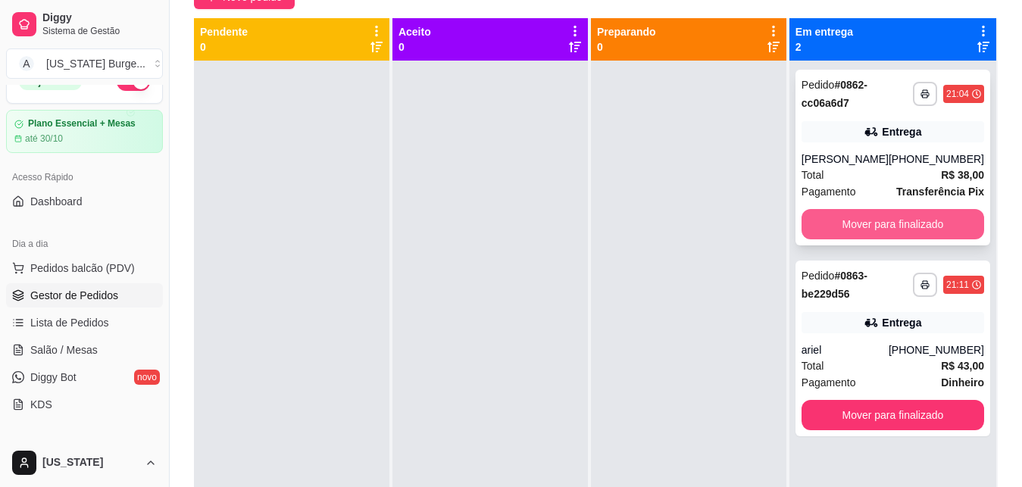
click at [857, 234] on button "Mover para finalizado" at bounding box center [893, 224] width 183 height 30
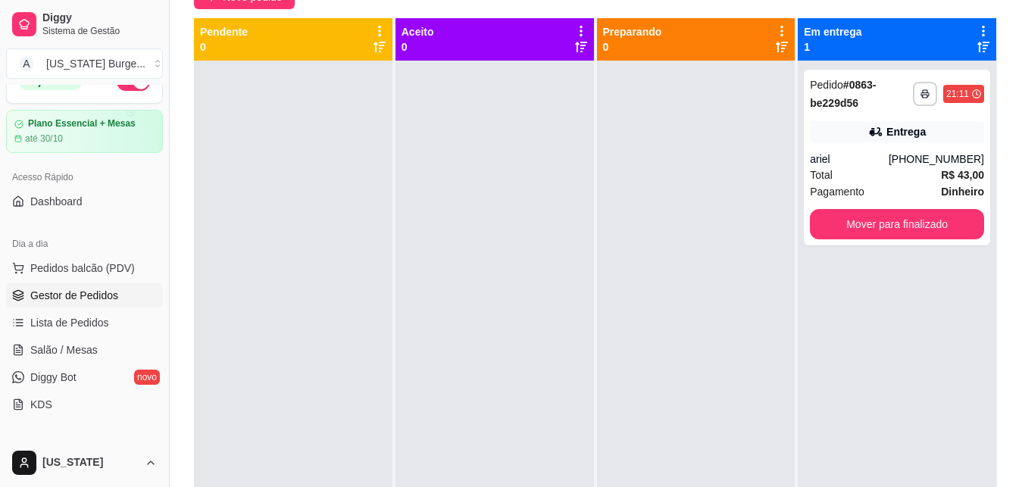
click at [857, 234] on button "Mover para finalizado" at bounding box center [897, 224] width 174 height 30
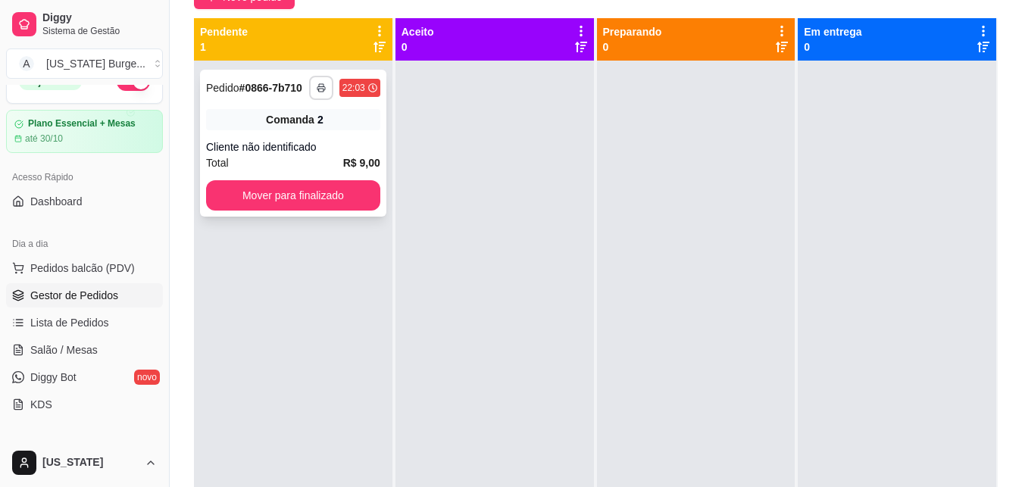
click at [315, 99] on button "button" at bounding box center [321, 88] width 24 height 24
click at [292, 138] on button "IMPRESSORA" at bounding box center [280, 140] width 106 height 23
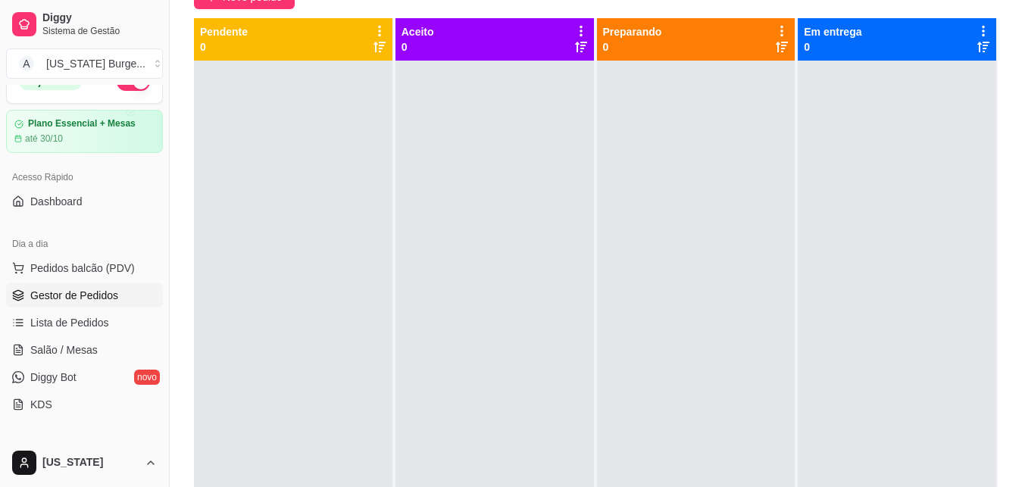
scroll to position [0, 0]
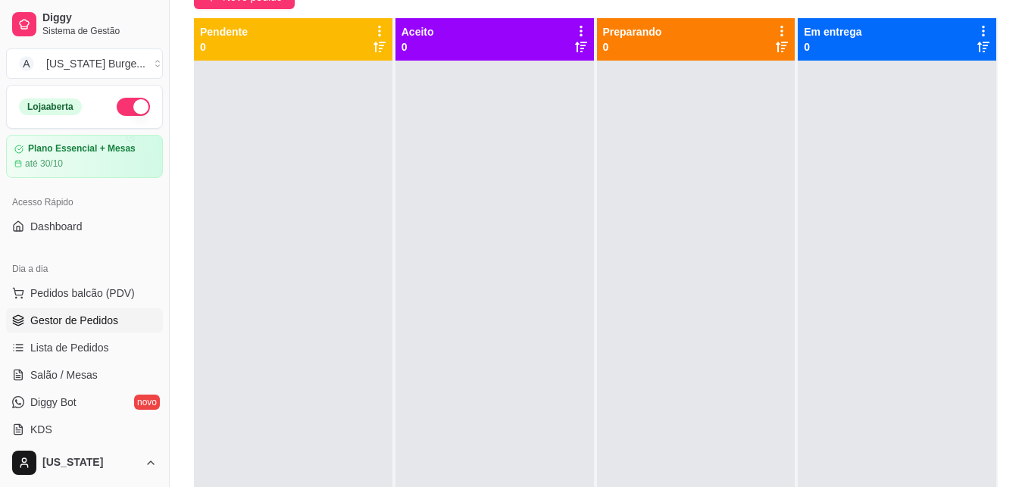
click at [166, 108] on button "Toggle Sidebar" at bounding box center [169, 243] width 12 height 487
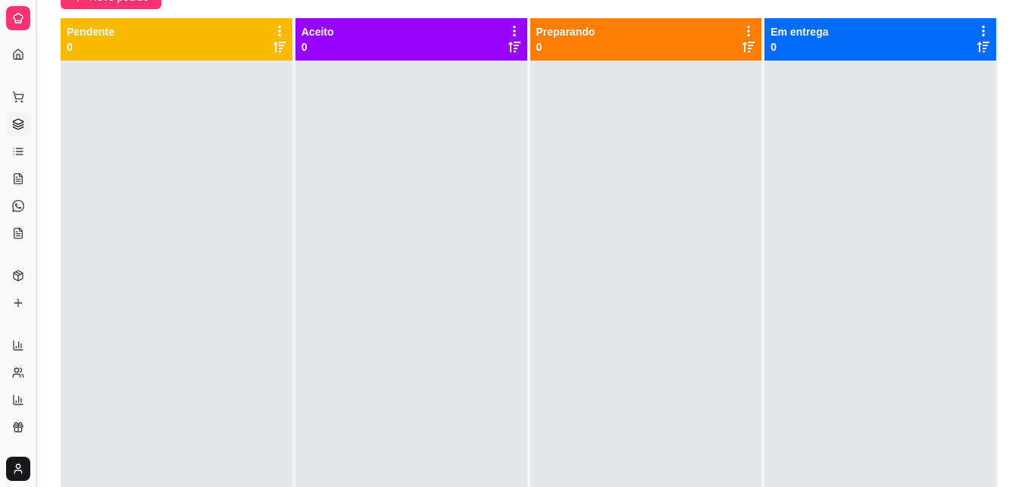
click at [36, 86] on button "Toggle Sidebar" at bounding box center [36, 243] width 12 height 487
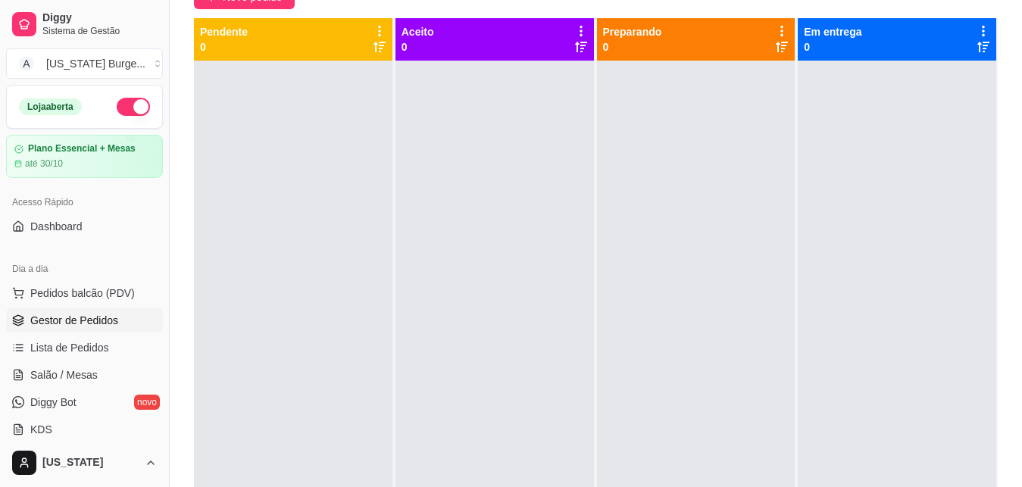
click at [117, 108] on button "button" at bounding box center [133, 107] width 33 height 18
